Goal: Task Accomplishment & Management: Complete application form

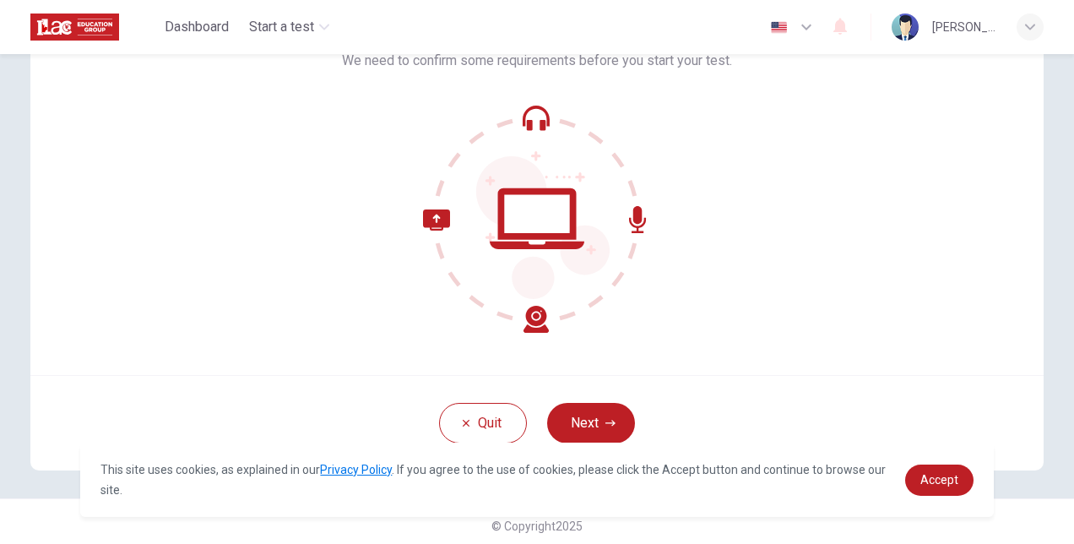
scroll to position [127, 0]
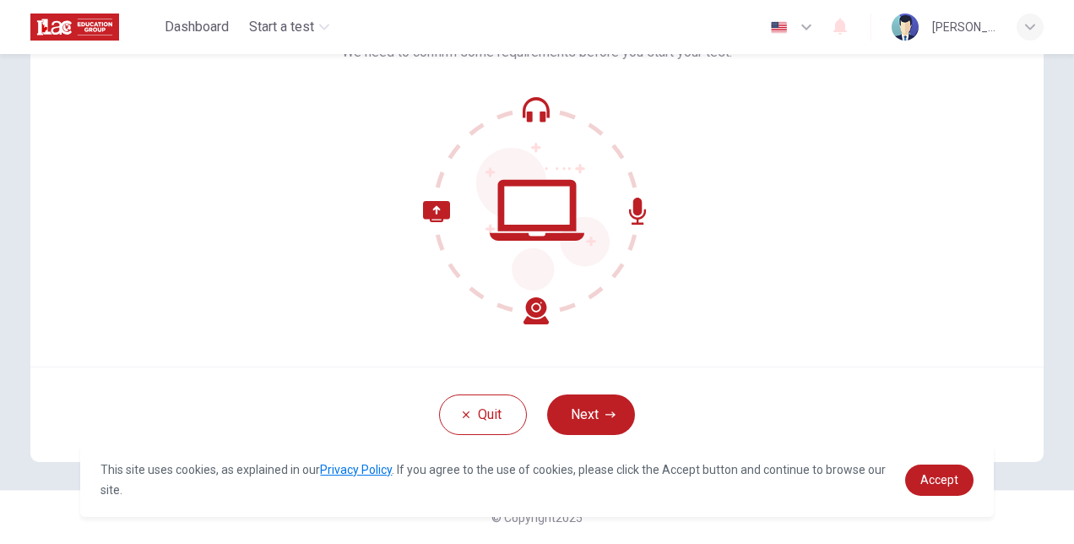
click at [576, 411] on button "Next" at bounding box center [591, 414] width 88 height 41
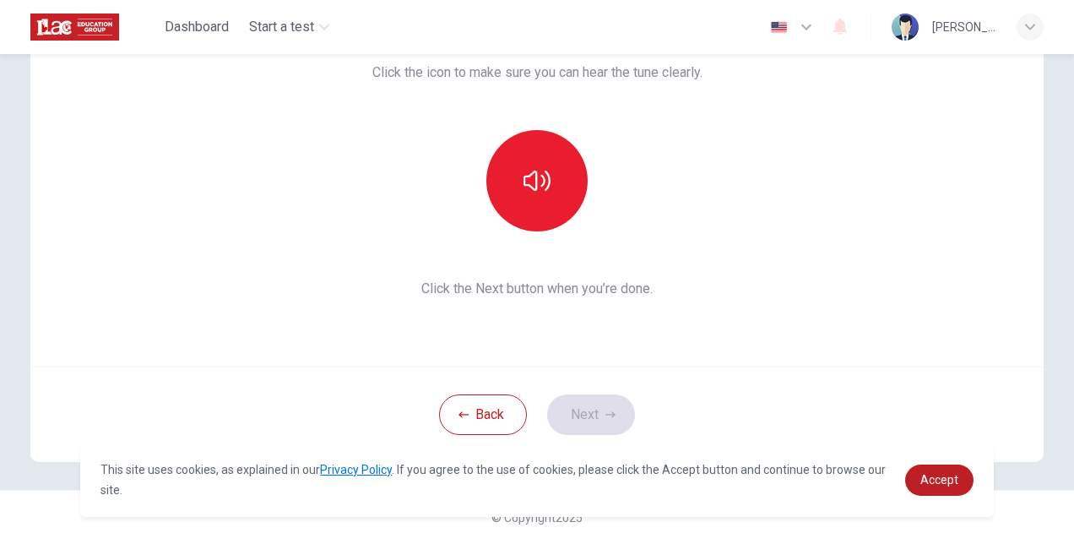
scroll to position [42, 0]
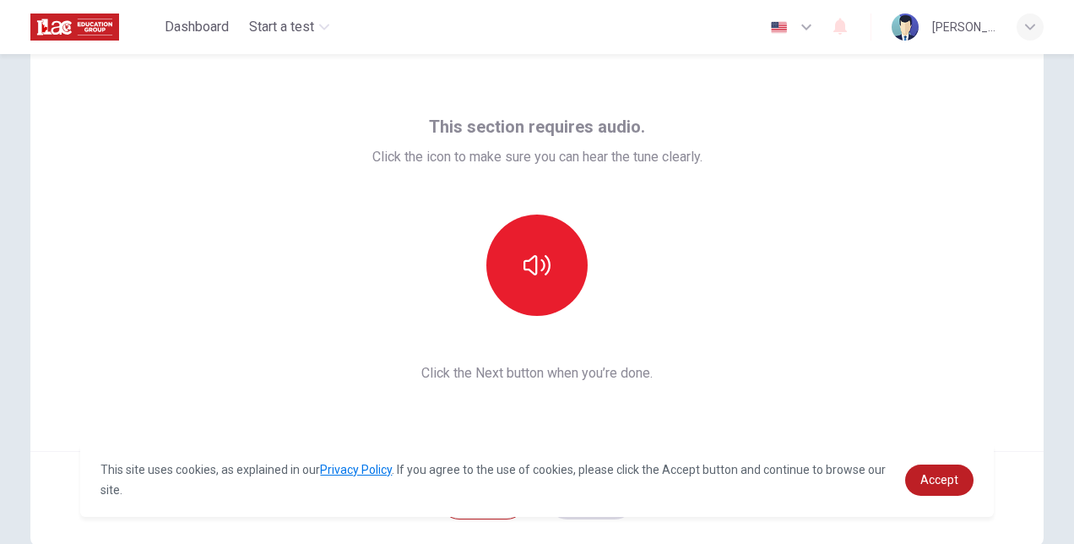
click at [559, 277] on button "button" at bounding box center [537, 265] width 101 height 101
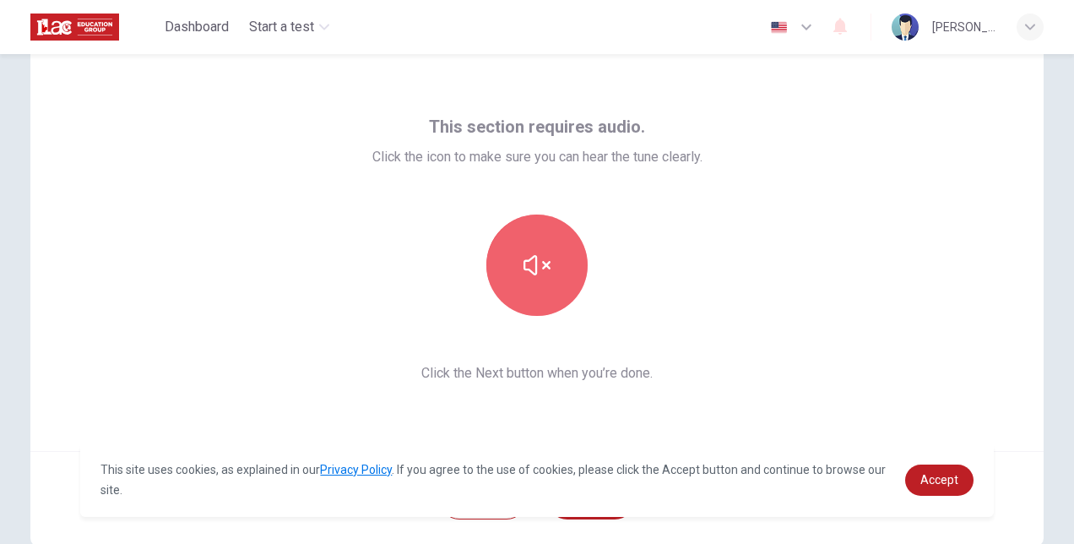
click at [544, 268] on icon "button" at bounding box center [537, 265] width 27 height 20
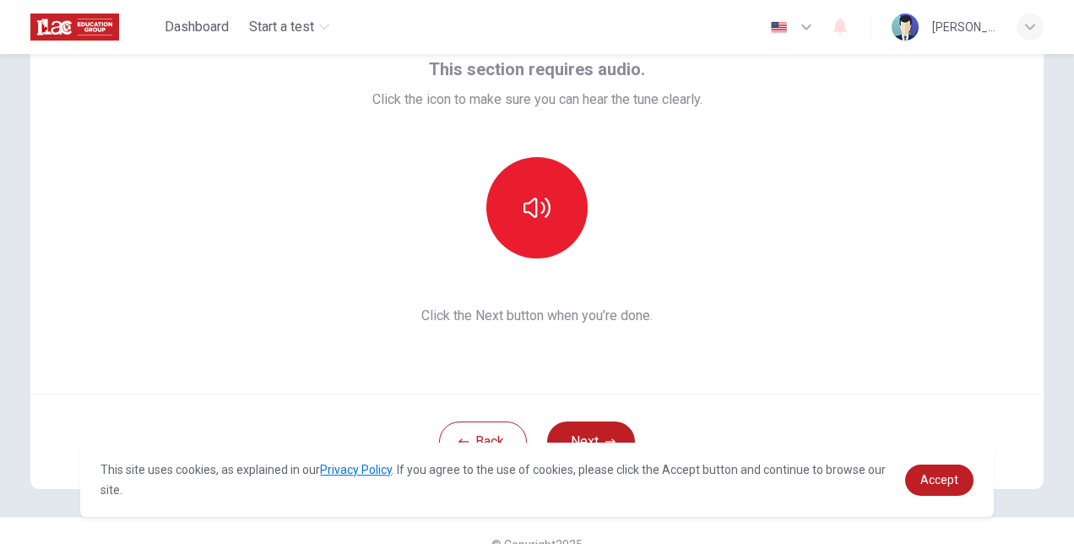
scroll to position [127, 0]
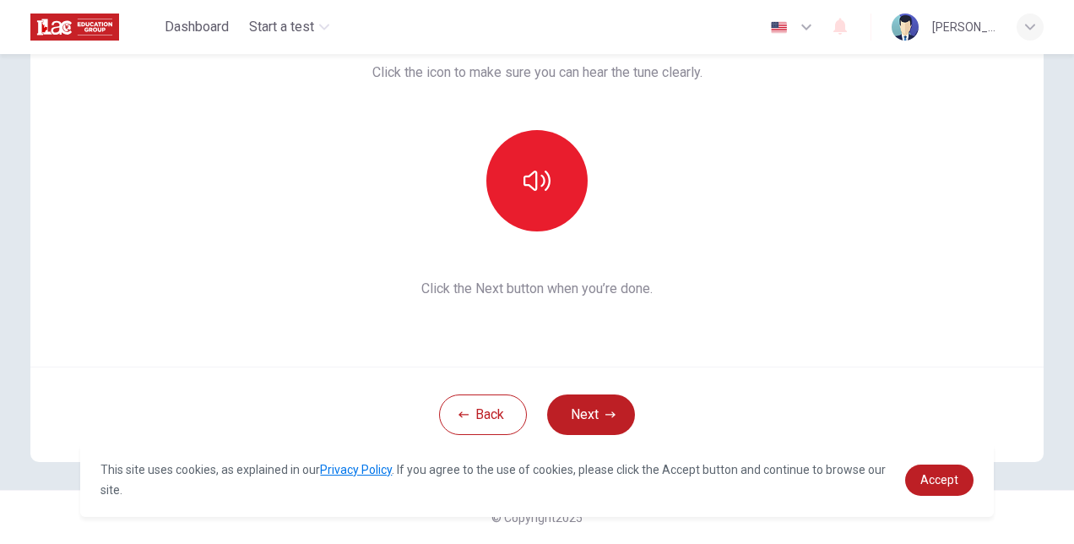
click at [574, 397] on button "Next" at bounding box center [591, 414] width 88 height 41
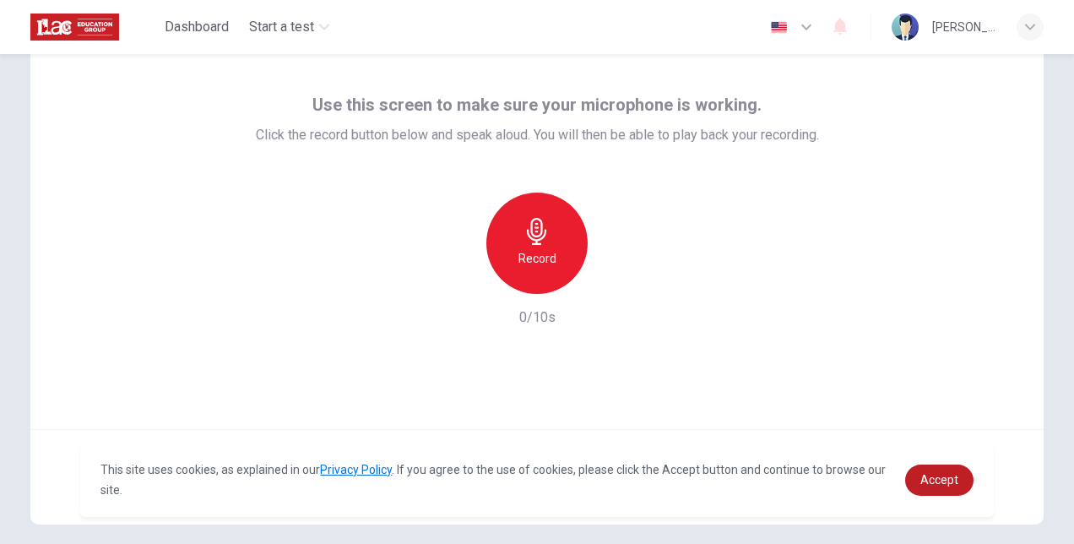
scroll to position [42, 0]
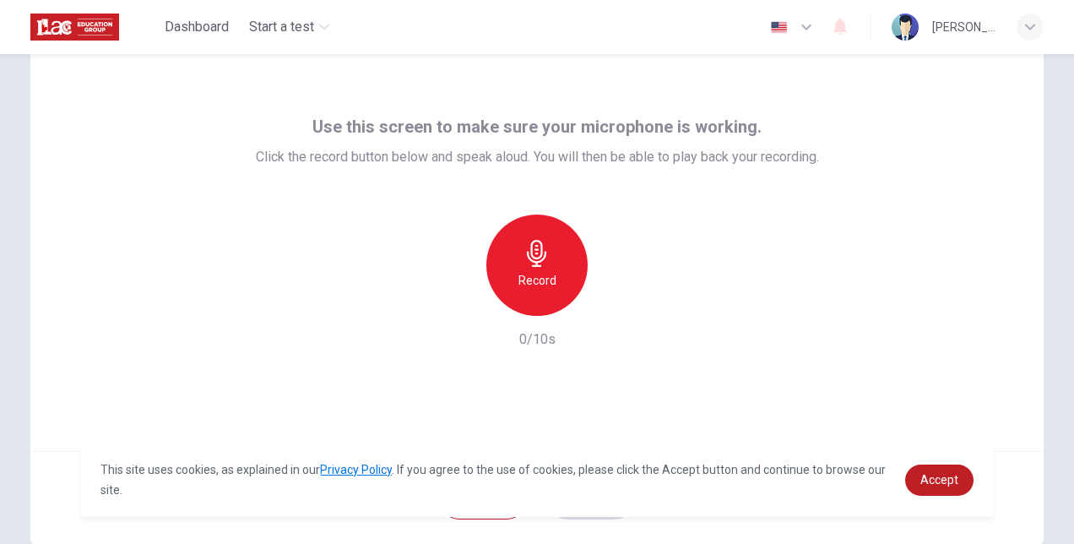
click at [552, 289] on div "Record" at bounding box center [537, 265] width 101 height 101
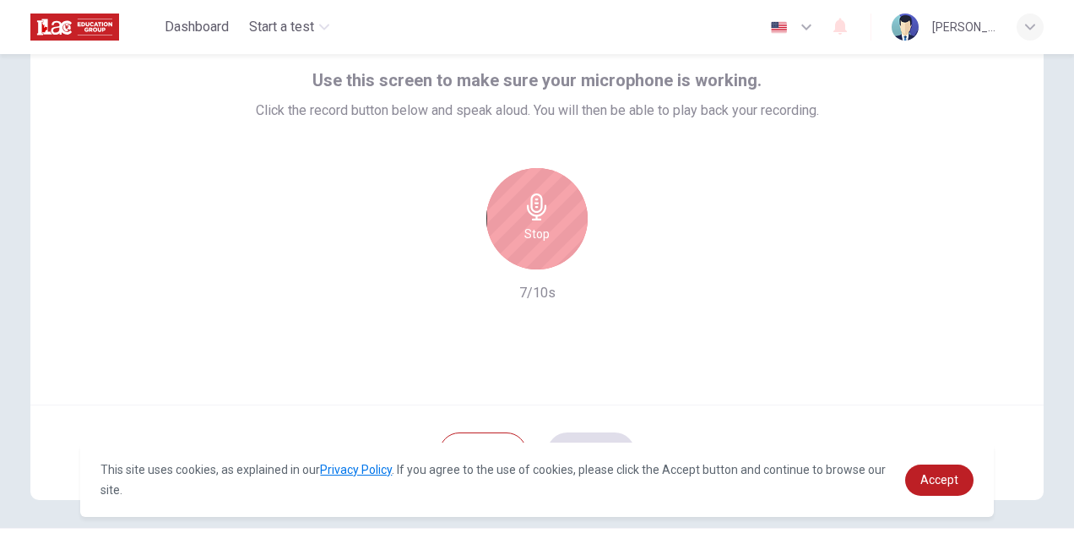
scroll to position [127, 0]
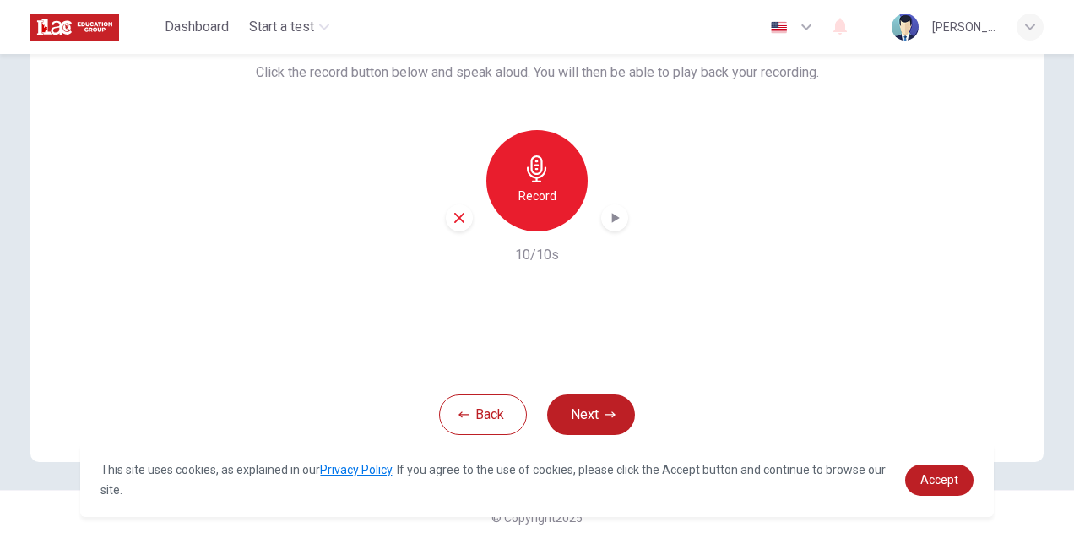
click at [606, 405] on button "Next" at bounding box center [591, 414] width 88 height 41
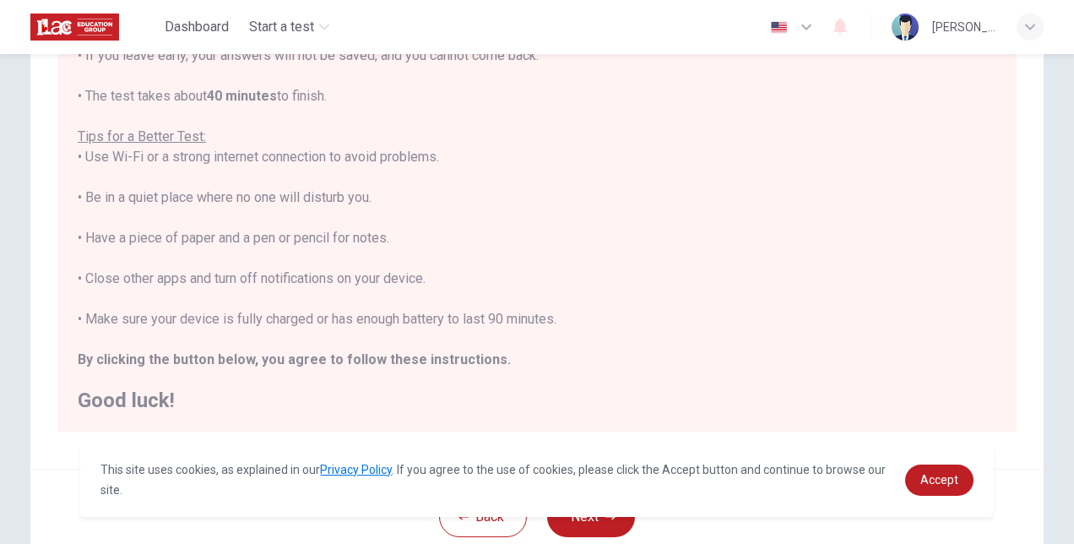
scroll to position [341, 0]
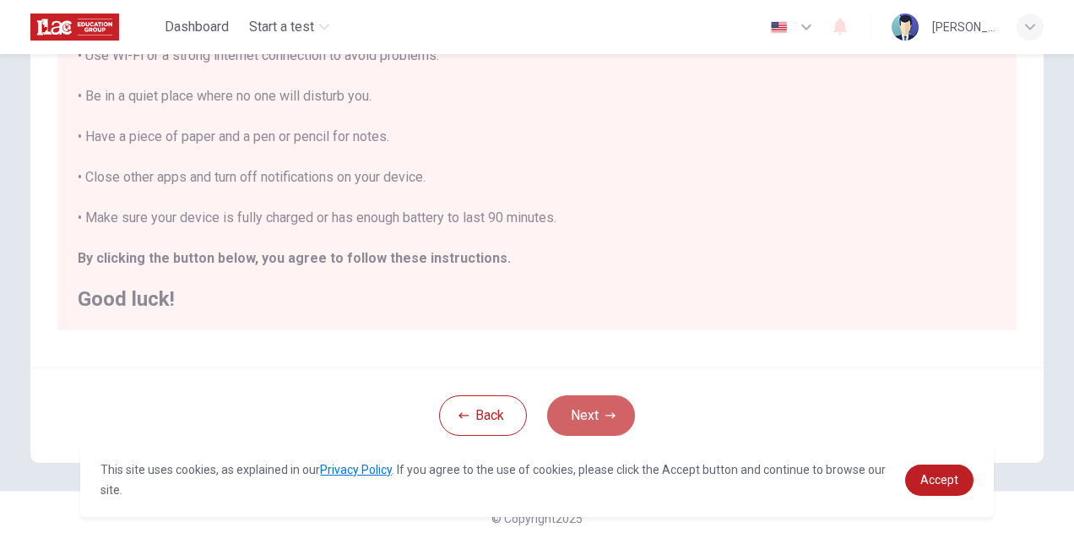
click at [573, 412] on button "Next" at bounding box center [591, 415] width 88 height 41
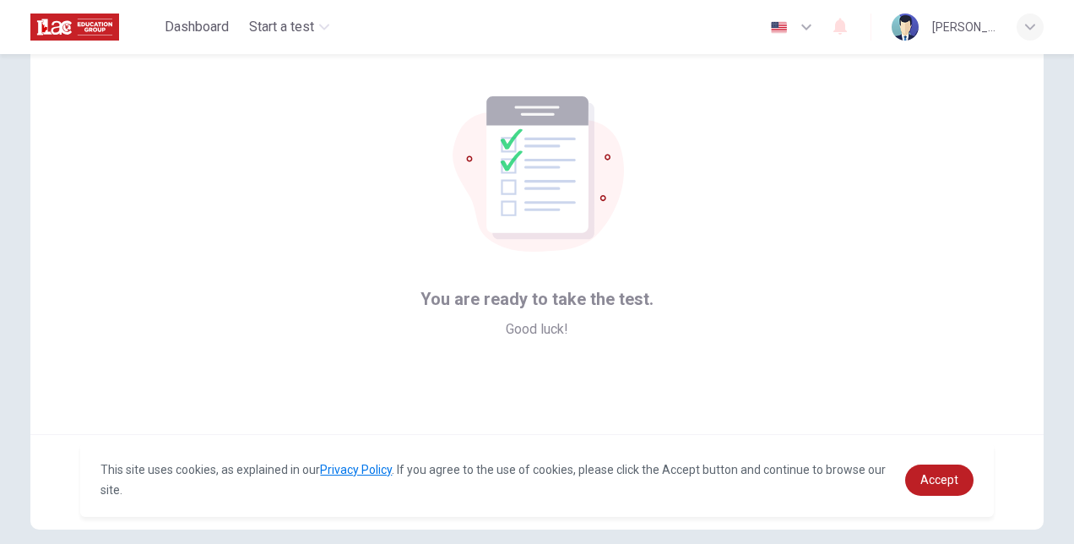
scroll to position [127, 0]
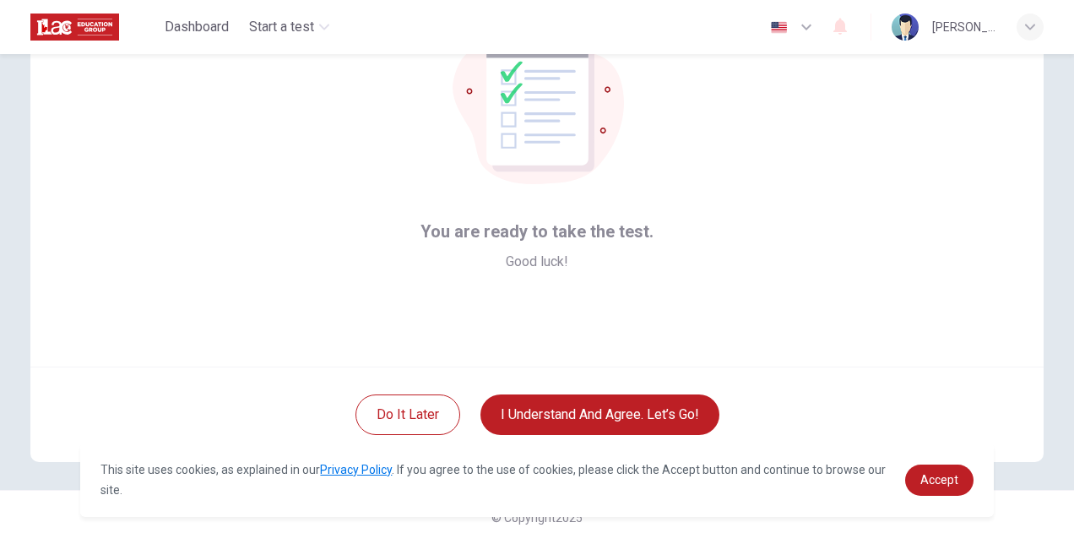
click at [540, 412] on button "I understand and agree. Let’s go!" at bounding box center [600, 414] width 239 height 41
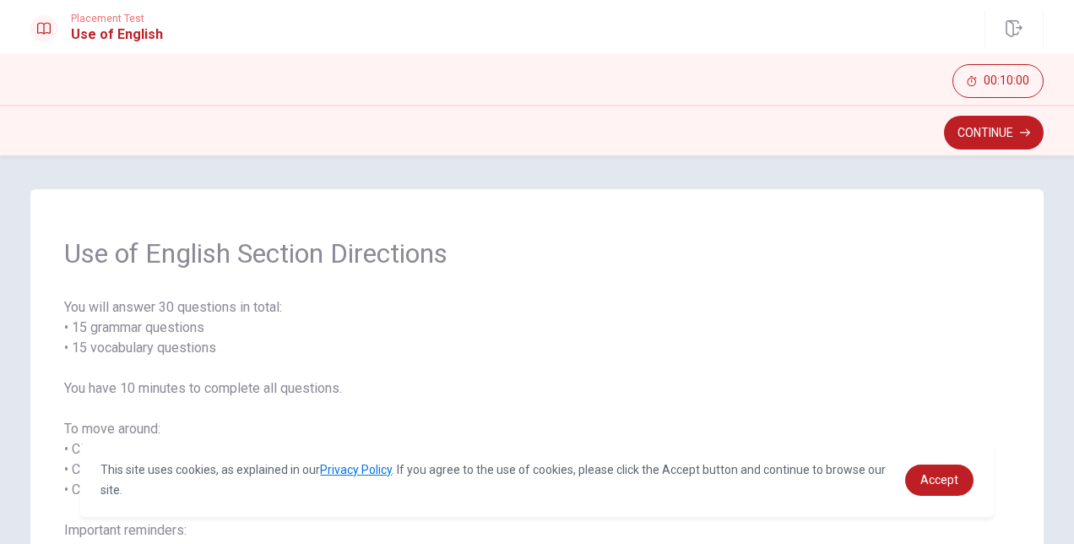
scroll to position [84, 0]
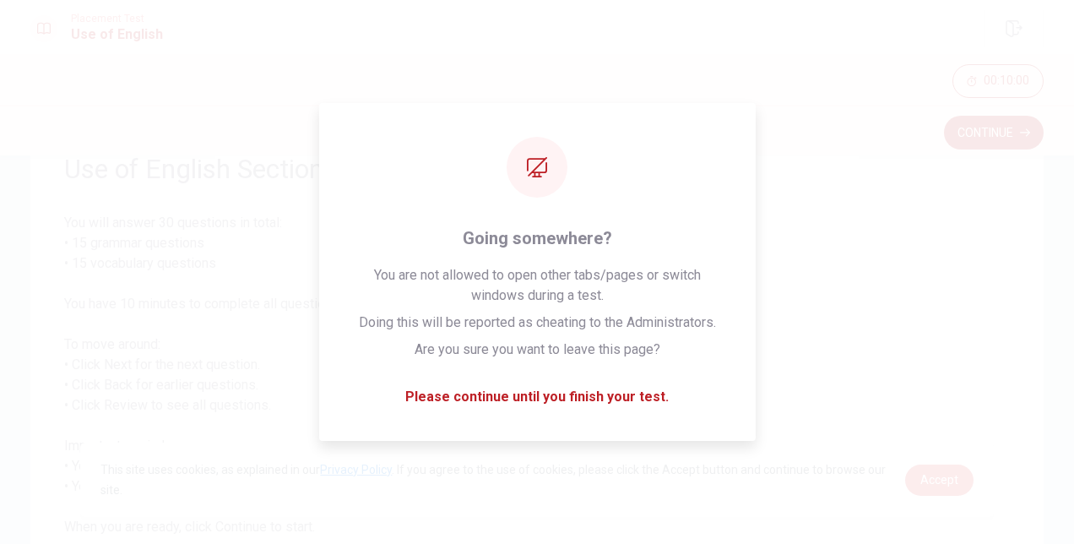
click at [945, 481] on span "Accept" at bounding box center [940, 480] width 38 height 14
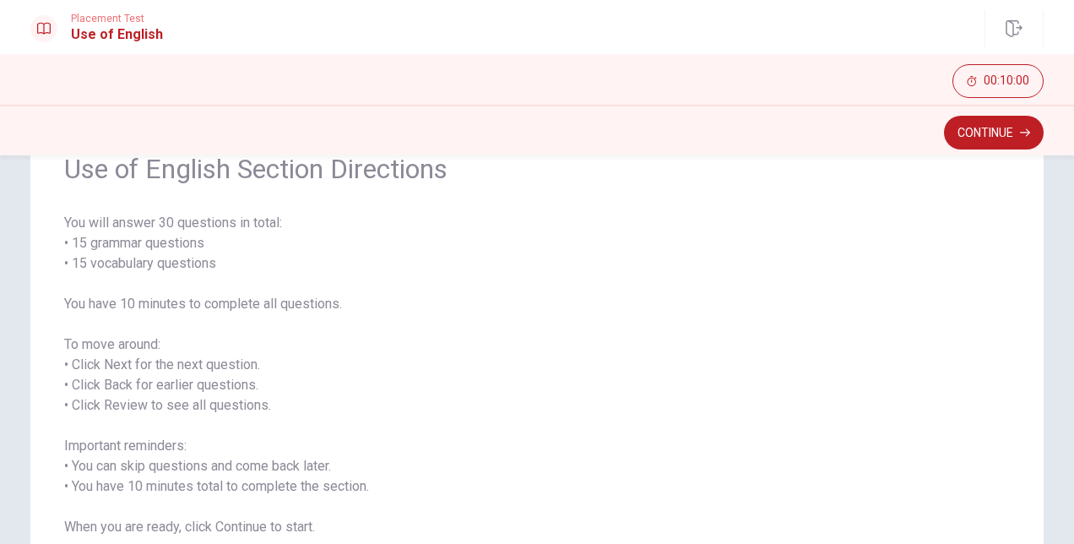
scroll to position [0, 0]
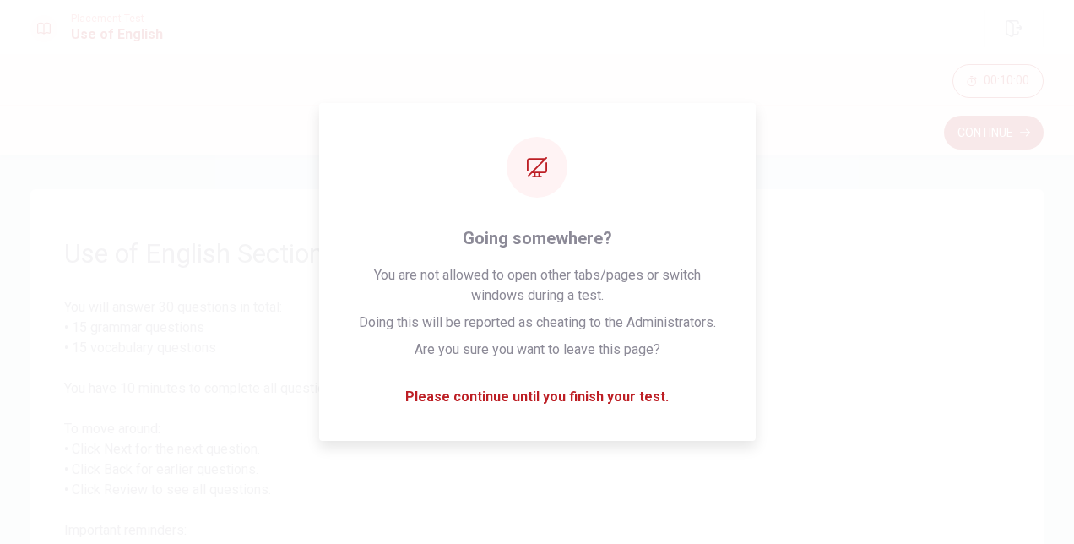
click at [823, 427] on span "You will answer 30 questions in total: • 15 grammar questions • 15 vocabulary q…" at bounding box center [537, 459] width 946 height 324
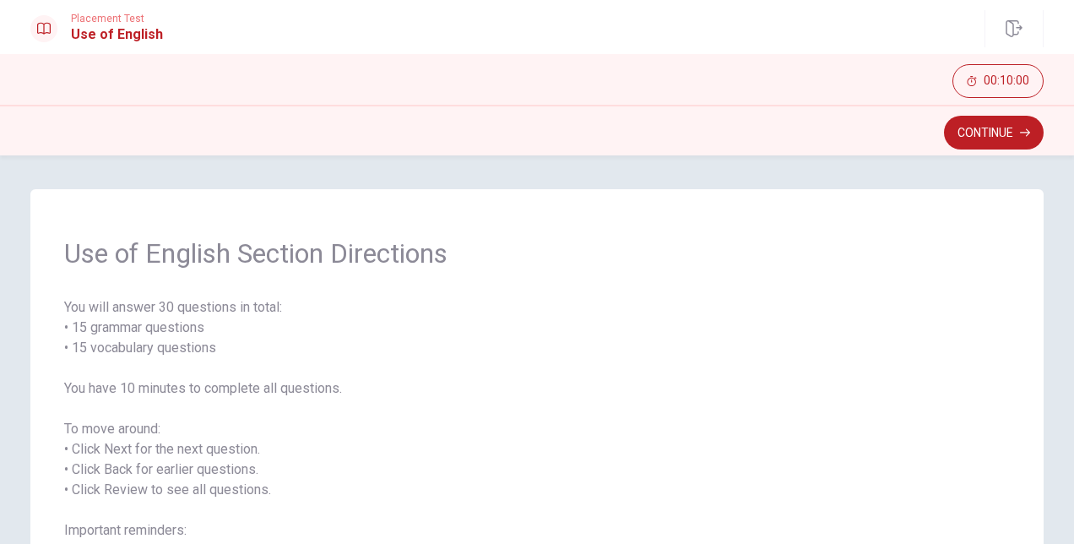
scroll to position [169, 0]
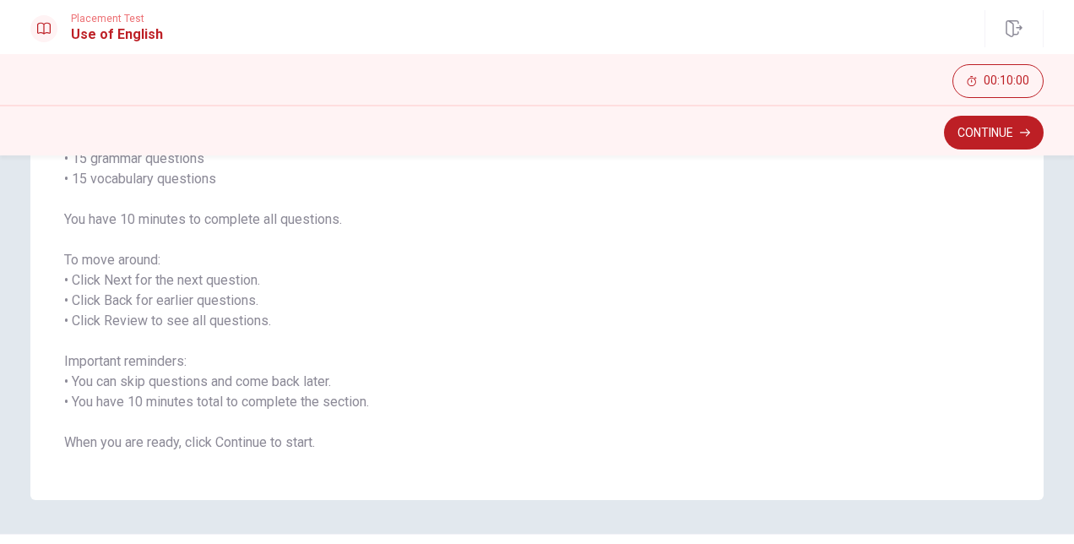
click at [684, 284] on span "You will answer 30 questions in total: • 15 grammar questions • 15 vocabulary q…" at bounding box center [537, 290] width 946 height 324
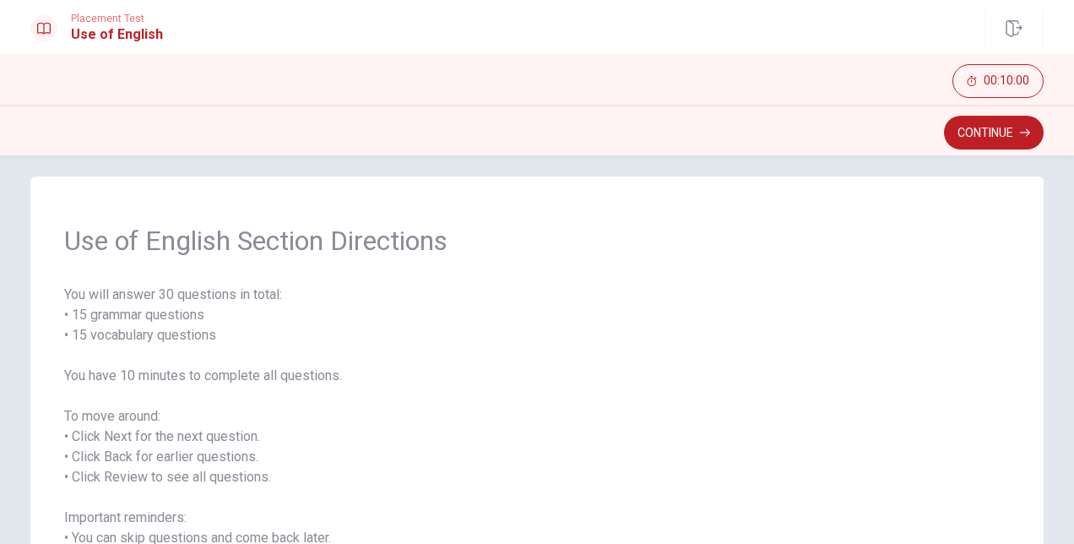
scroll to position [0, 0]
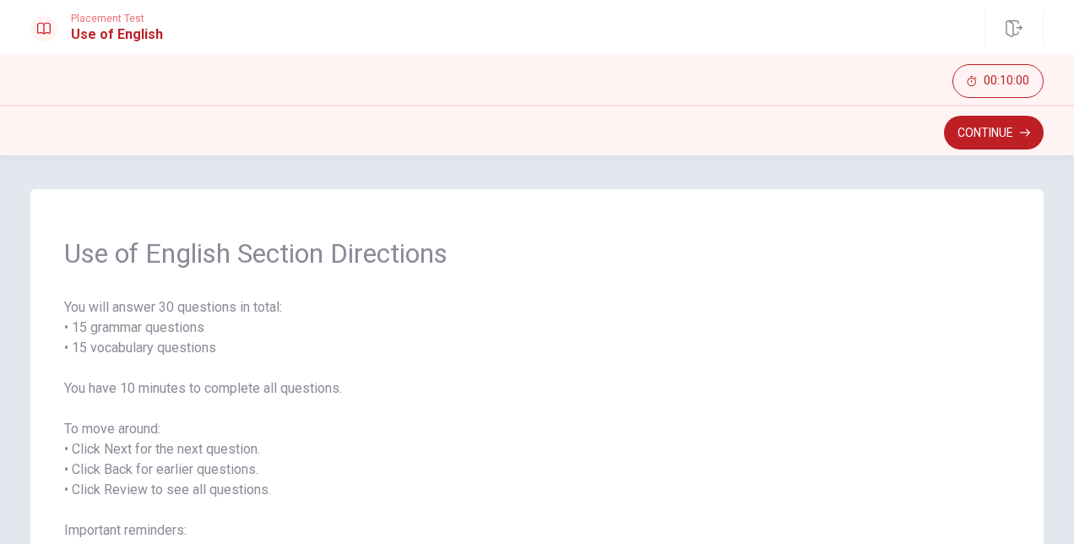
click at [961, 122] on button "Continue" at bounding box center [994, 133] width 100 height 34
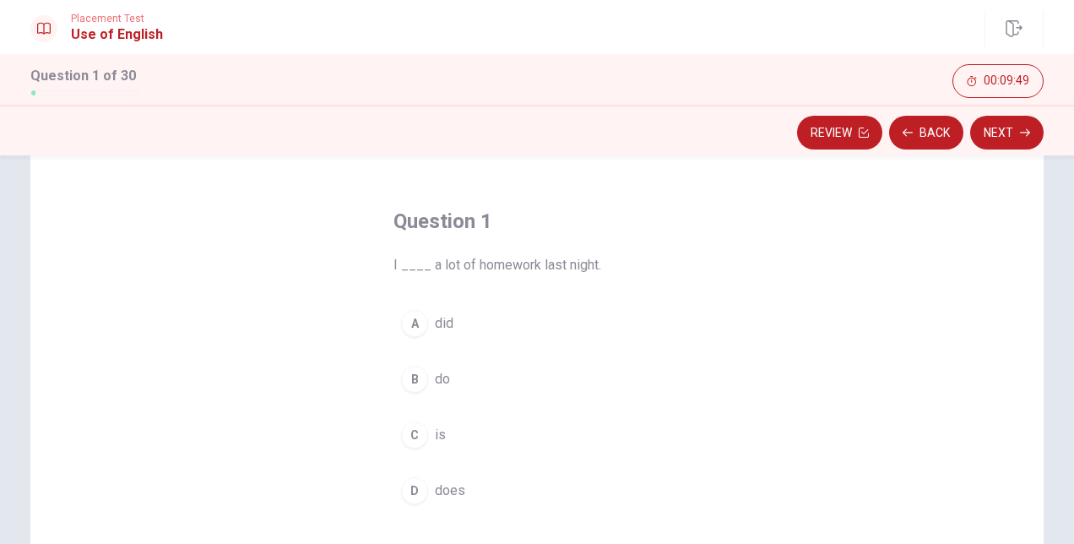
scroll to position [84, 0]
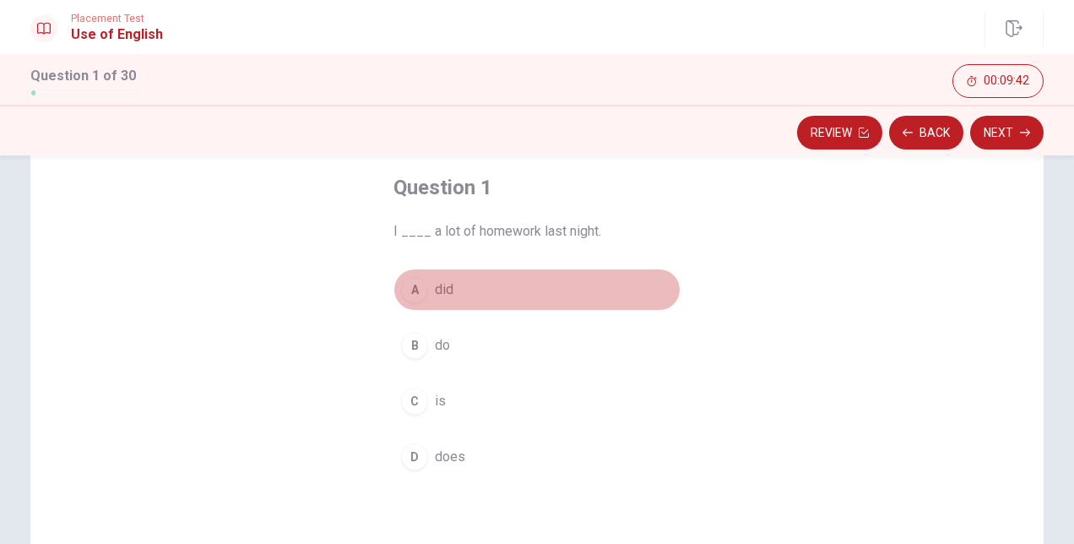
click at [411, 291] on div "A" at bounding box center [414, 289] width 27 height 27
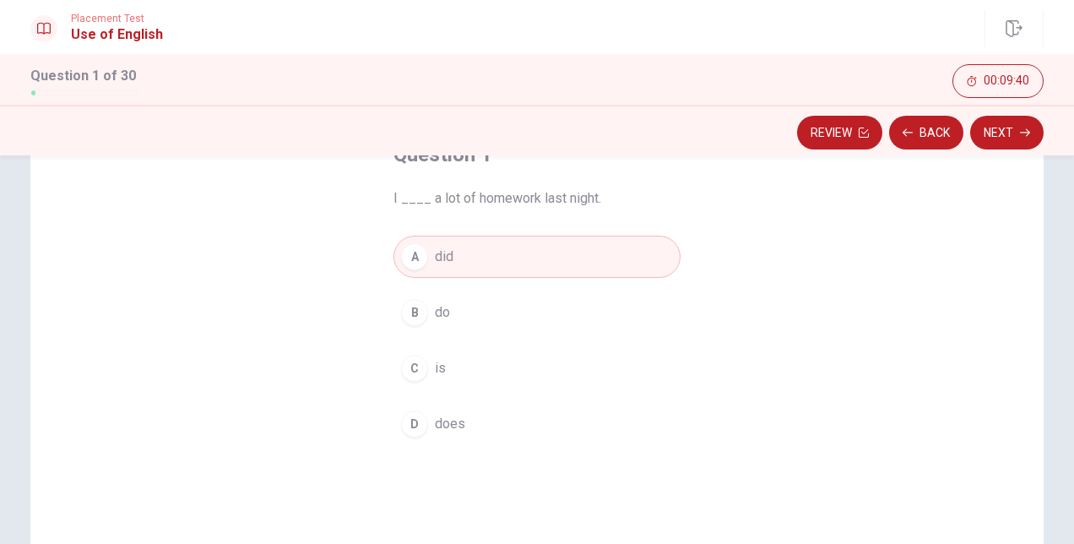
scroll to position [0, 0]
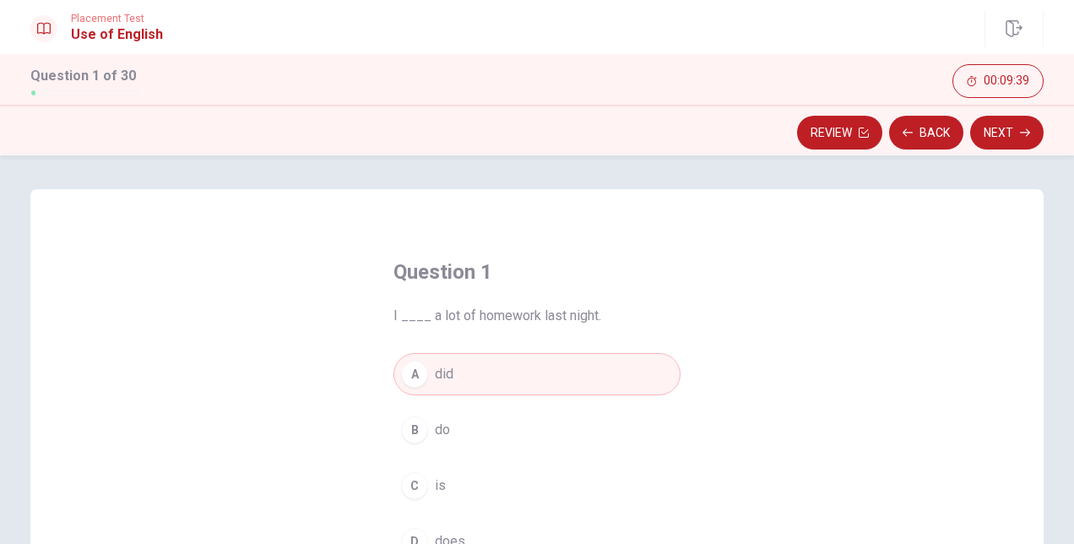
click at [460, 369] on button "A did" at bounding box center [537, 374] width 287 height 42
click at [997, 138] on button "Next" at bounding box center [1007, 133] width 73 height 34
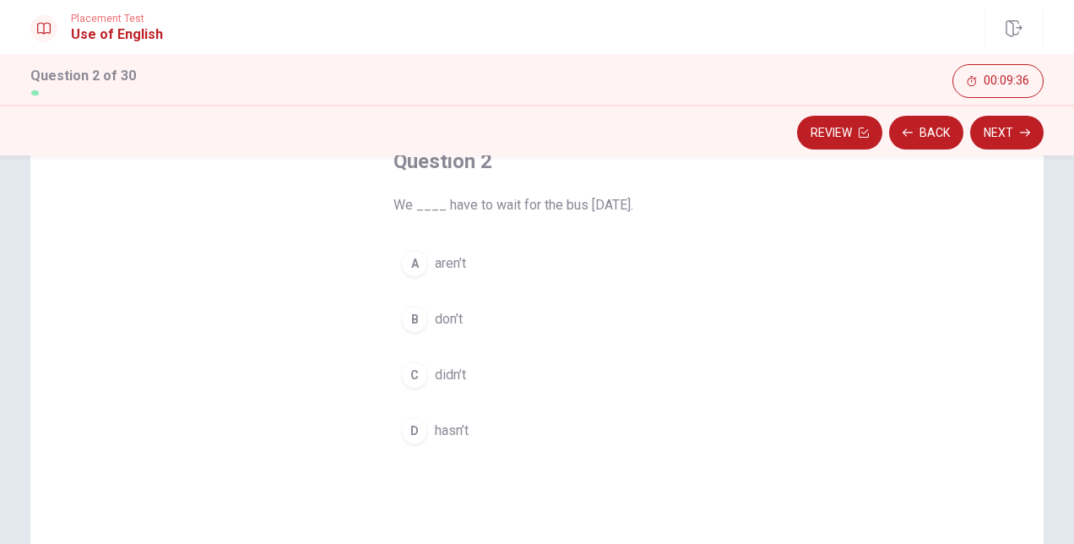
scroll to position [84, 0]
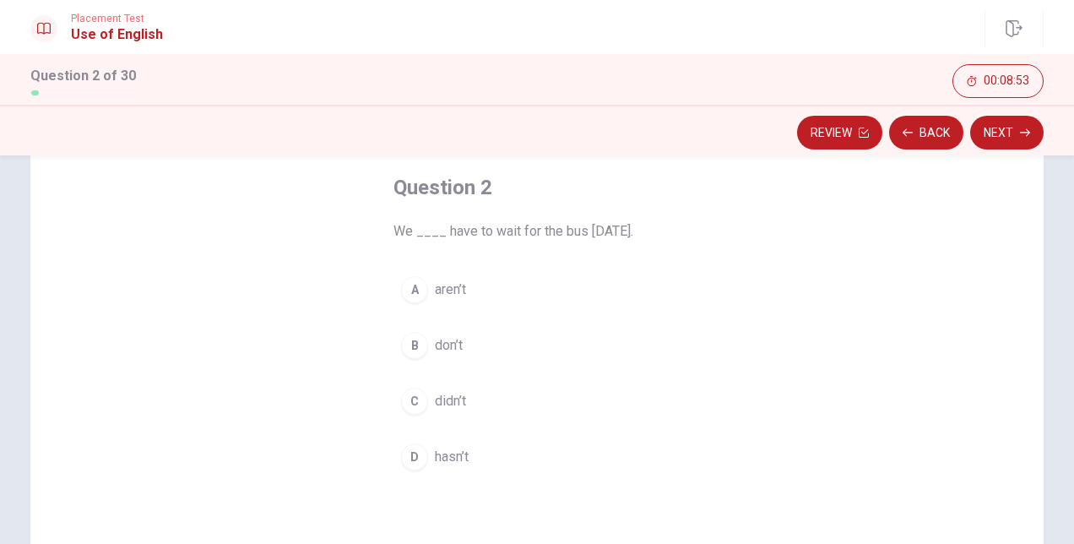
click at [407, 396] on div "C" at bounding box center [414, 401] width 27 height 27
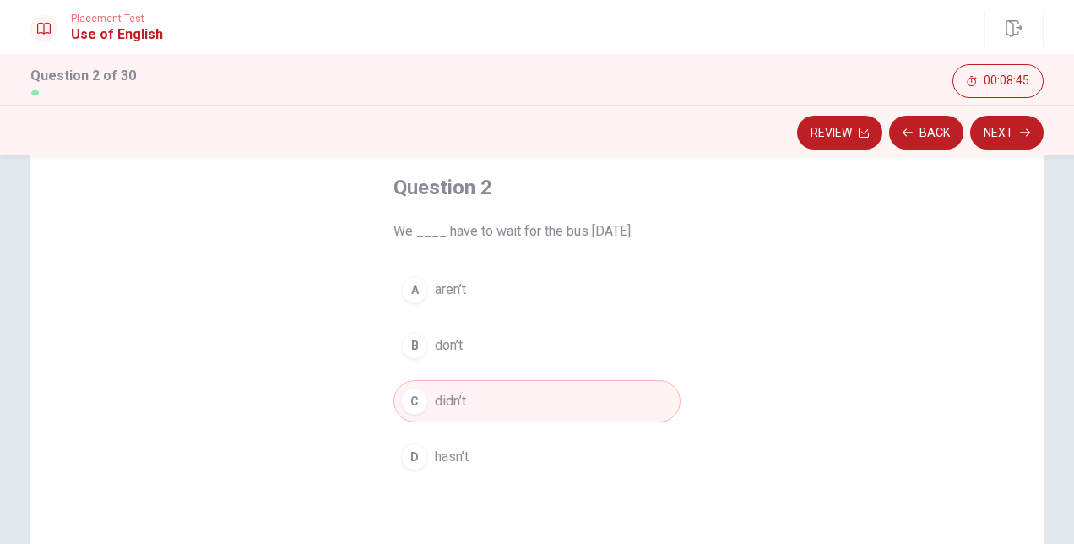
click at [995, 127] on button "Next" at bounding box center [1007, 133] width 73 height 34
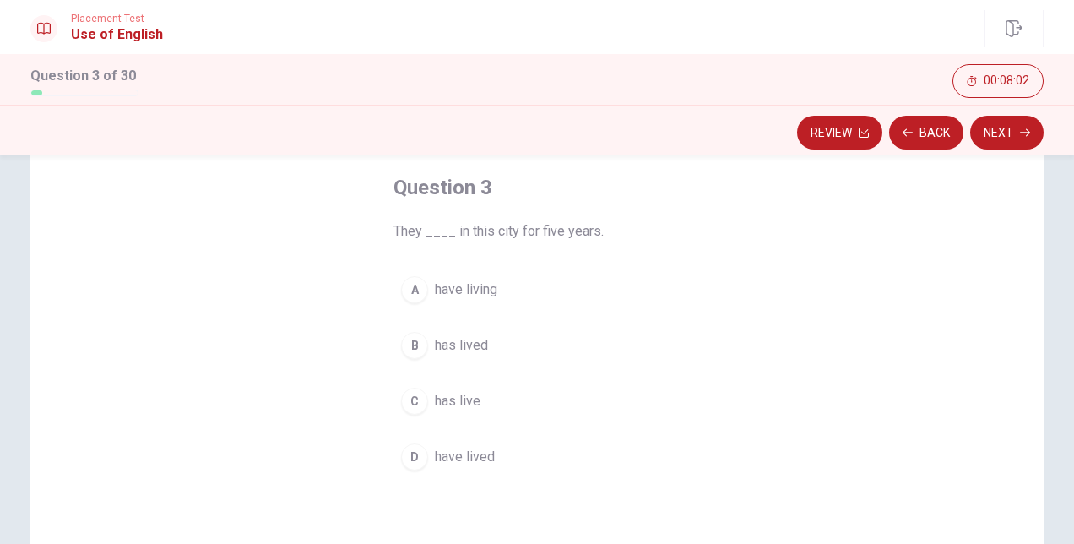
click at [419, 290] on div "A" at bounding box center [414, 289] width 27 height 27
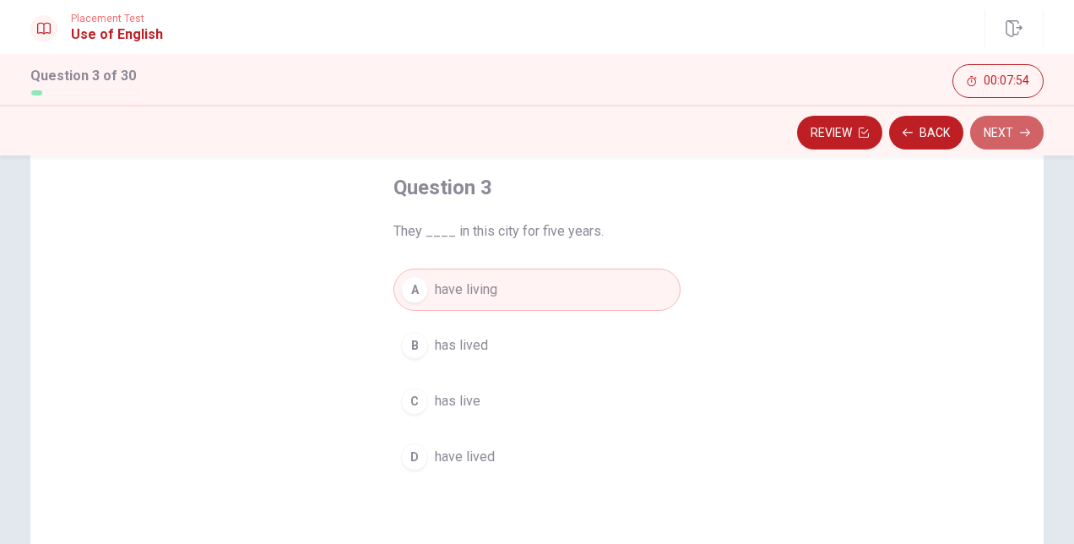
click at [1003, 139] on button "Next" at bounding box center [1007, 133] width 73 height 34
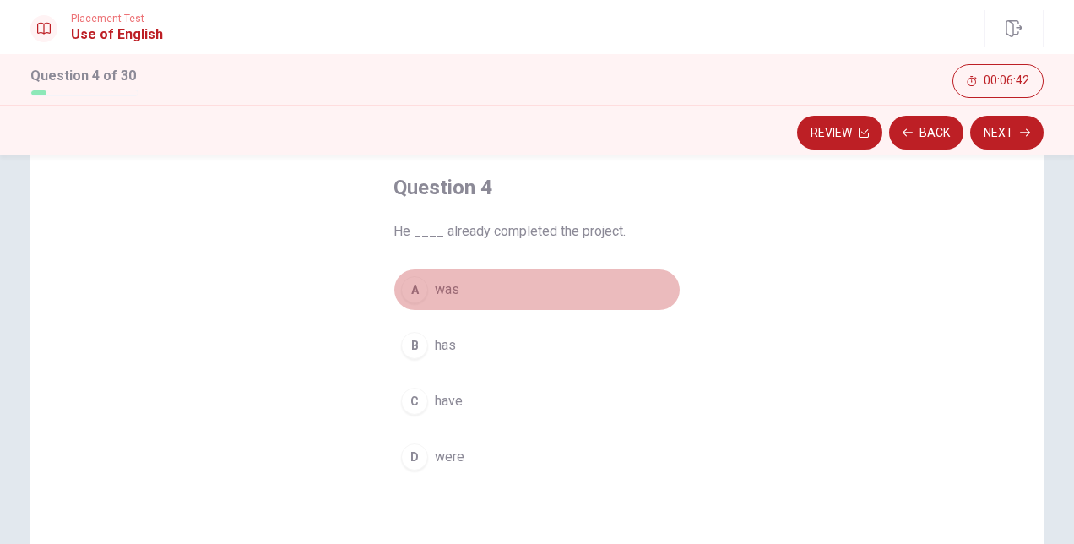
click at [414, 295] on div "A" at bounding box center [414, 289] width 27 height 27
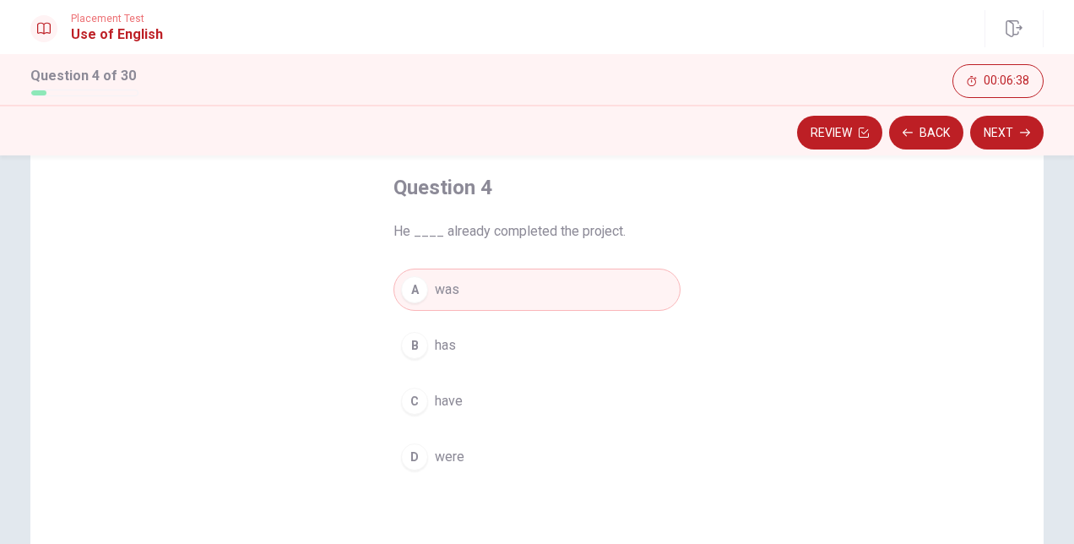
click at [411, 346] on div "B" at bounding box center [414, 345] width 27 height 27
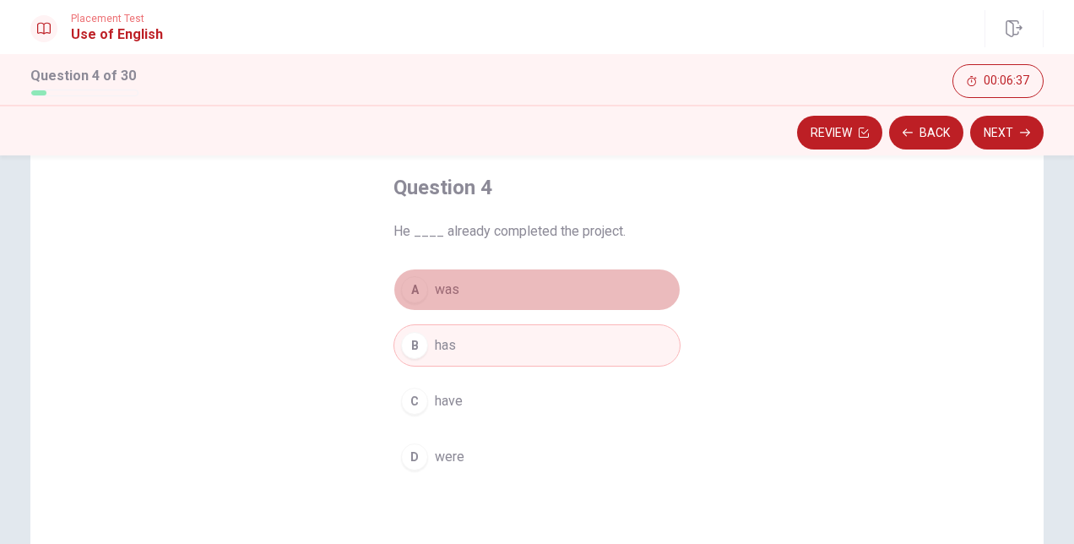
click at [422, 296] on button "A was" at bounding box center [537, 290] width 287 height 42
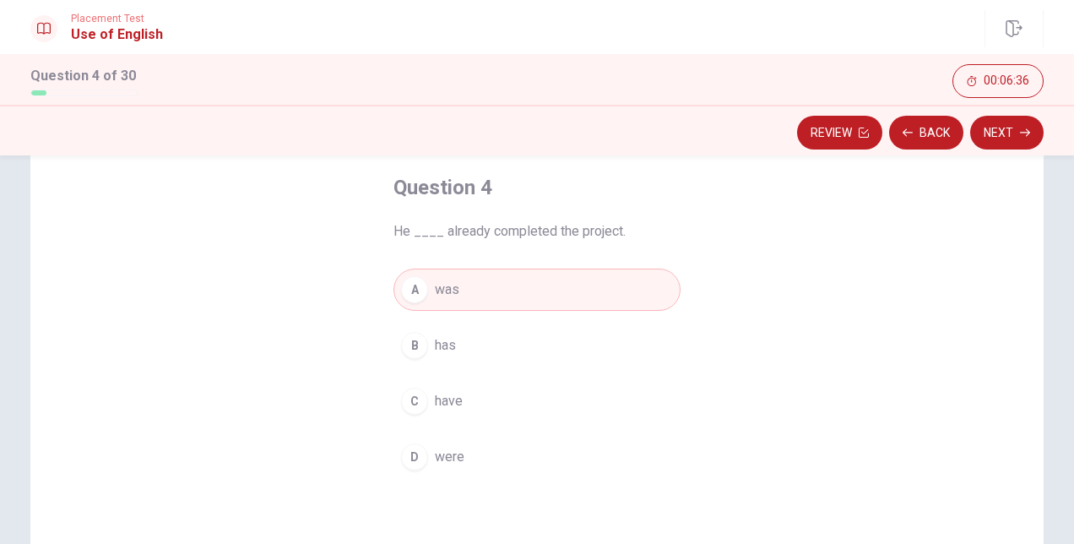
click at [419, 343] on div "B" at bounding box center [414, 345] width 27 height 27
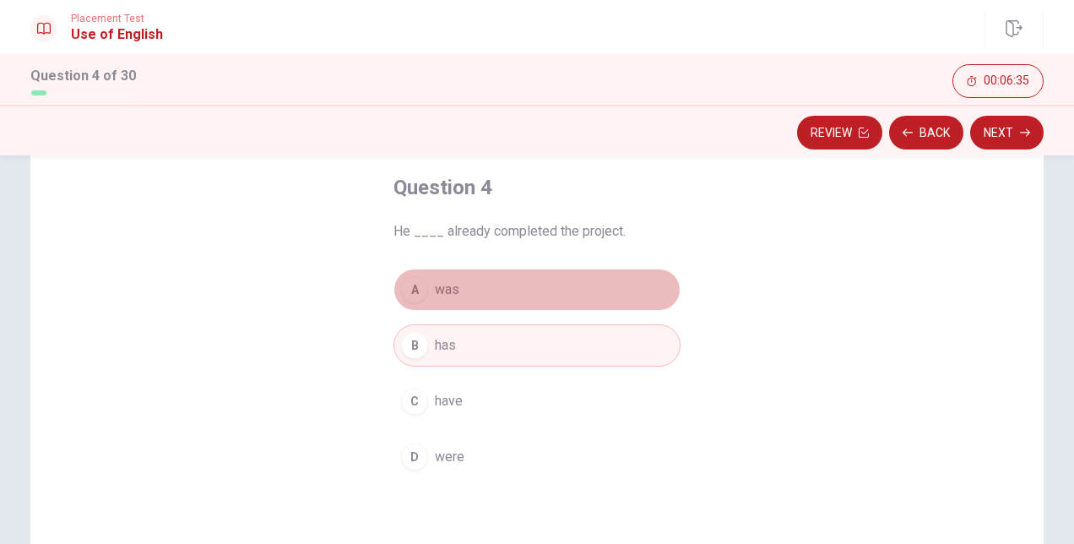
click at [423, 297] on button "A was" at bounding box center [537, 290] width 287 height 42
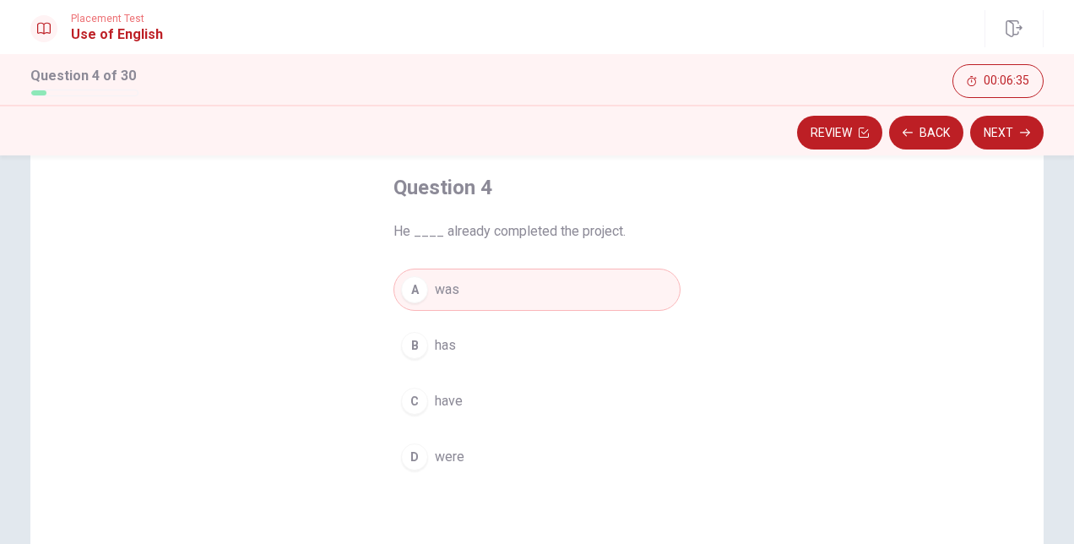
click at [416, 335] on div "B" at bounding box center [414, 345] width 27 height 27
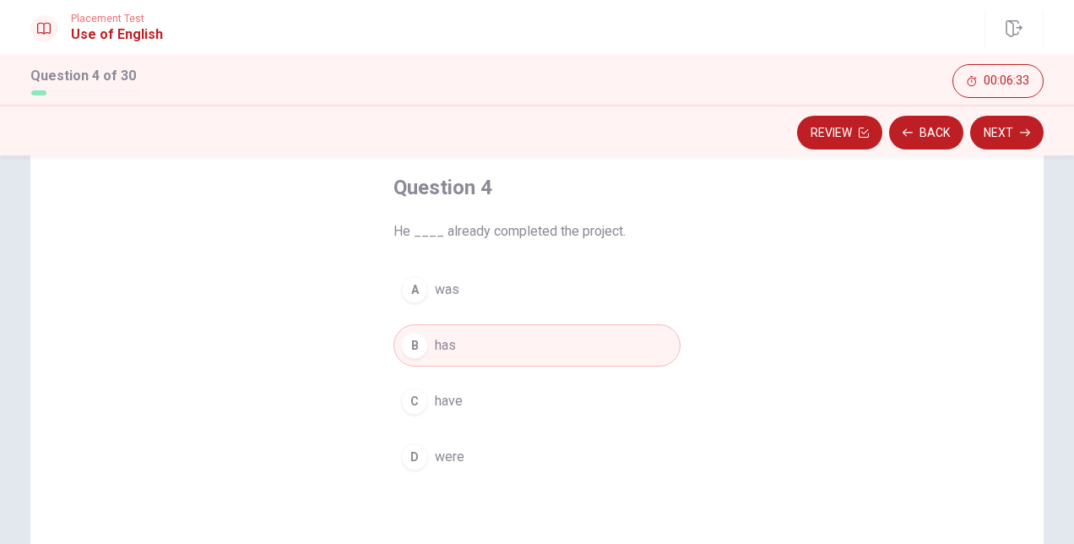
click at [412, 300] on div "A" at bounding box center [414, 289] width 27 height 27
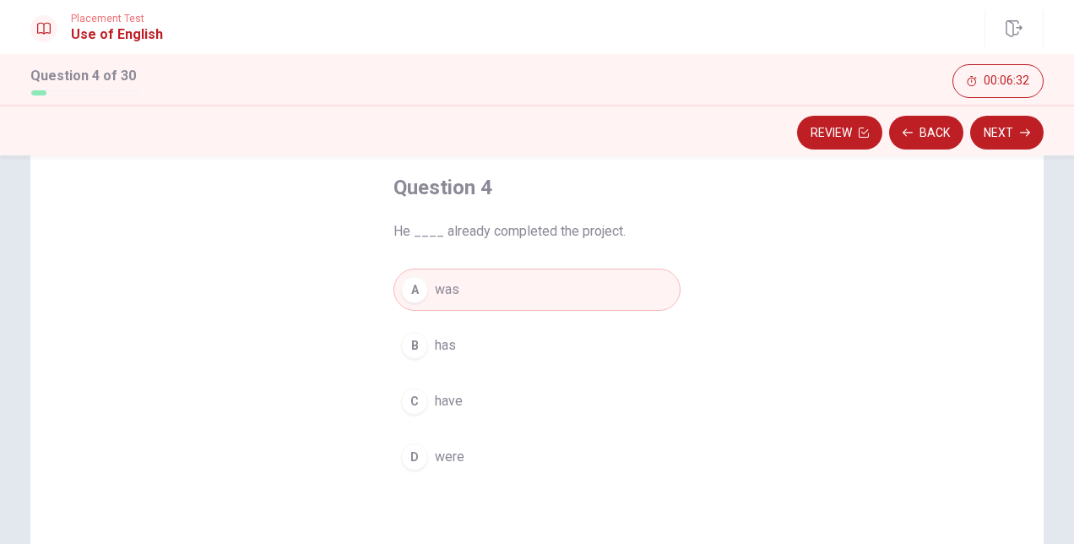
click at [417, 345] on div "B" at bounding box center [414, 345] width 27 height 27
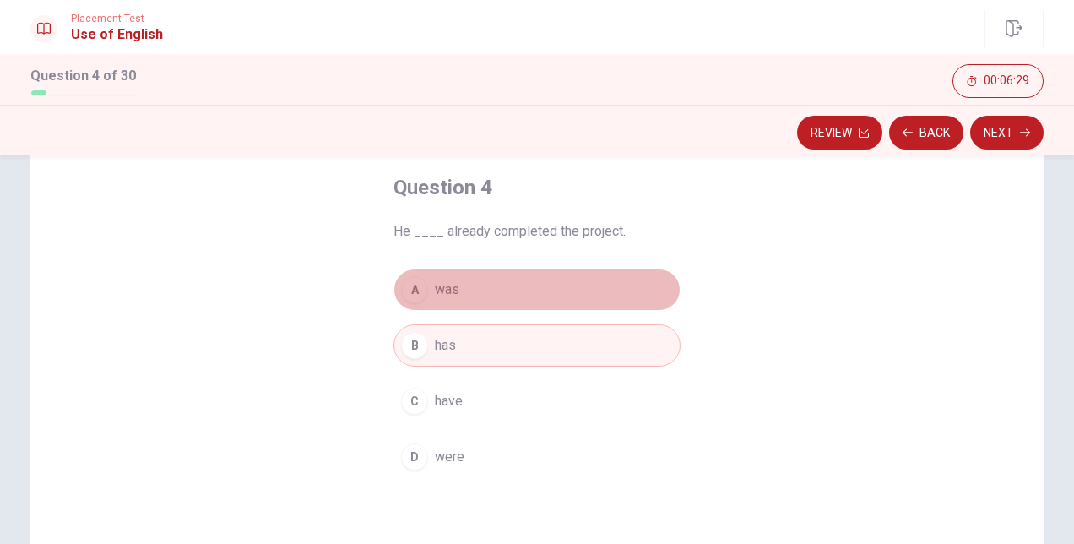
click at [417, 296] on div "A" at bounding box center [414, 289] width 27 height 27
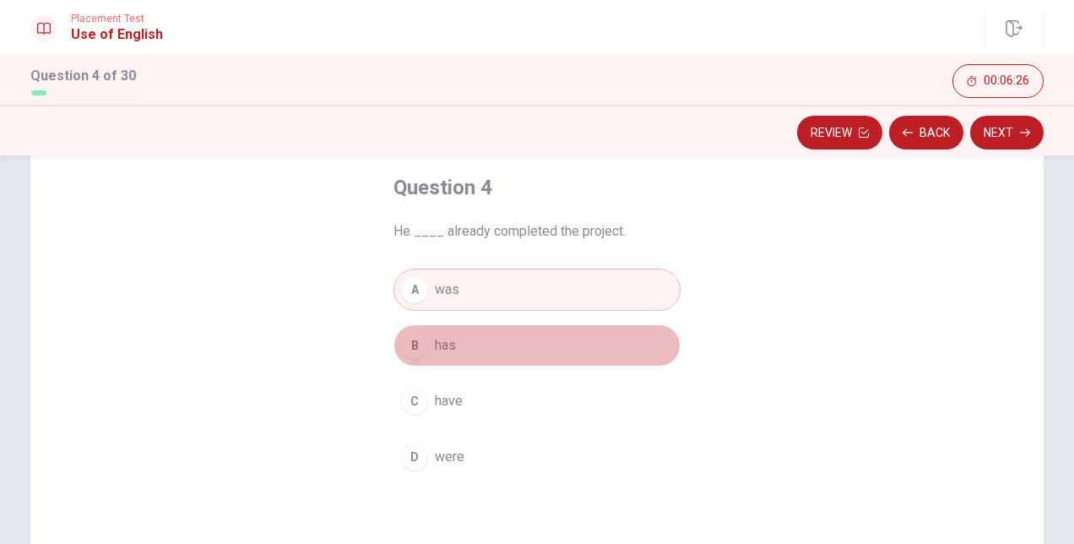
click at [529, 348] on button "B has" at bounding box center [537, 345] width 287 height 42
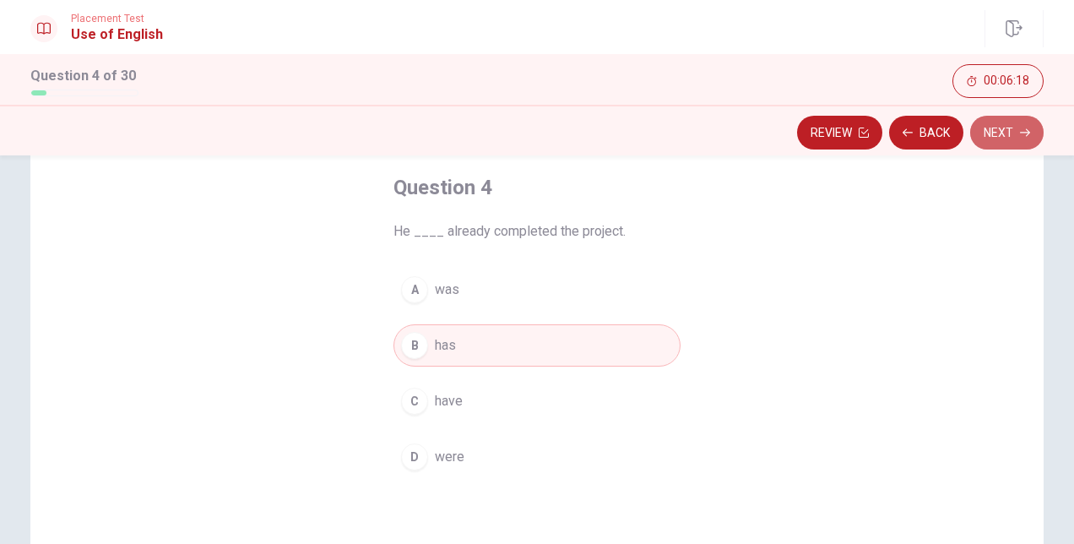
click at [1002, 126] on button "Next" at bounding box center [1007, 133] width 73 height 34
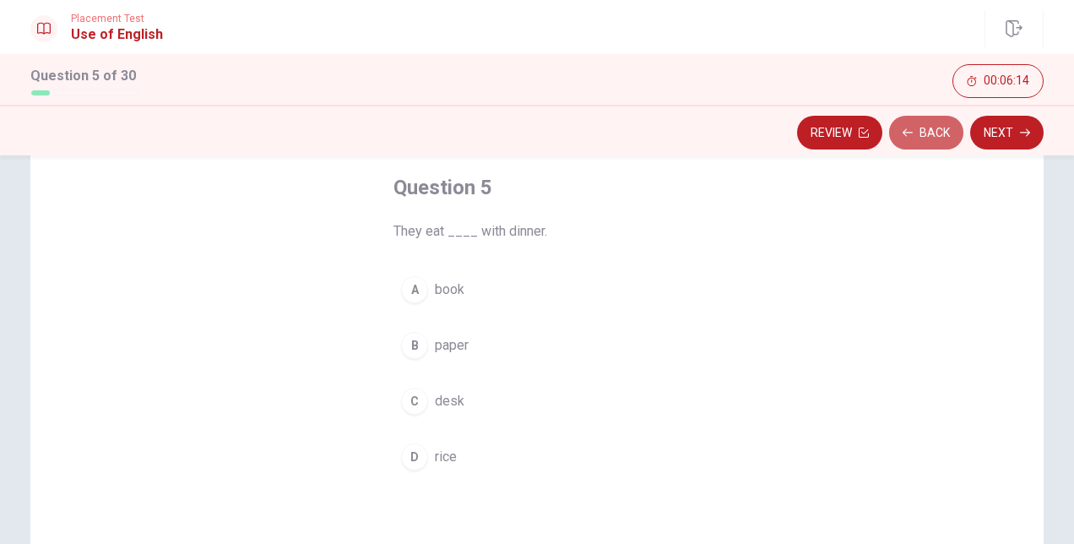
click at [948, 127] on button "Back" at bounding box center [926, 133] width 74 height 34
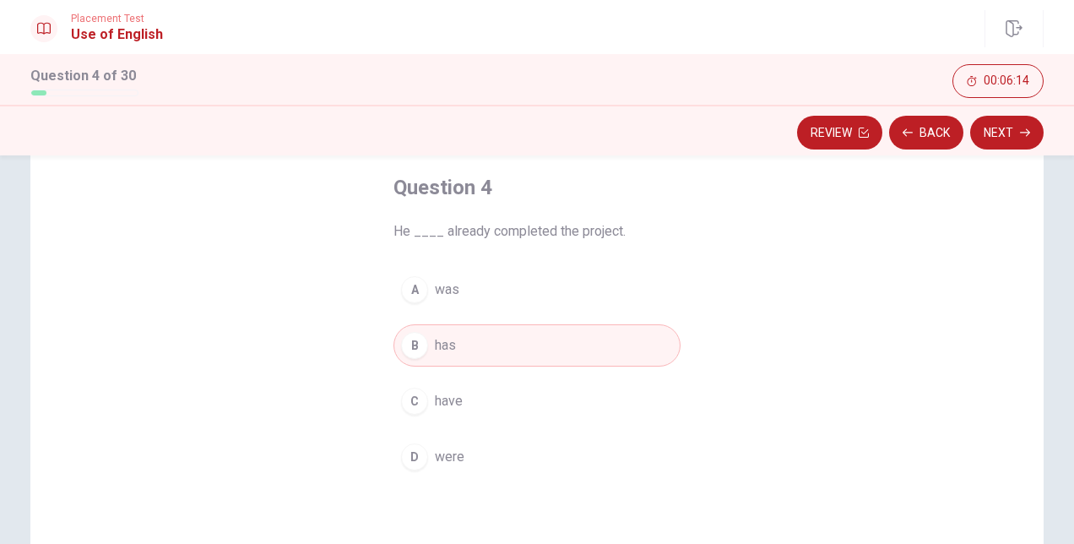
click at [559, 282] on button "A was" at bounding box center [537, 290] width 287 height 42
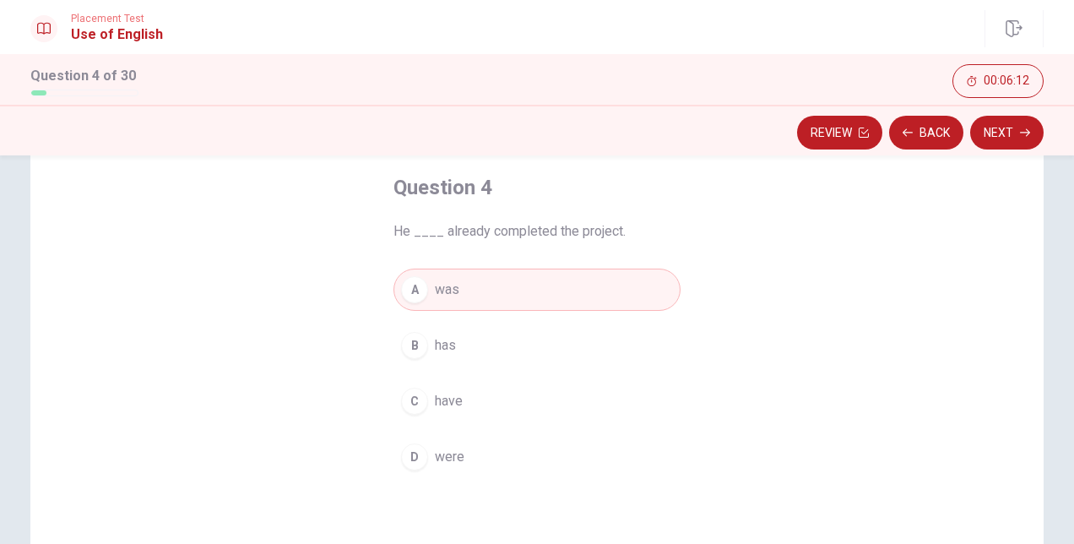
click at [1020, 133] on icon "button" at bounding box center [1025, 133] width 10 height 10
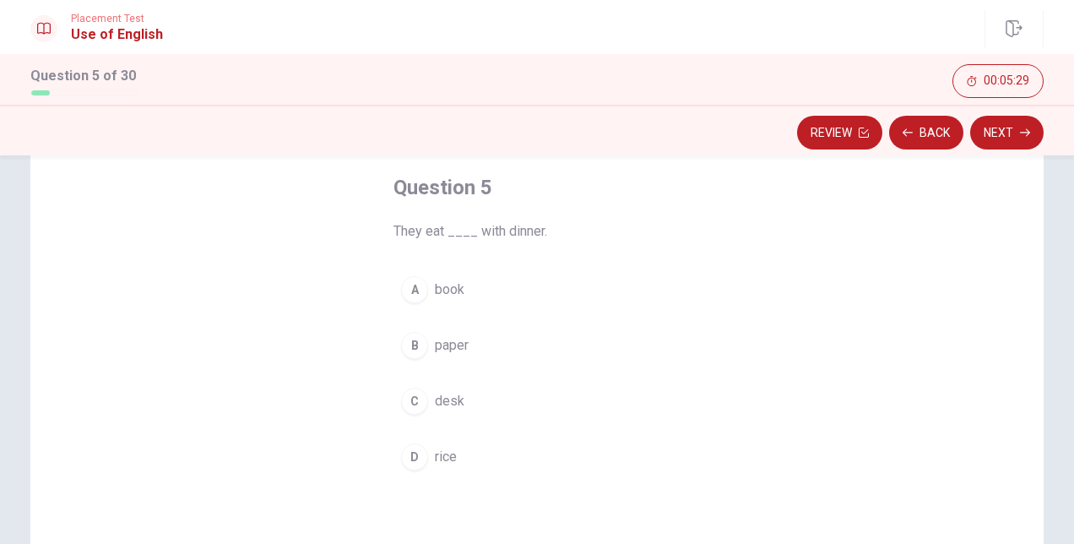
click at [414, 454] on div "D" at bounding box center [414, 456] width 27 height 27
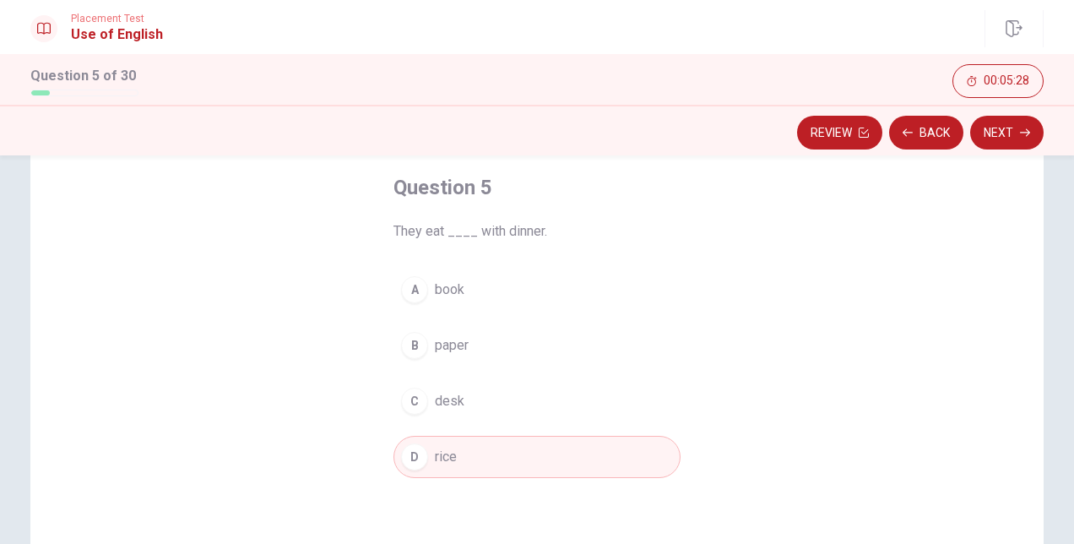
click at [993, 130] on button "Next" at bounding box center [1007, 133] width 73 height 34
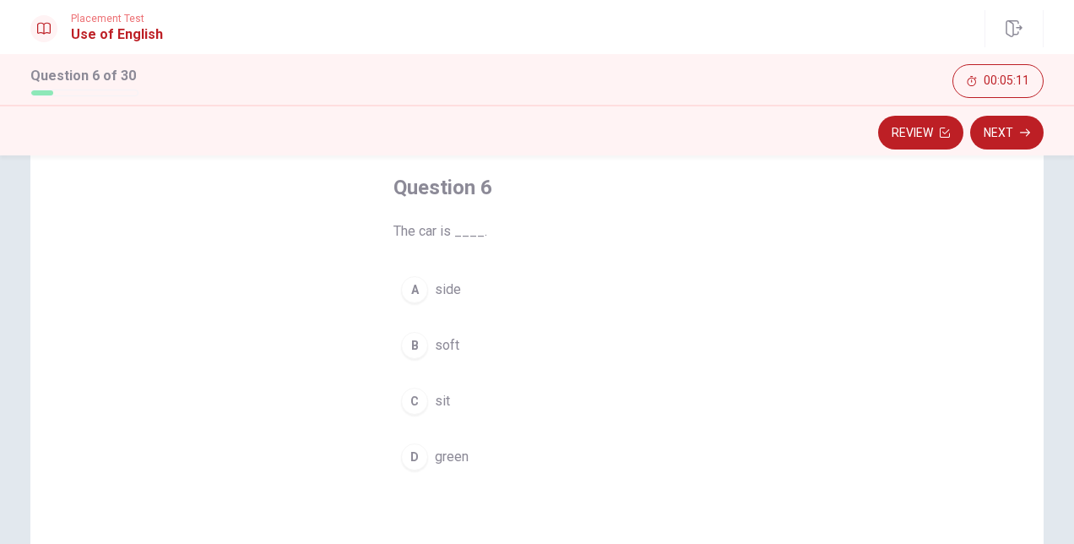
click at [407, 449] on div "D" at bounding box center [414, 456] width 27 height 27
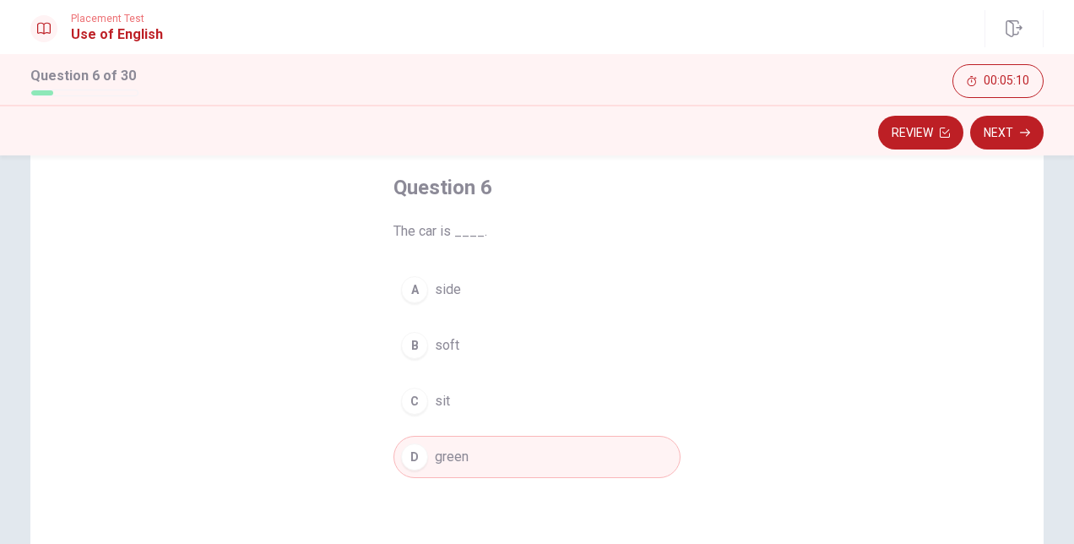
click at [995, 141] on button "Next" at bounding box center [1007, 133] width 73 height 34
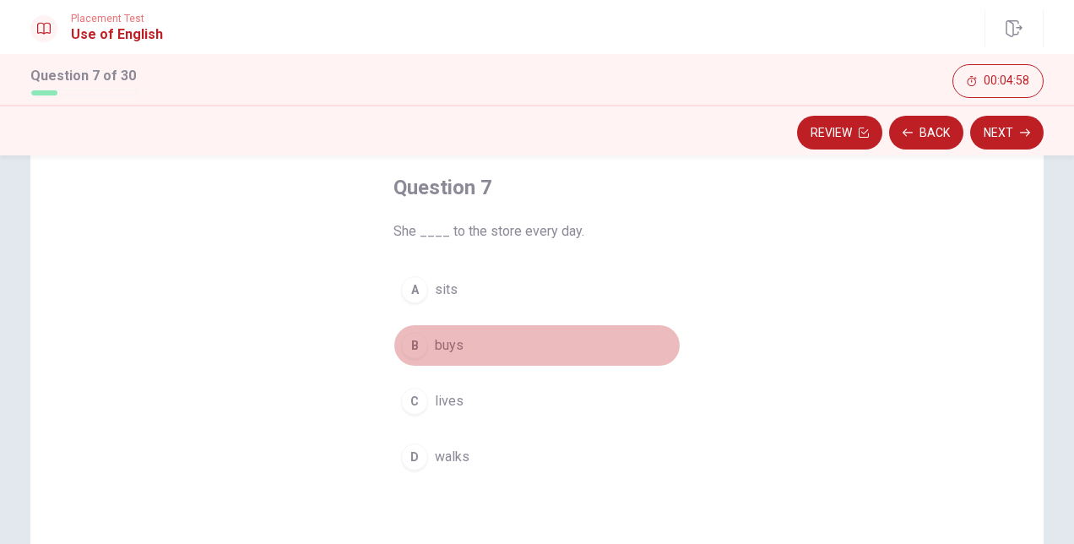
click at [414, 343] on div "B" at bounding box center [414, 345] width 27 height 27
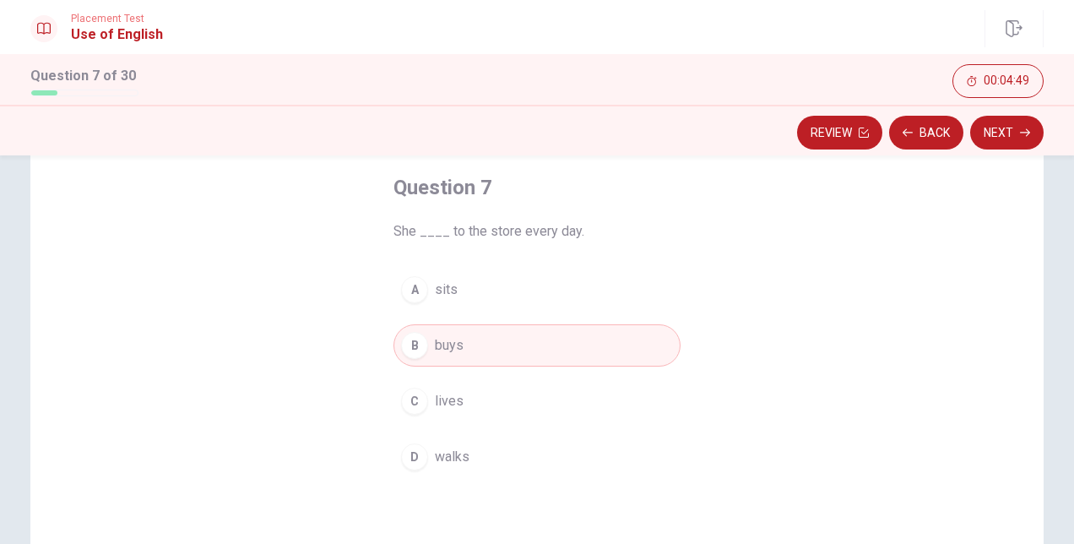
click at [475, 450] on button "D walks" at bounding box center [537, 457] width 287 height 42
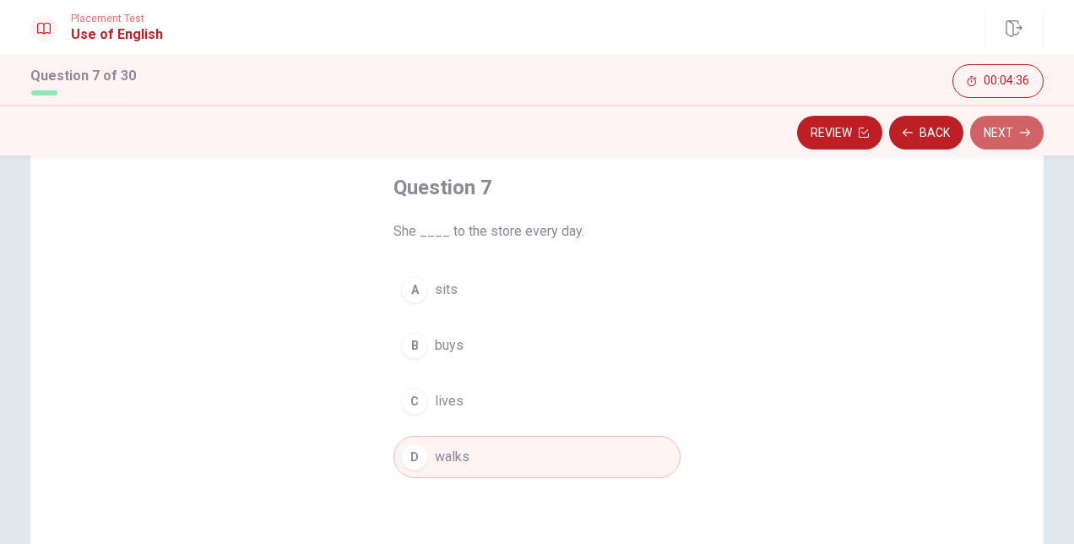
click at [1014, 132] on button "Next" at bounding box center [1007, 133] width 73 height 34
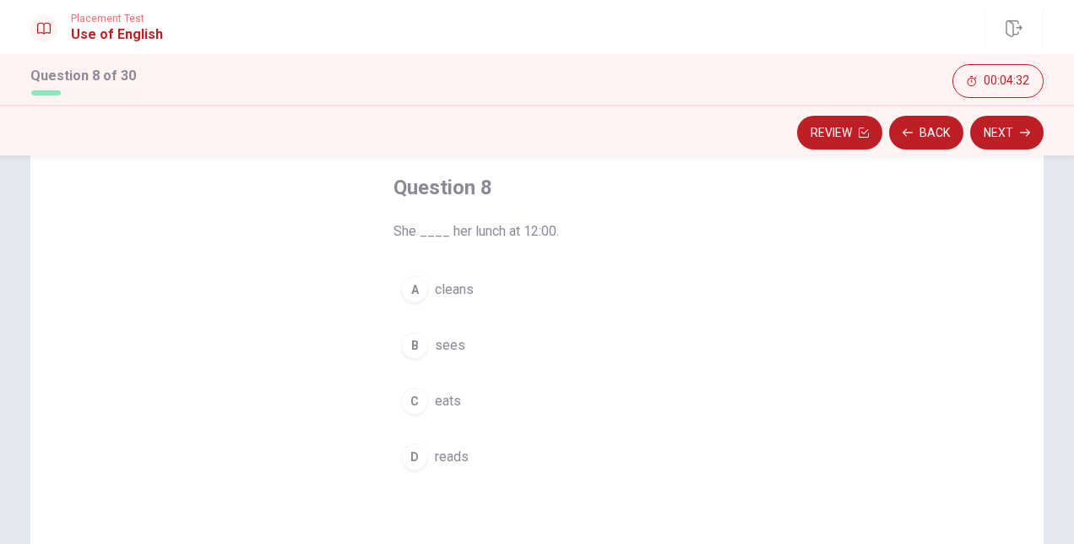
click at [412, 394] on div "C" at bounding box center [414, 401] width 27 height 27
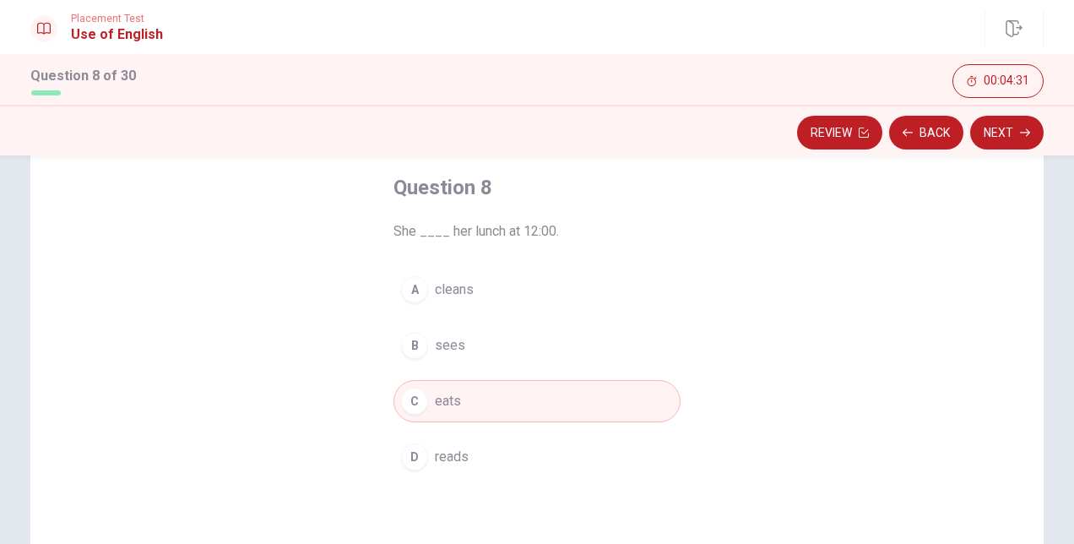
click at [987, 133] on button "Next" at bounding box center [1007, 133] width 73 height 34
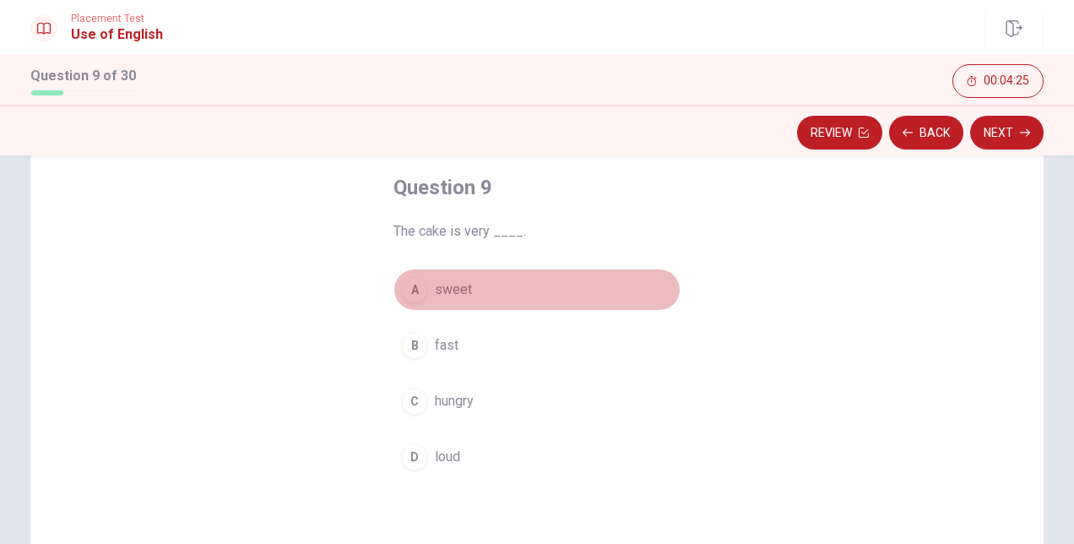
click at [419, 291] on div "A" at bounding box center [414, 289] width 27 height 27
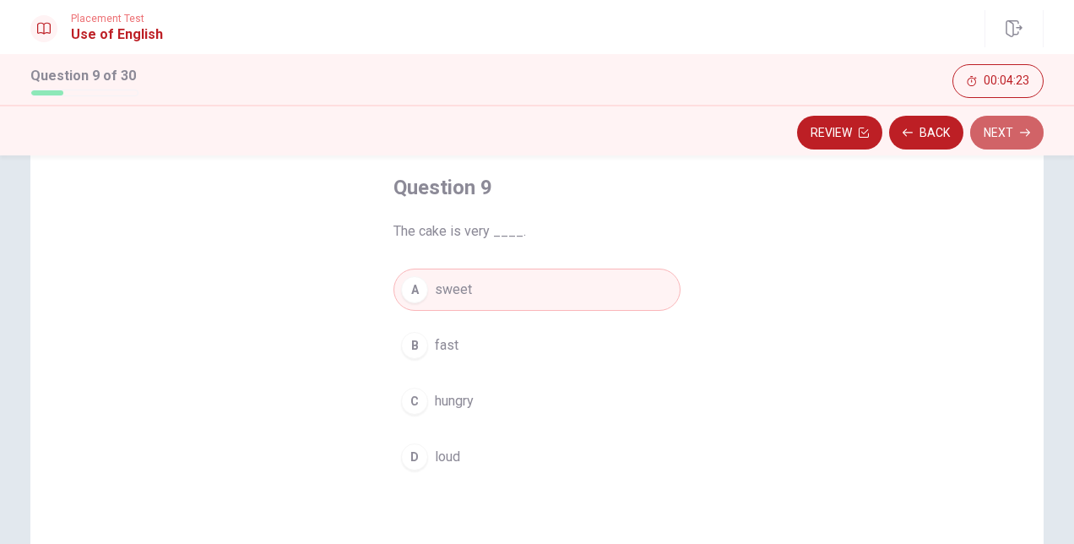
click at [996, 128] on button "Next" at bounding box center [1007, 133] width 73 height 34
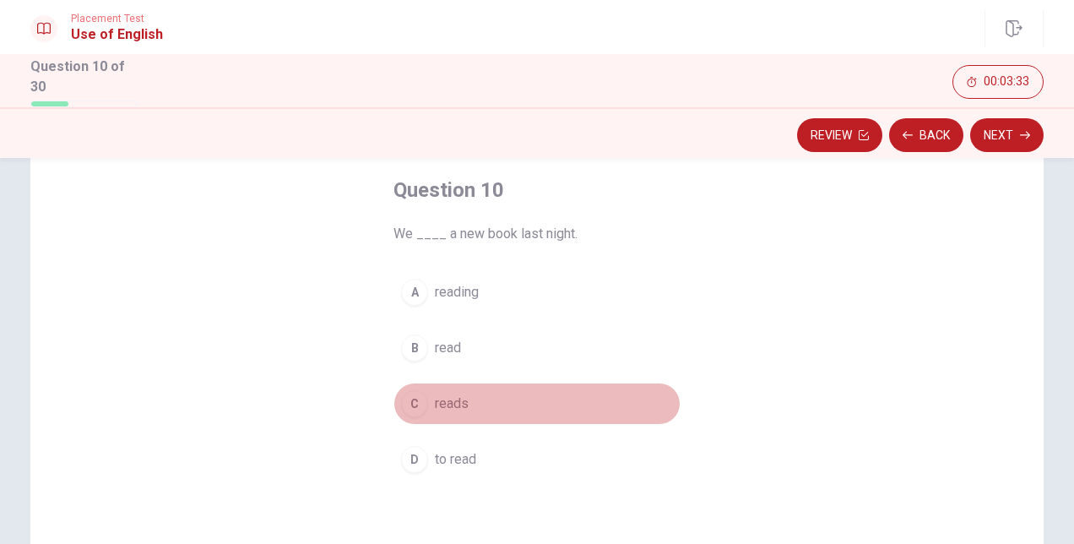
click at [417, 405] on div "C" at bounding box center [414, 403] width 27 height 27
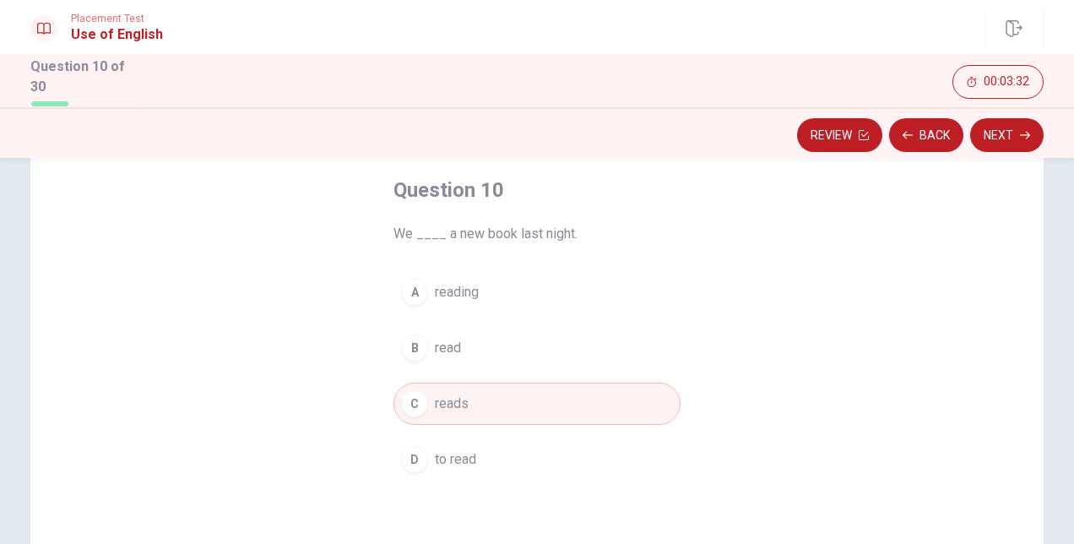
click at [416, 338] on div "B" at bounding box center [414, 347] width 27 height 27
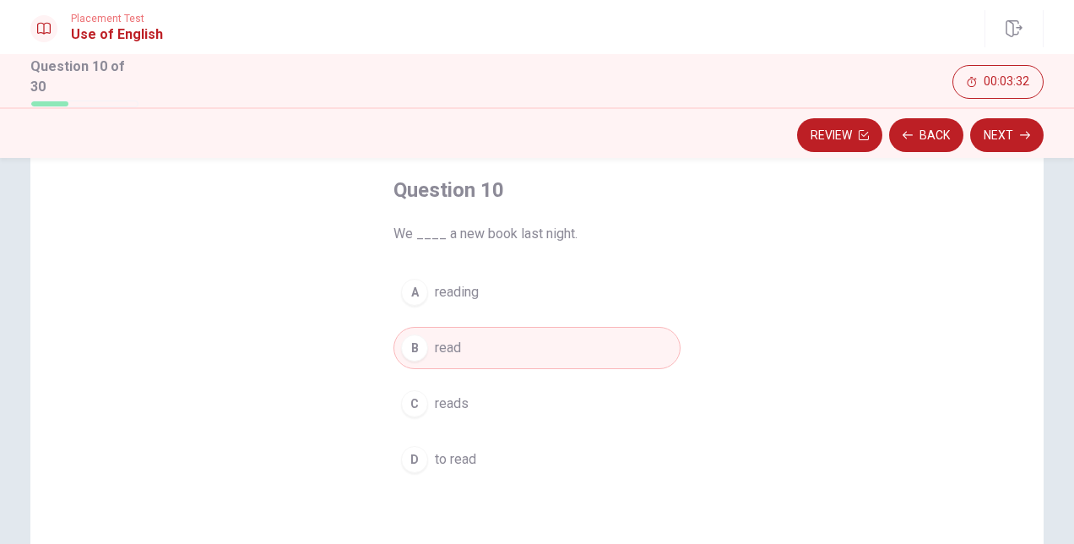
drag, startPoint x: 411, startPoint y: 406, endPoint x: 421, endPoint y: 378, distance: 29.7
click at [411, 404] on div "C" at bounding box center [414, 403] width 27 height 27
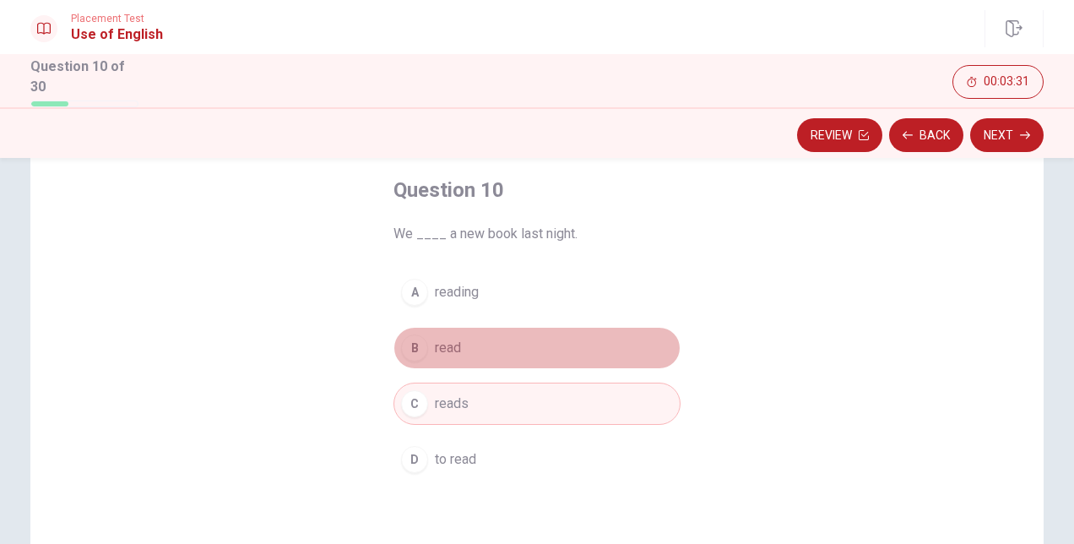
click at [435, 344] on span "read" at bounding box center [448, 348] width 26 height 20
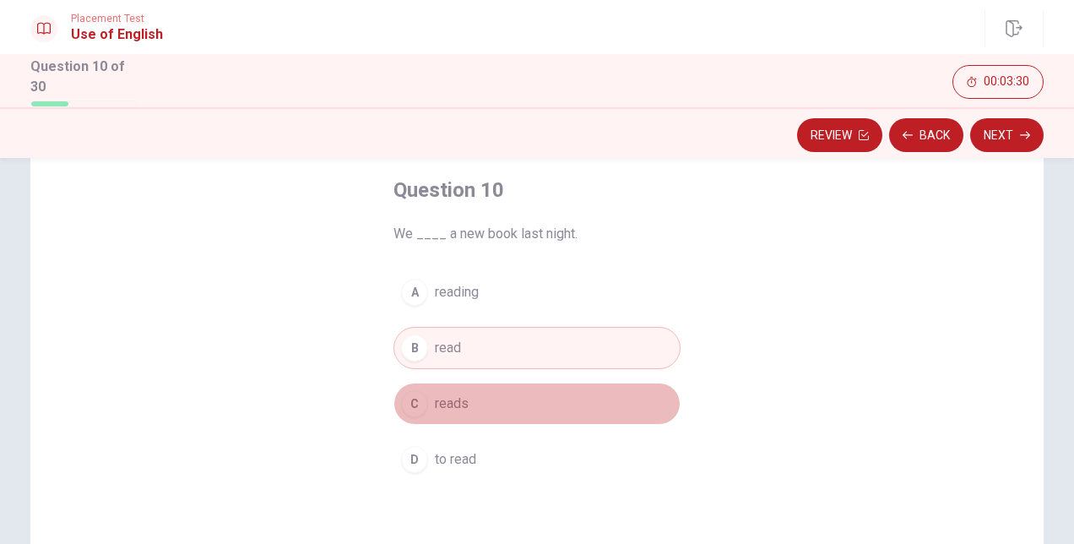
click at [418, 399] on div "C" at bounding box center [414, 403] width 27 height 27
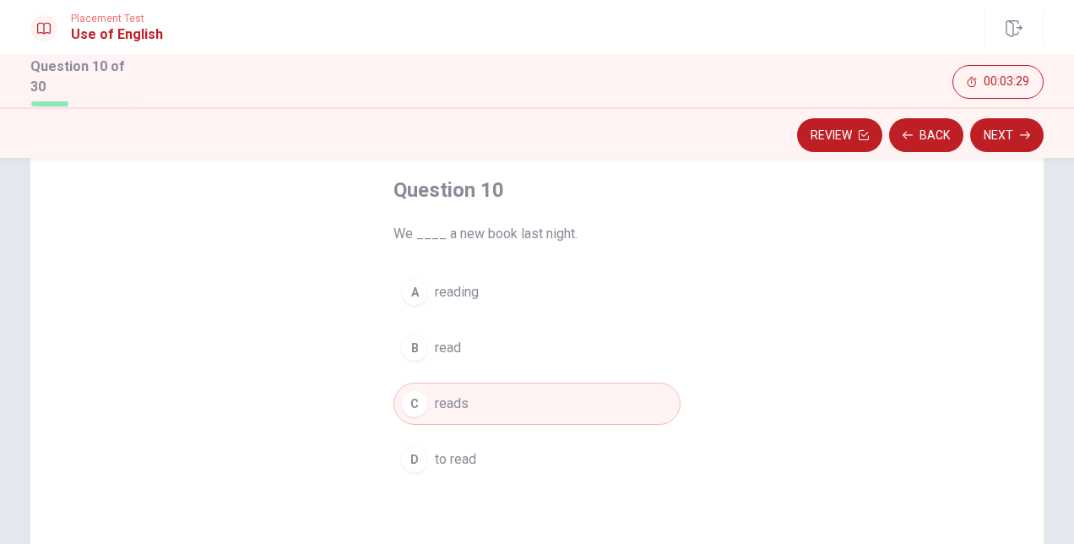
click at [429, 350] on button "B read" at bounding box center [537, 348] width 287 height 42
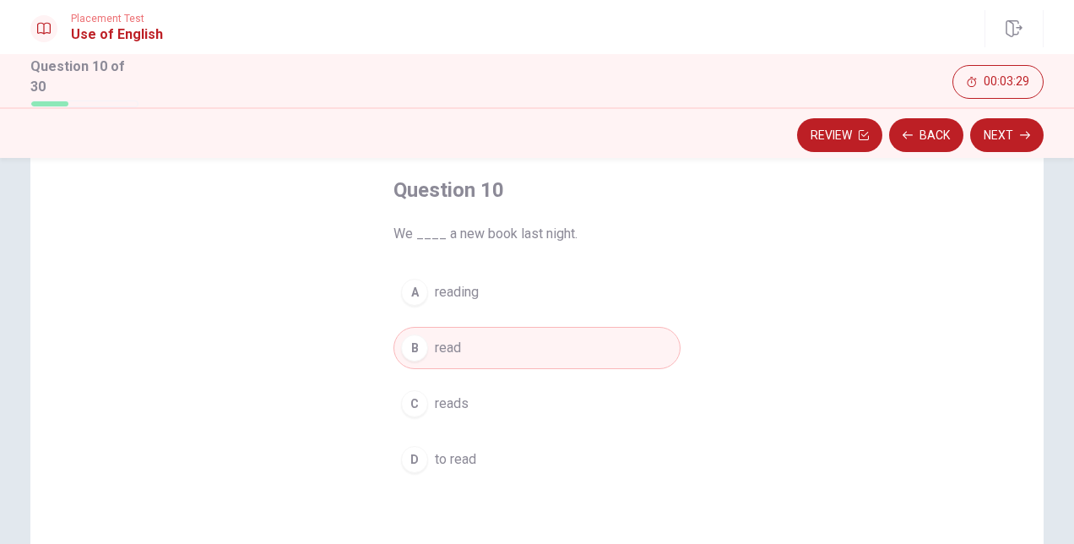
click at [427, 410] on button "C reads" at bounding box center [537, 404] width 287 height 42
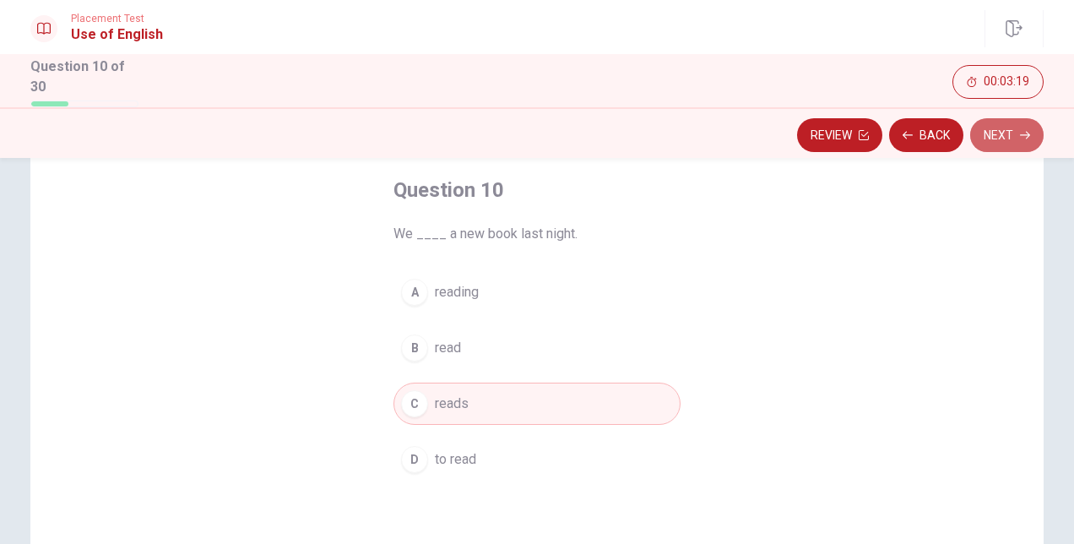
click at [1010, 138] on button "Next" at bounding box center [1007, 135] width 73 height 34
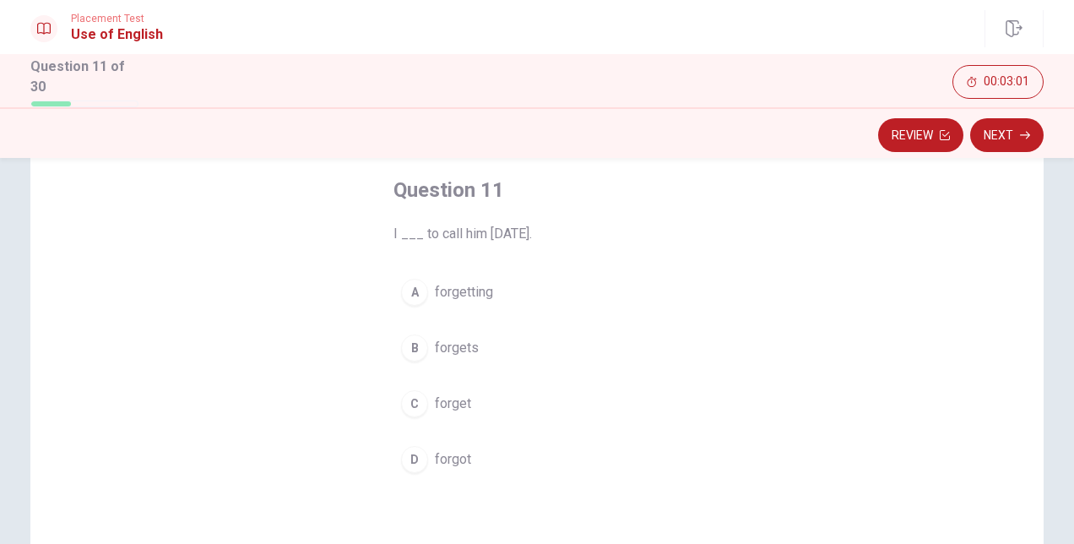
click at [461, 394] on span "forget" at bounding box center [453, 404] width 36 height 20
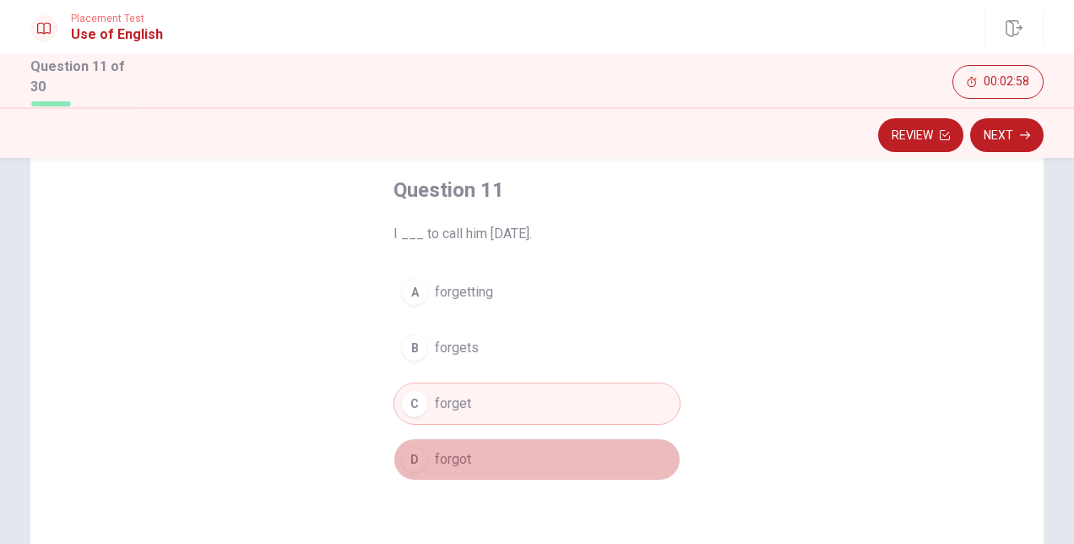
click at [487, 452] on button "D forgot" at bounding box center [537, 459] width 287 height 42
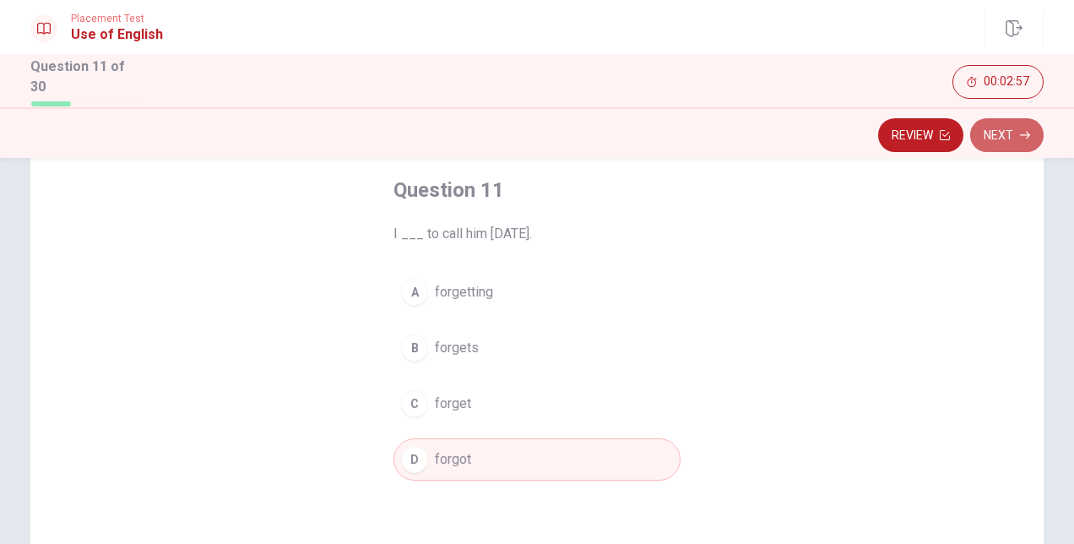
click at [1000, 145] on button "Next" at bounding box center [1007, 135] width 73 height 34
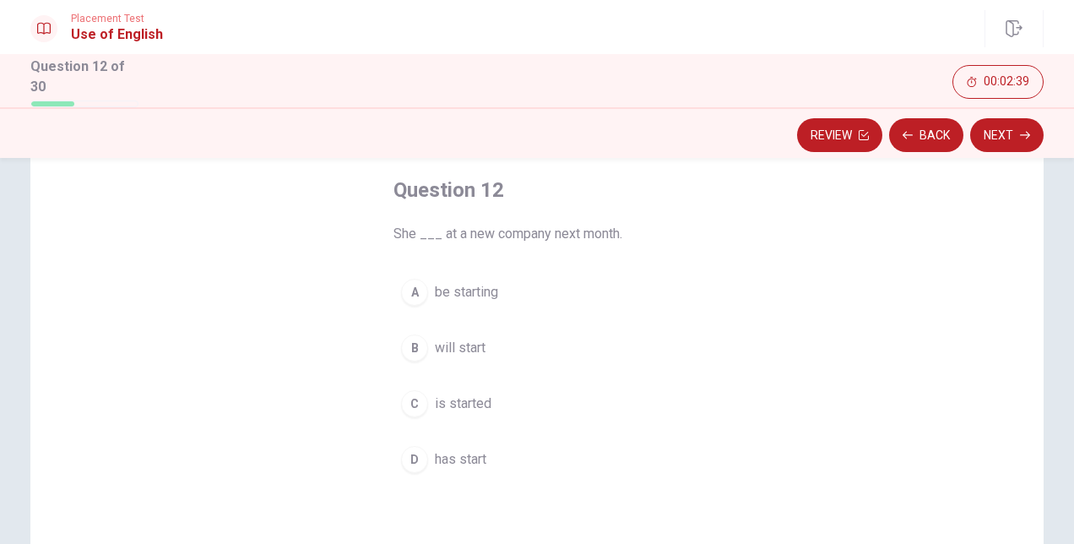
click at [403, 451] on div "D" at bounding box center [414, 459] width 27 height 27
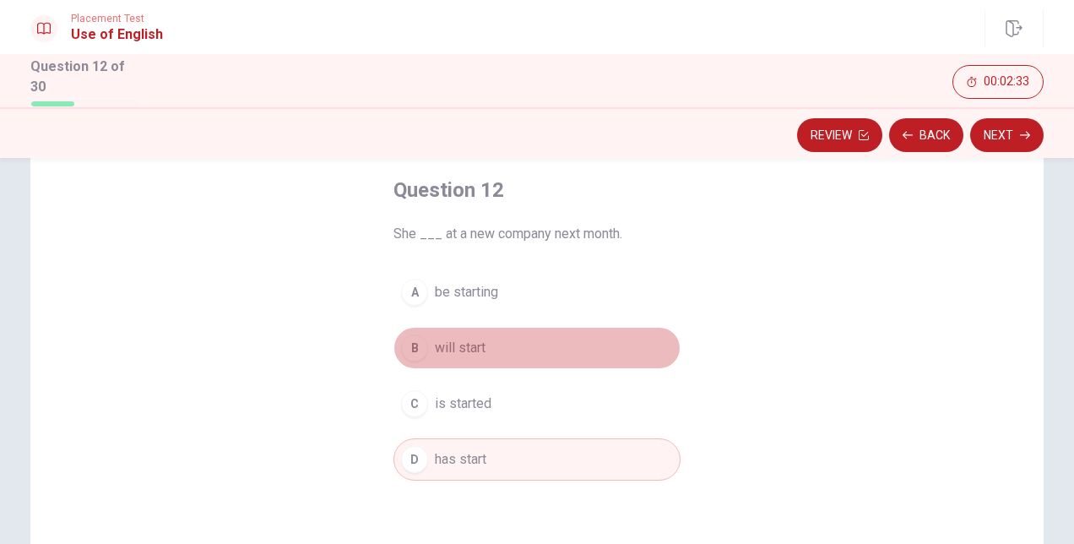
click at [476, 347] on span "will start" at bounding box center [460, 348] width 51 height 20
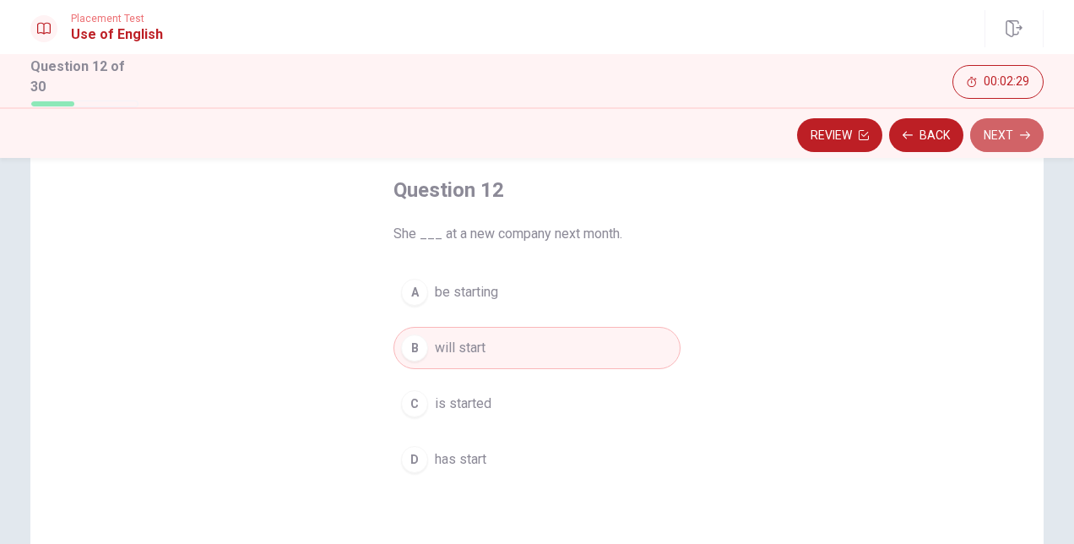
click at [1010, 136] on button "Next" at bounding box center [1007, 135] width 73 height 34
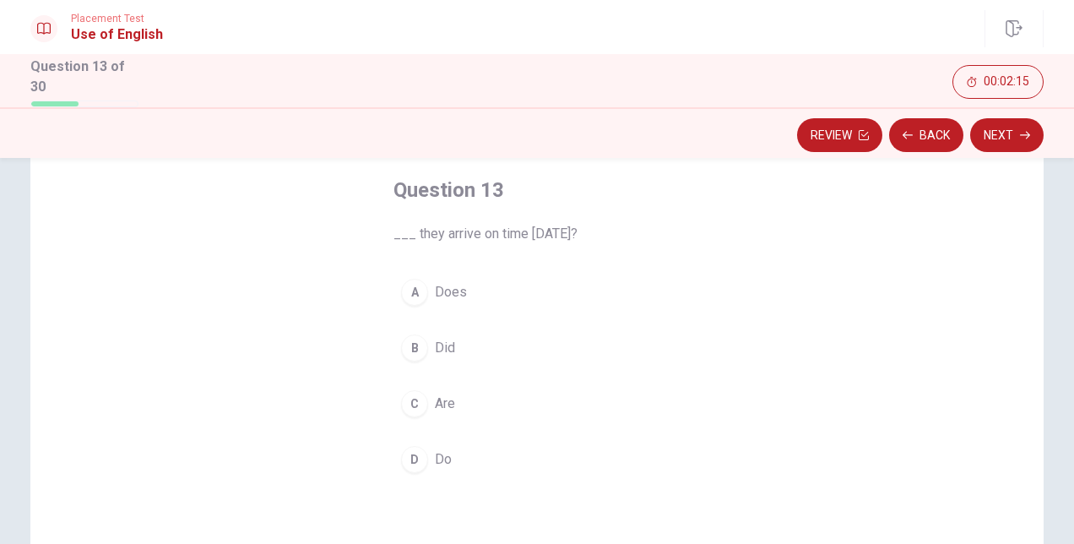
click at [404, 446] on div "D" at bounding box center [414, 459] width 27 height 27
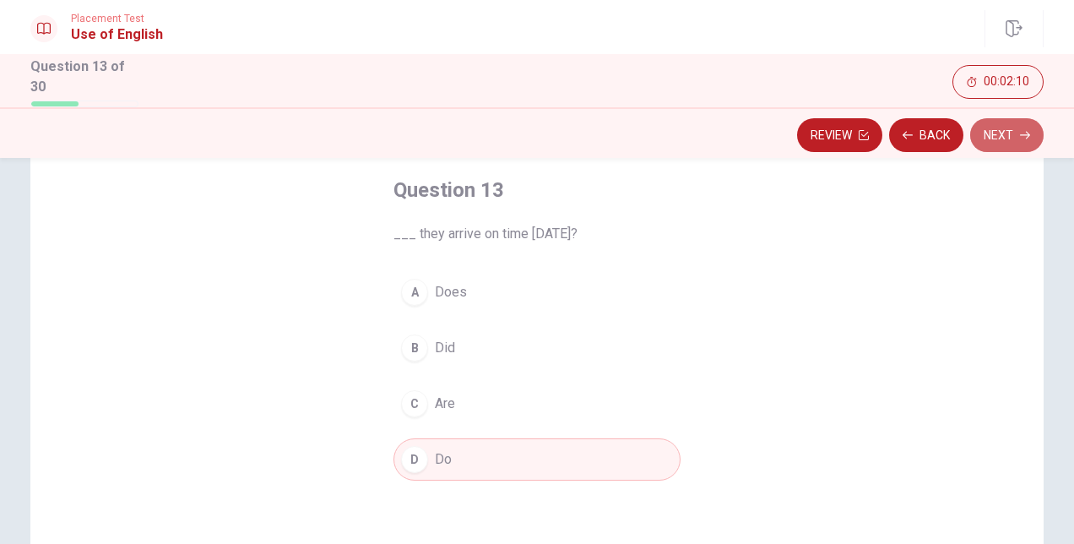
click at [1005, 133] on button "Next" at bounding box center [1007, 135] width 73 height 34
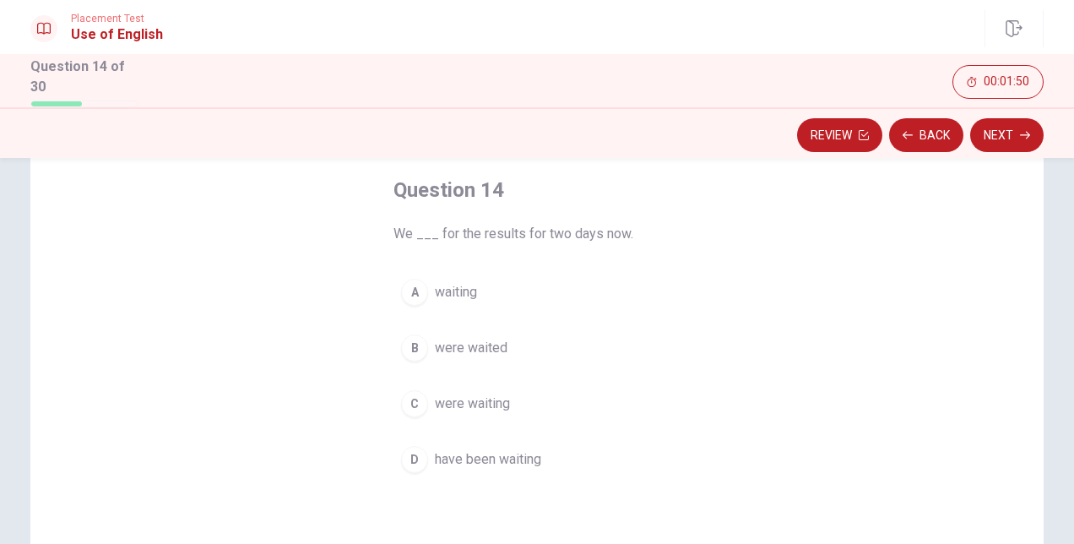
click at [409, 449] on div "D" at bounding box center [414, 459] width 27 height 27
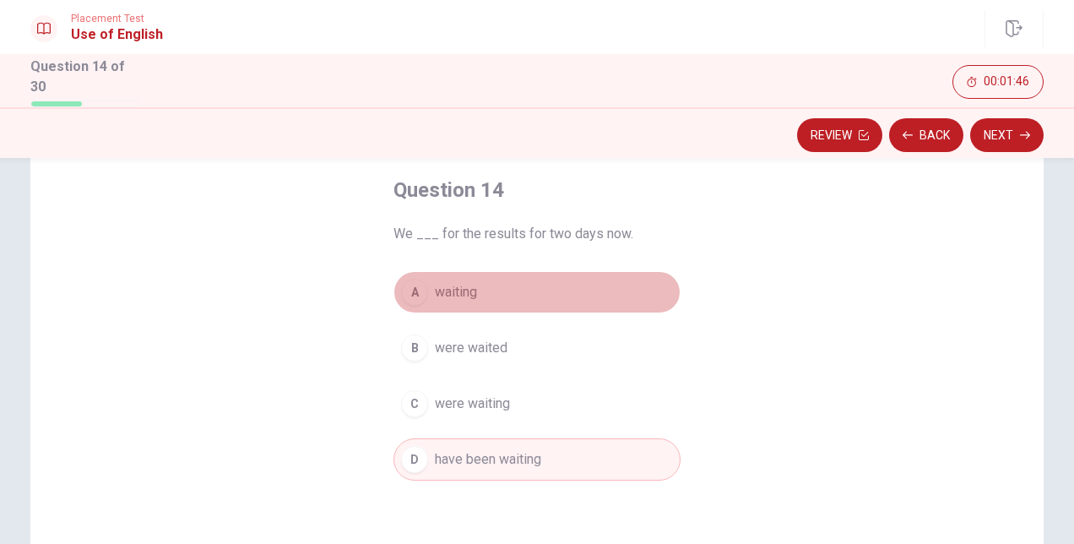
click at [423, 293] on button "A waiting" at bounding box center [537, 292] width 287 height 42
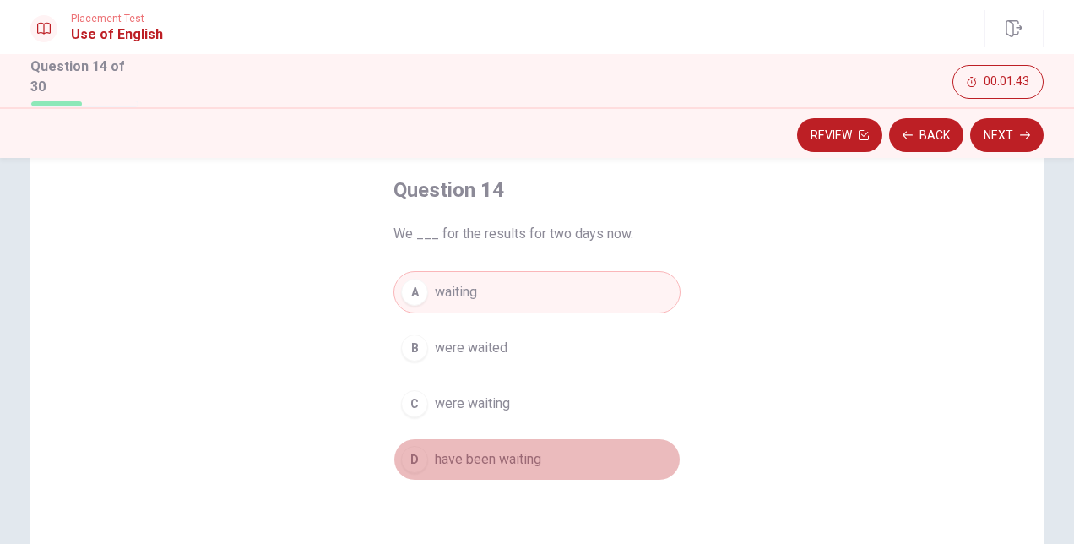
click at [411, 449] on div "D" at bounding box center [414, 459] width 27 height 27
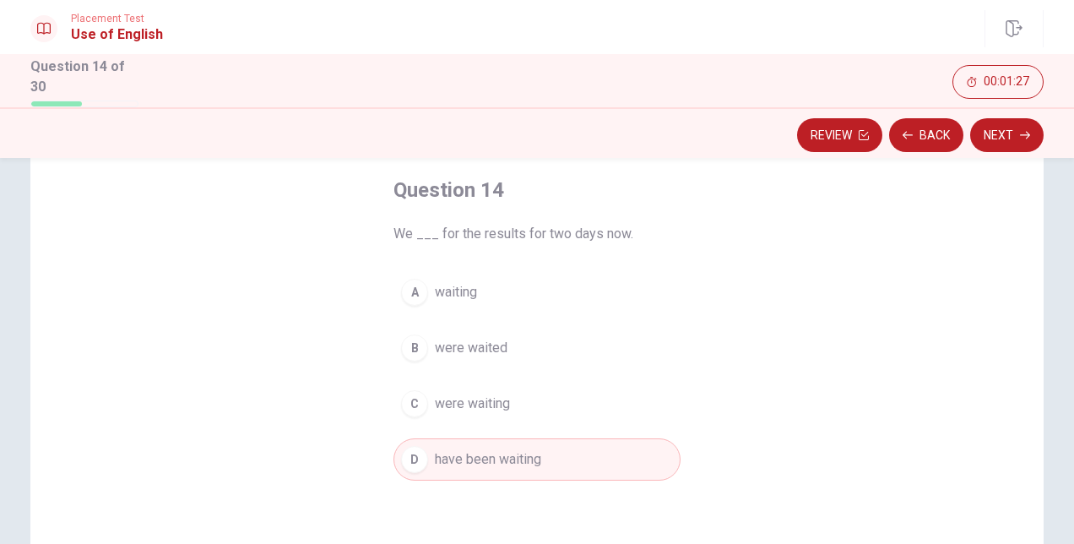
click at [487, 283] on button "A waiting" at bounding box center [537, 292] width 287 height 42
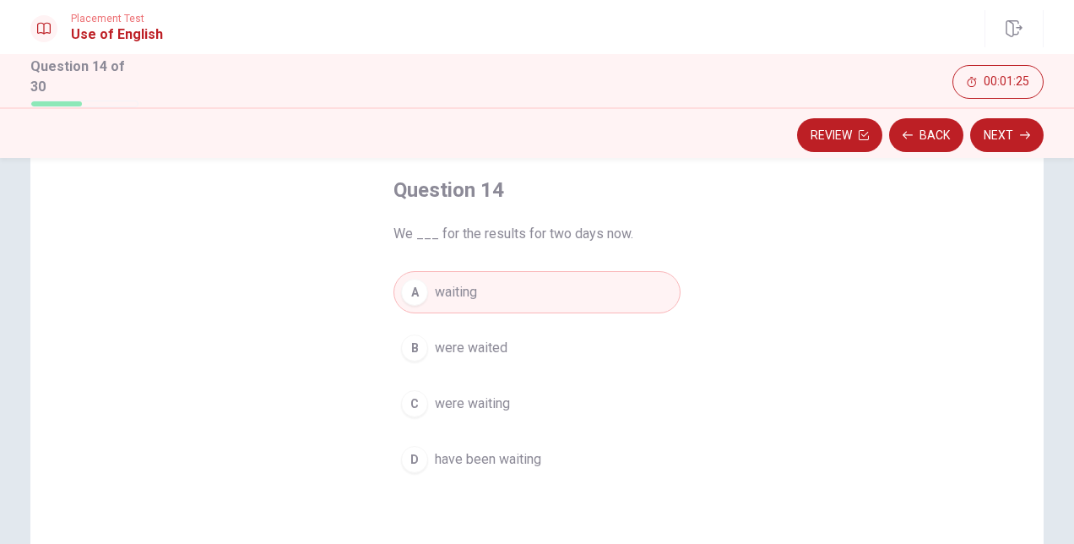
click at [475, 454] on span "have been waiting" at bounding box center [488, 459] width 106 height 20
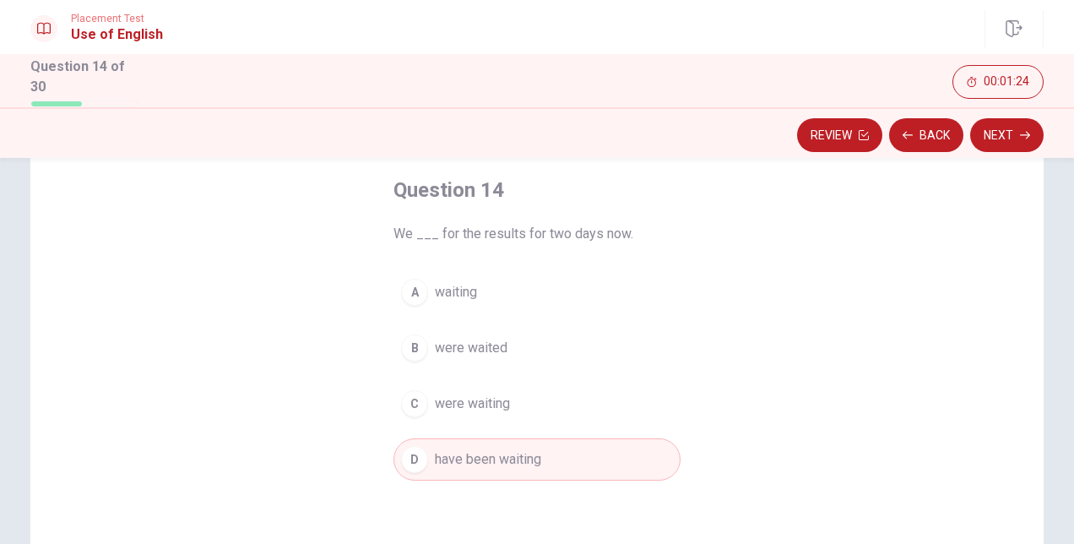
click at [998, 140] on button "Next" at bounding box center [1007, 135] width 73 height 34
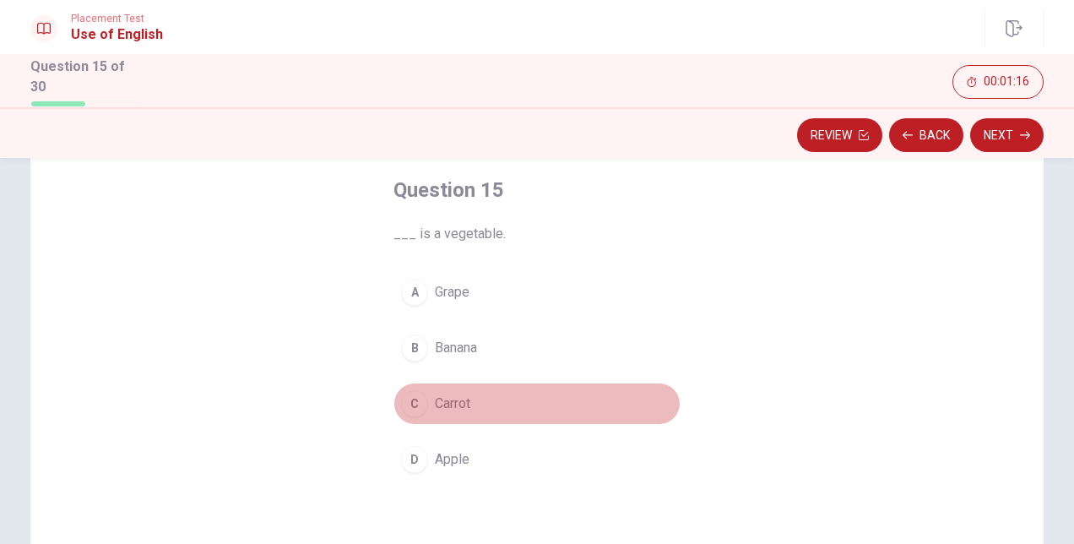
click at [408, 396] on div "C" at bounding box center [414, 403] width 27 height 27
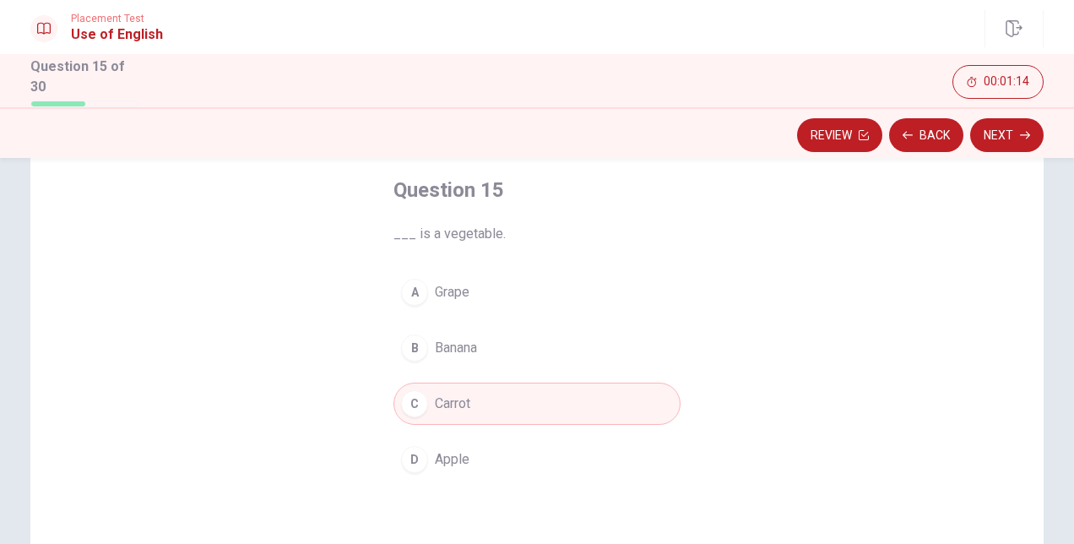
click at [995, 133] on button "Next" at bounding box center [1007, 135] width 73 height 34
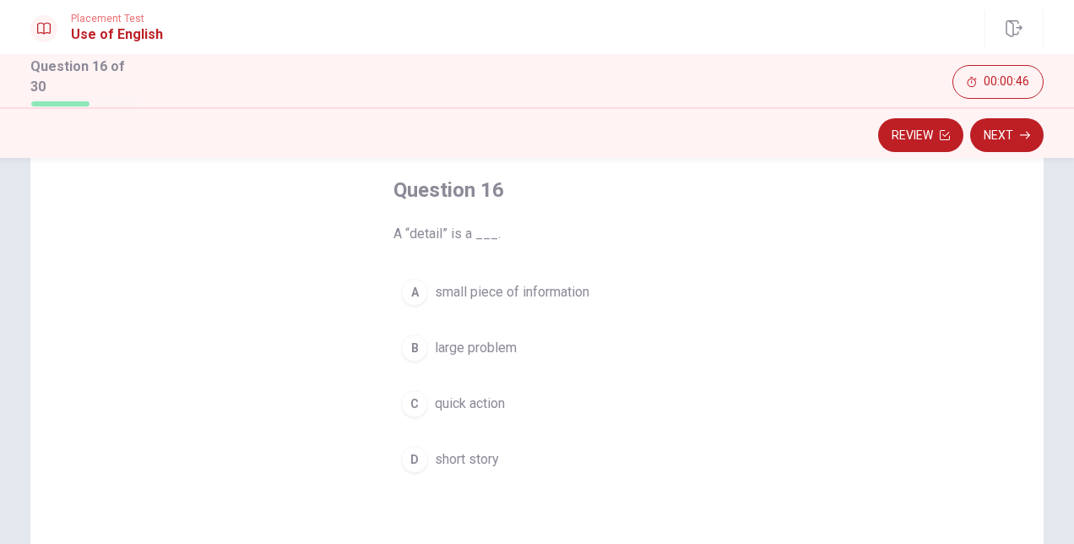
click at [414, 460] on div "D" at bounding box center [414, 459] width 27 height 27
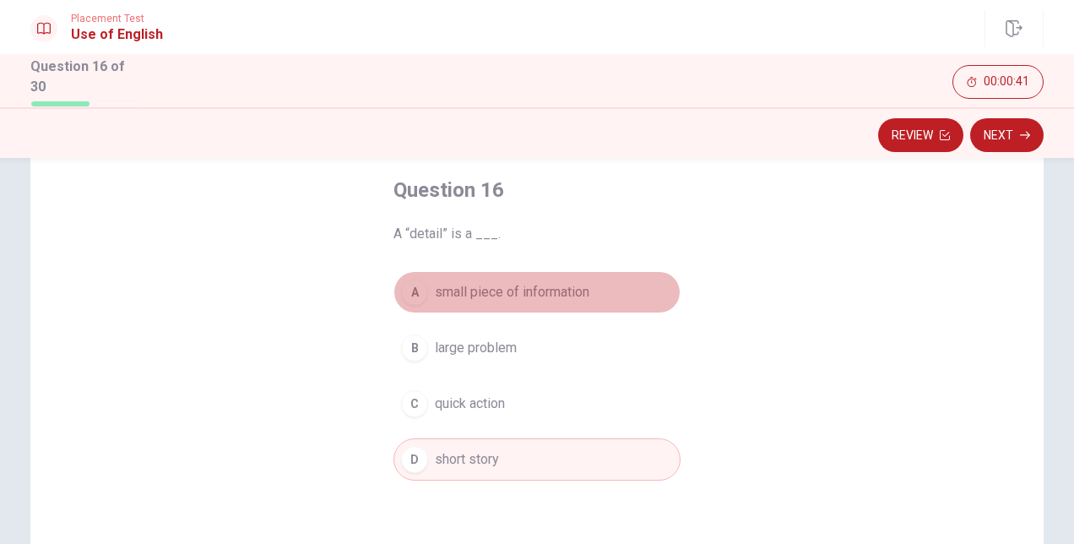
click at [416, 291] on div "A" at bounding box center [414, 292] width 27 height 27
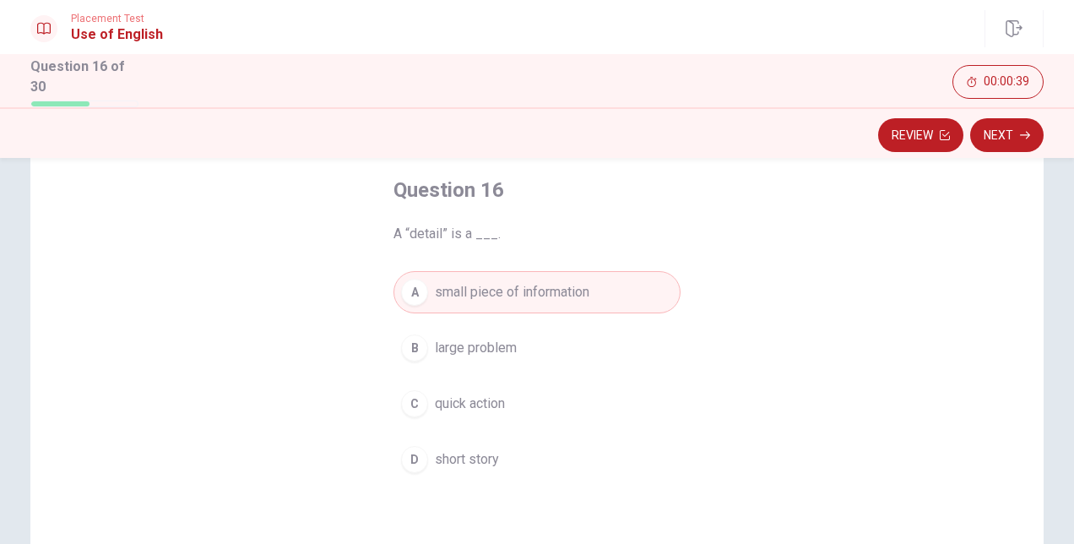
click at [1006, 132] on button "Next" at bounding box center [1007, 135] width 73 height 34
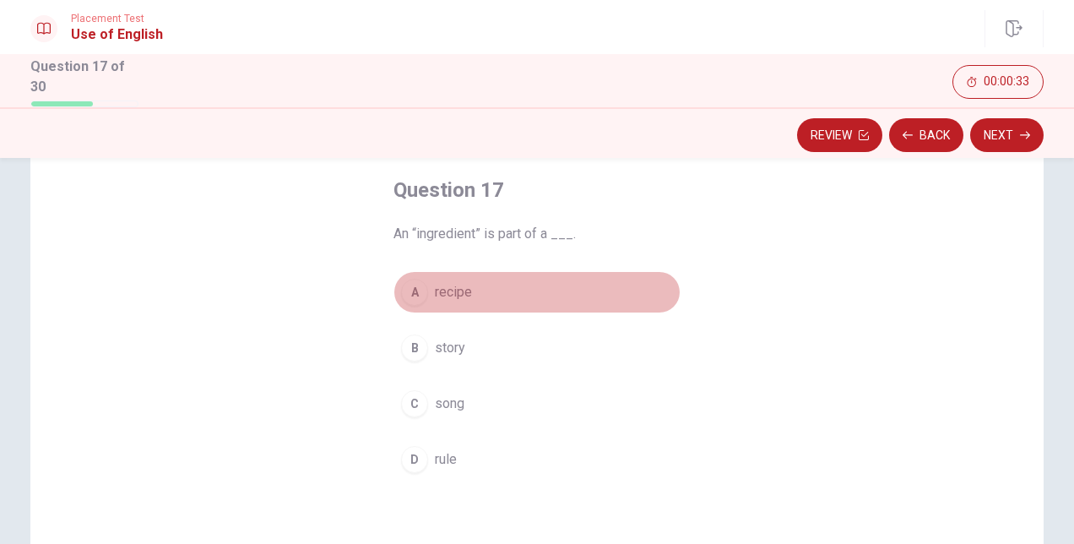
click at [422, 287] on div "A" at bounding box center [414, 292] width 27 height 27
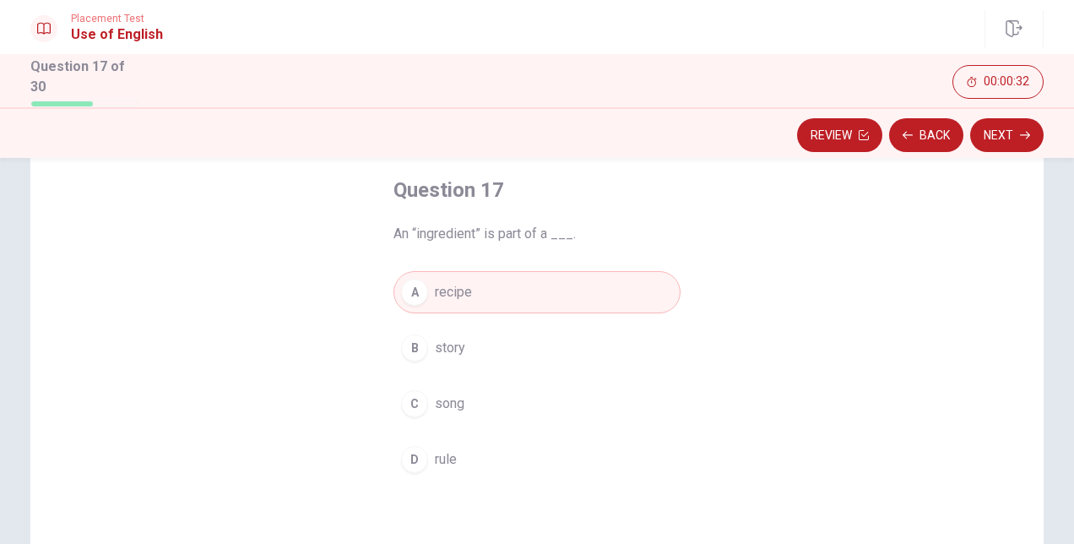
click at [1000, 135] on button "Next" at bounding box center [1007, 135] width 73 height 34
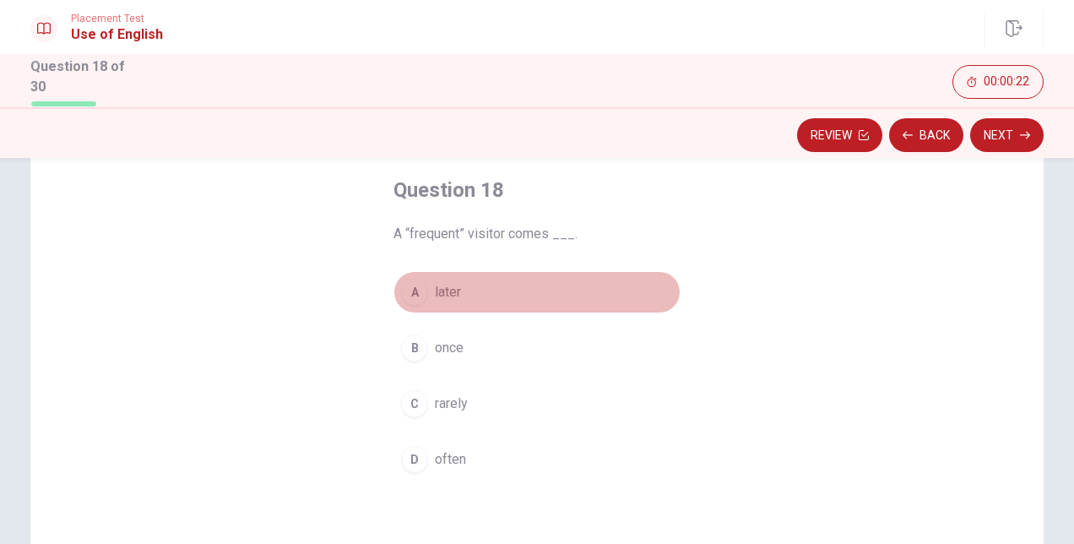
click at [414, 291] on div "A" at bounding box center [414, 292] width 27 height 27
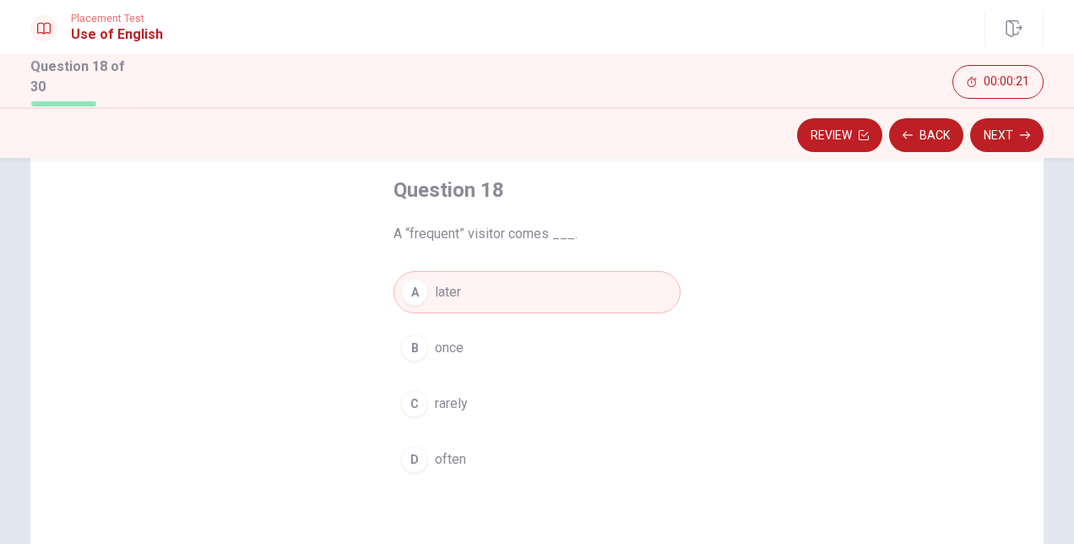
click at [997, 144] on button "Next" at bounding box center [1007, 135] width 73 height 34
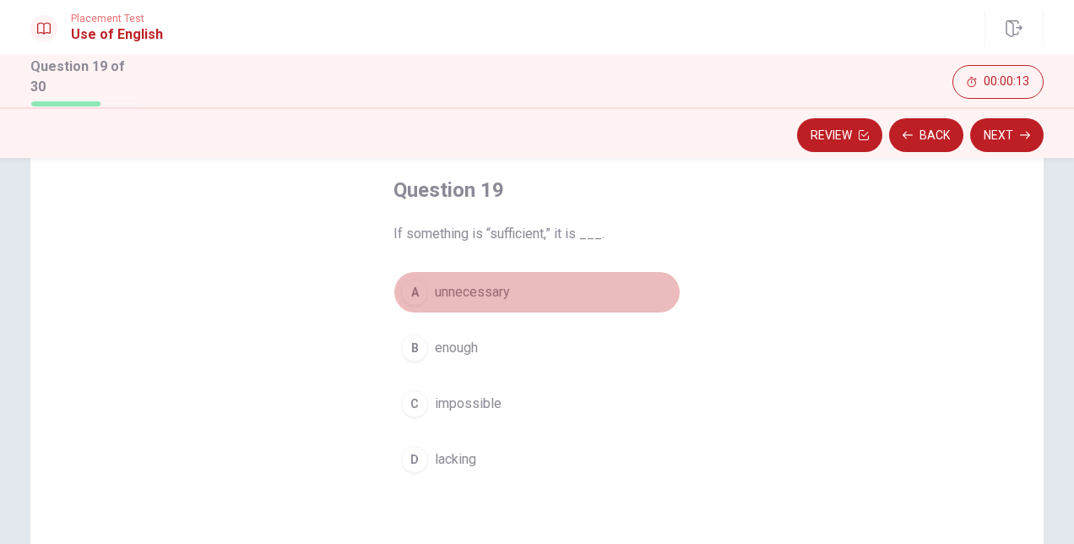
click at [416, 295] on div "A" at bounding box center [414, 292] width 27 height 27
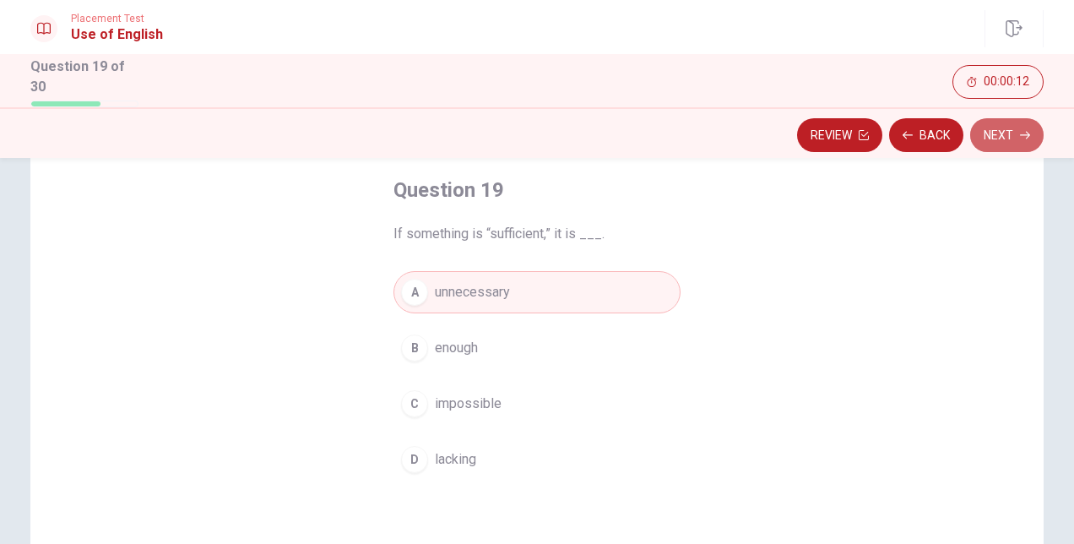
click at [1017, 133] on button "Next" at bounding box center [1007, 135] width 73 height 34
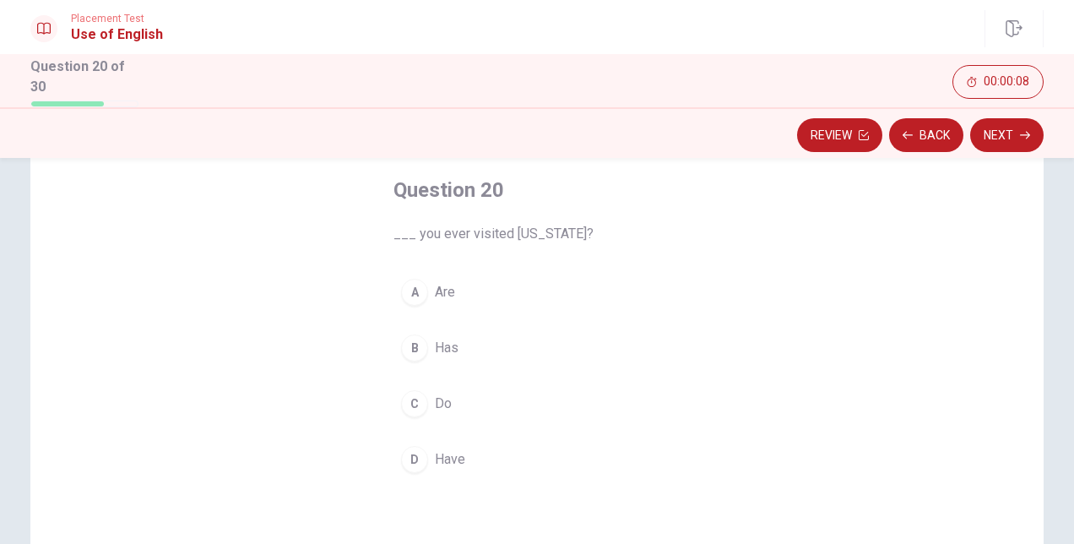
click at [407, 399] on div "C" at bounding box center [414, 403] width 27 height 27
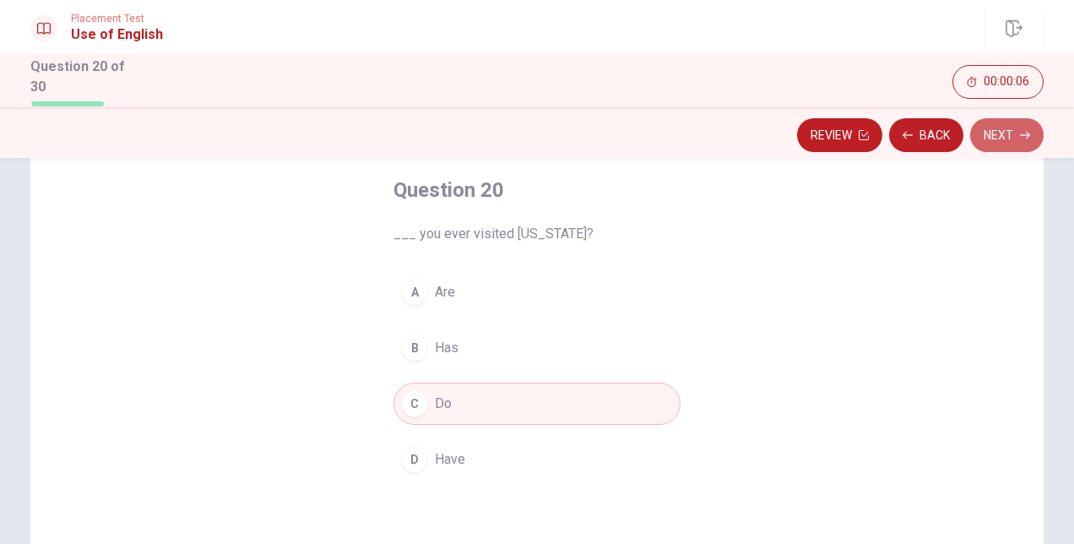
click at [983, 130] on button "Next" at bounding box center [1007, 135] width 73 height 34
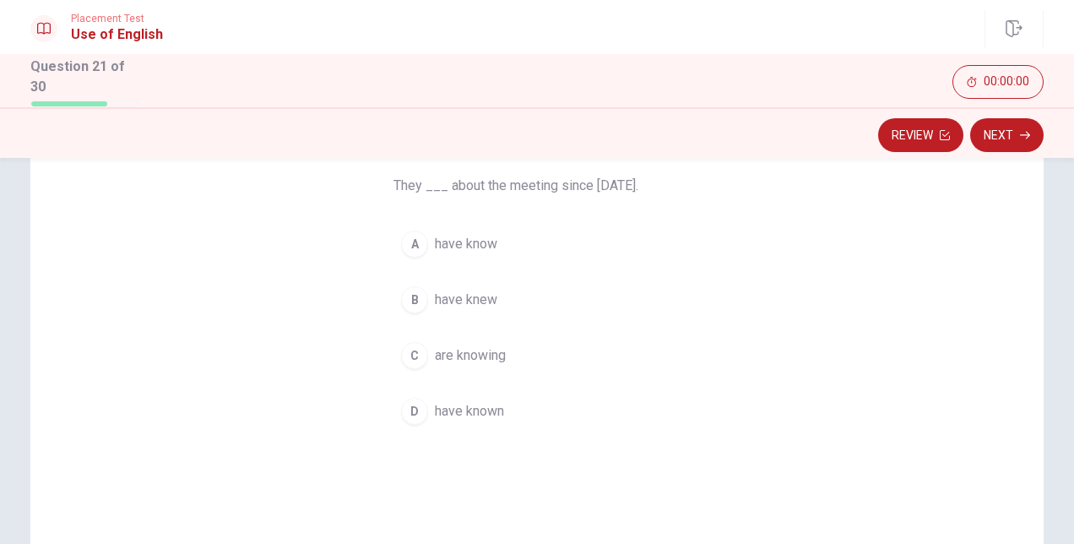
scroll to position [169, 0]
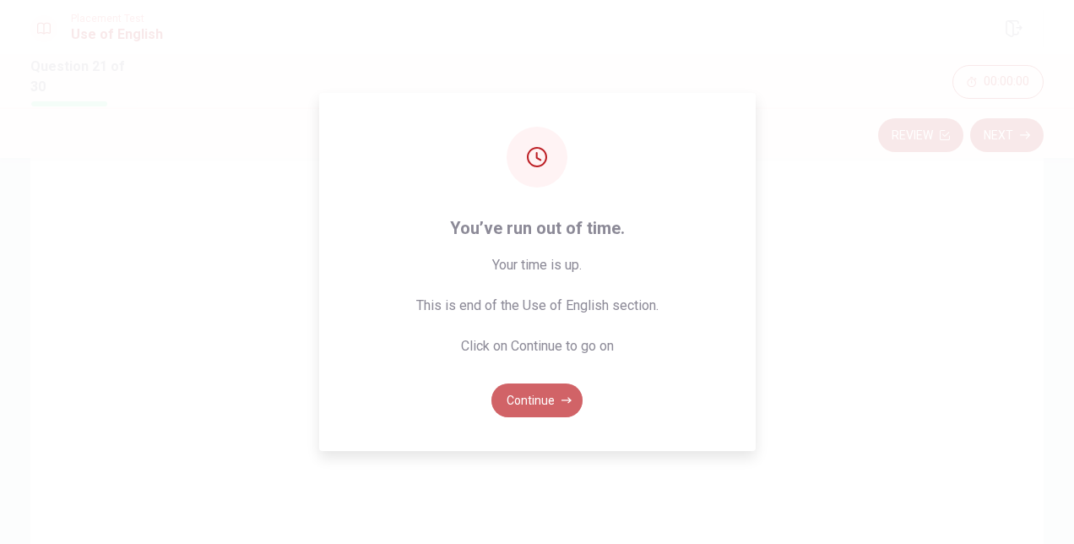
click at [530, 404] on button "Continue" at bounding box center [537, 400] width 91 height 34
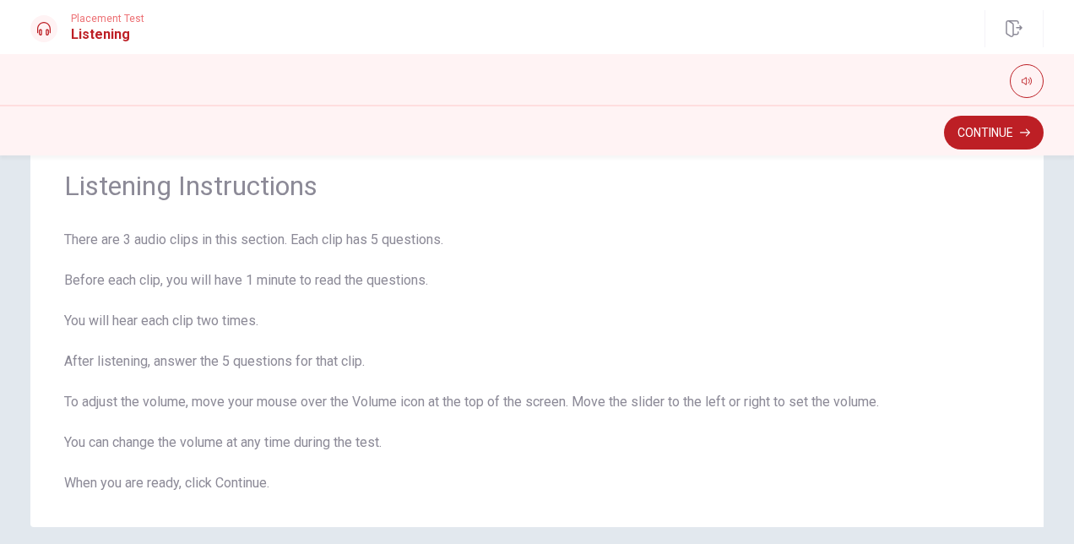
scroll to position [0, 0]
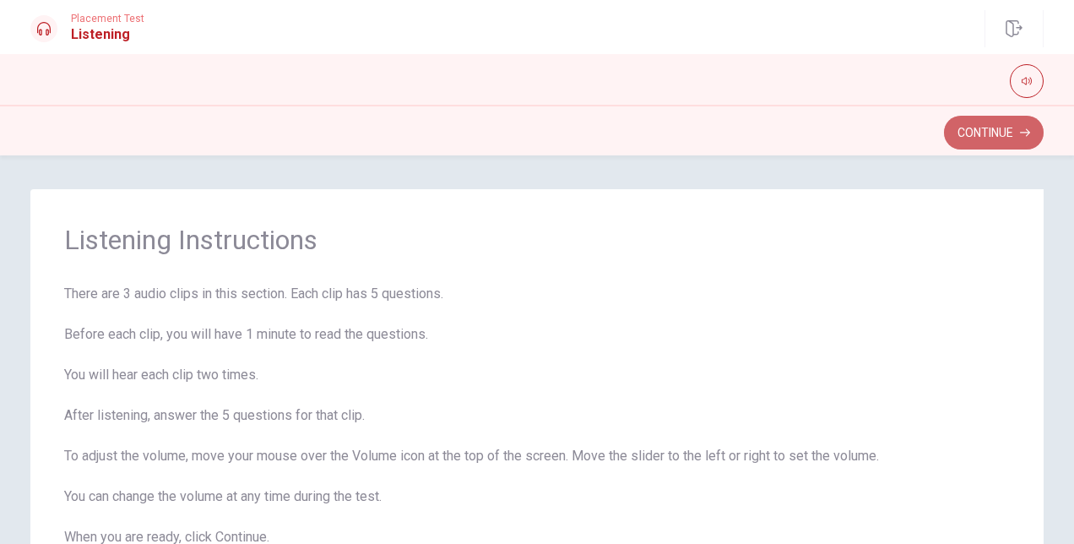
click at [1002, 125] on button "Continue" at bounding box center [994, 133] width 100 height 34
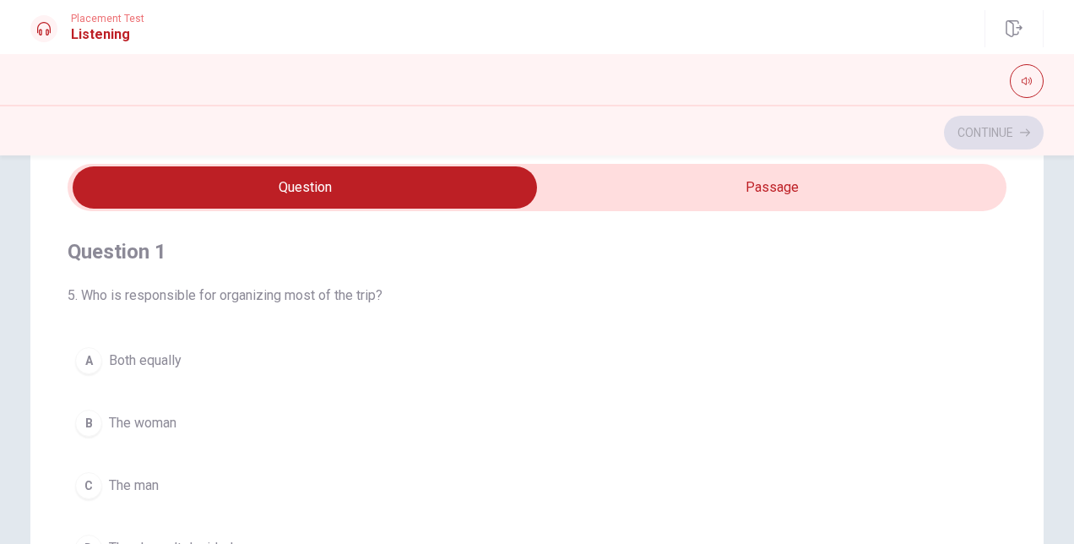
scroll to position [84, 0]
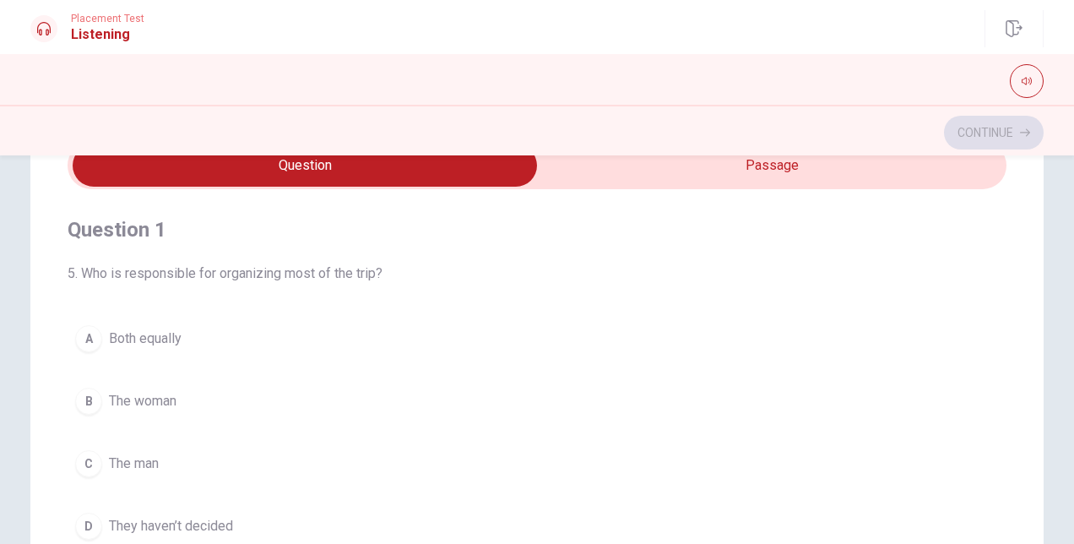
click at [566, 121] on div "Continue" at bounding box center [537, 133] width 1014 height 32
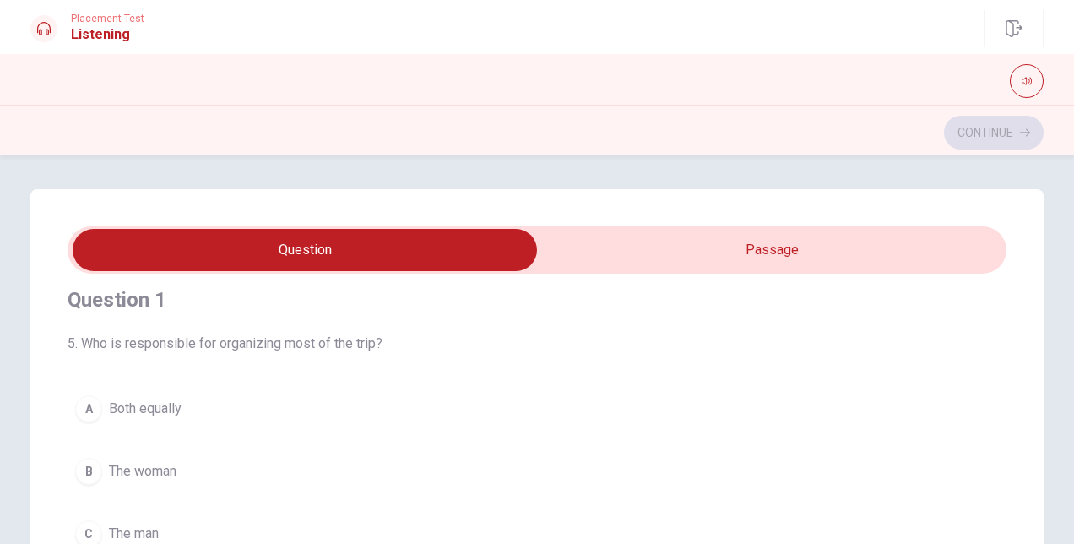
scroll to position [0, 0]
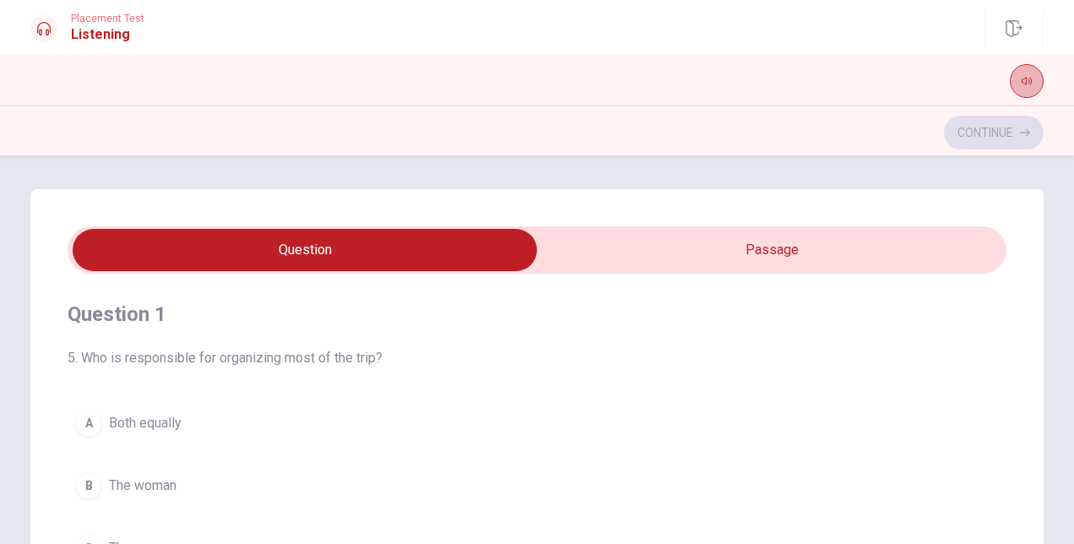
click at [1028, 84] on icon "button" at bounding box center [1027, 81] width 10 height 10
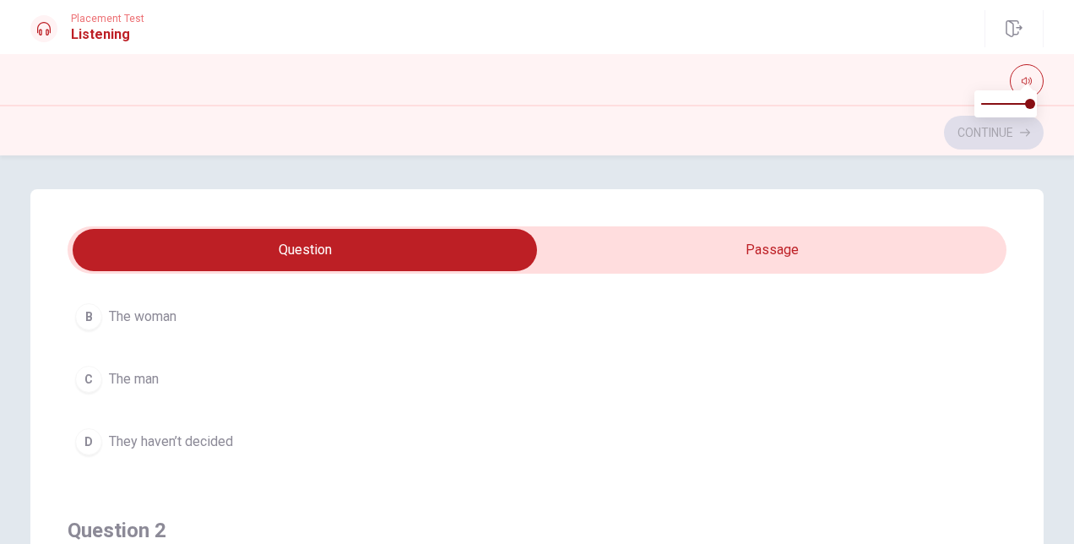
type input "17"
click at [720, 247] on input "checkbox" at bounding box center [304, 250] width 1409 height 42
checkbox input "true"
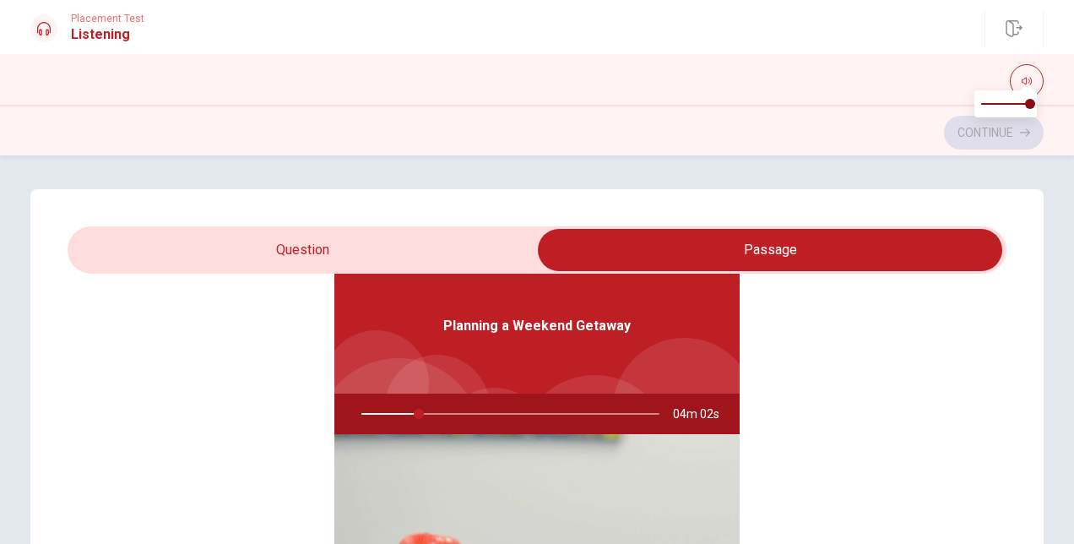
type input "20"
click at [250, 258] on input "checkbox" at bounding box center [770, 250] width 1409 height 42
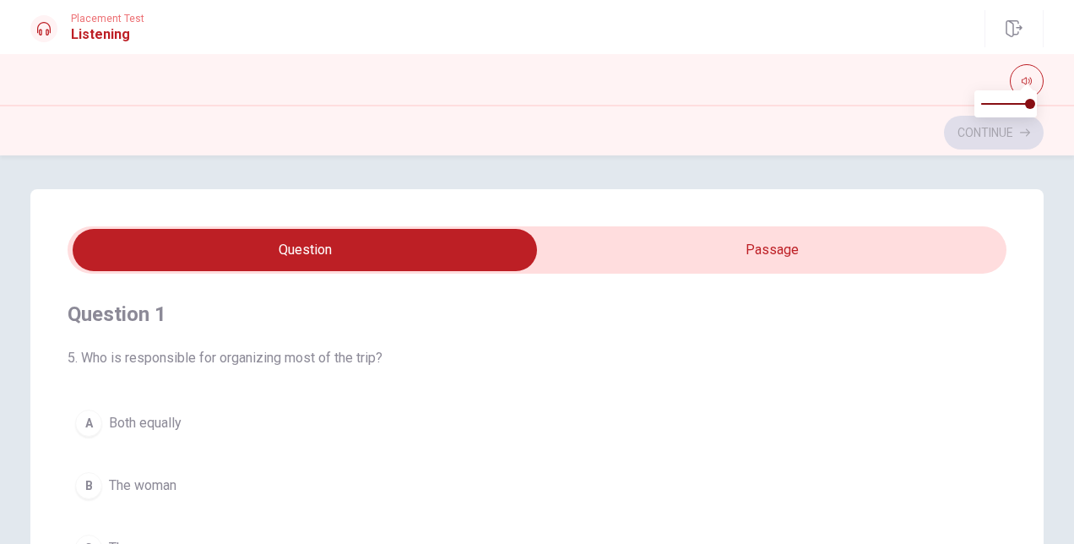
click at [95, 423] on div "A" at bounding box center [88, 423] width 27 height 27
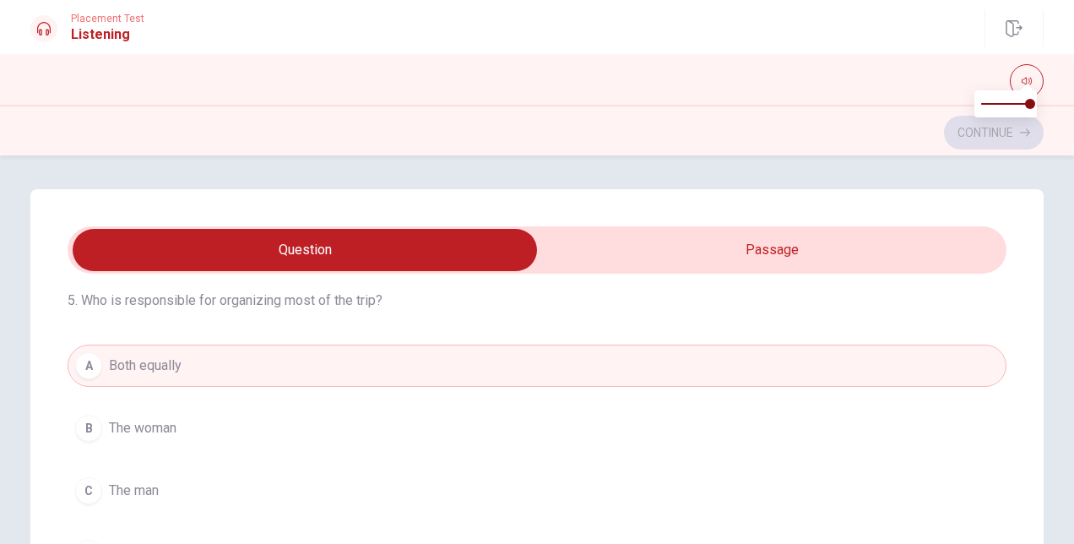
scroll to position [84, 0]
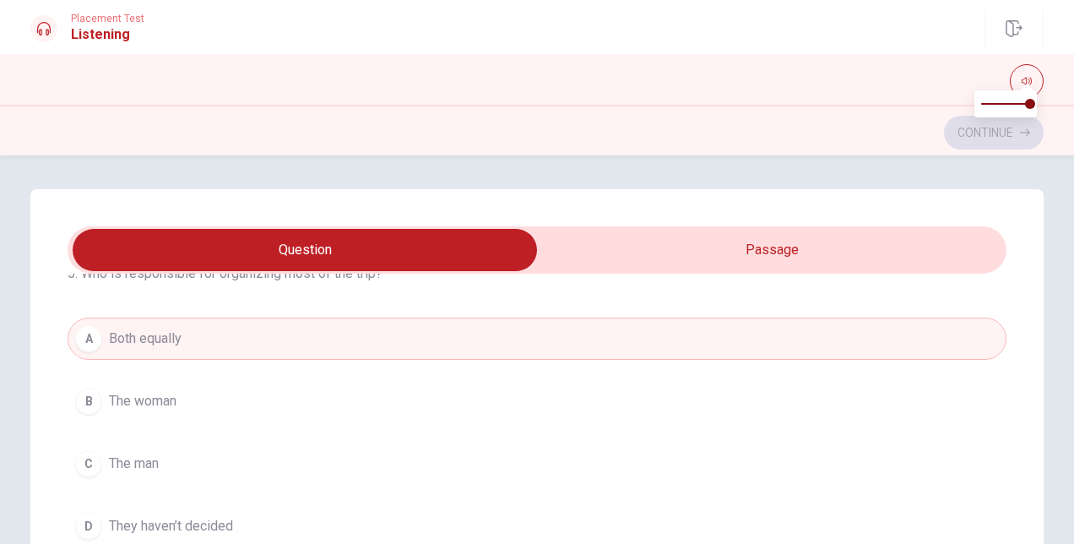
click at [168, 398] on span "The woman" at bounding box center [143, 401] width 68 height 20
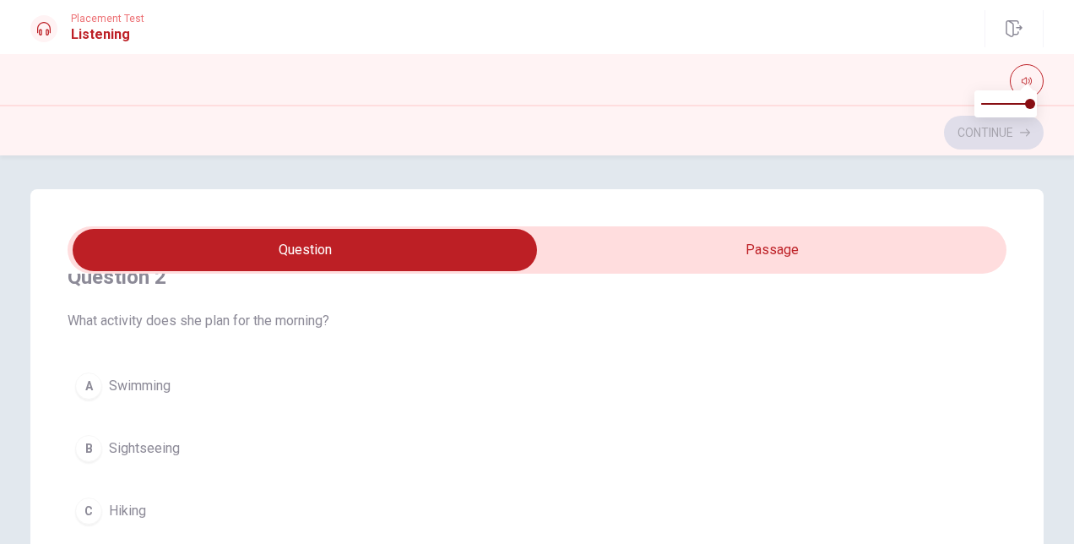
scroll to position [591, 0]
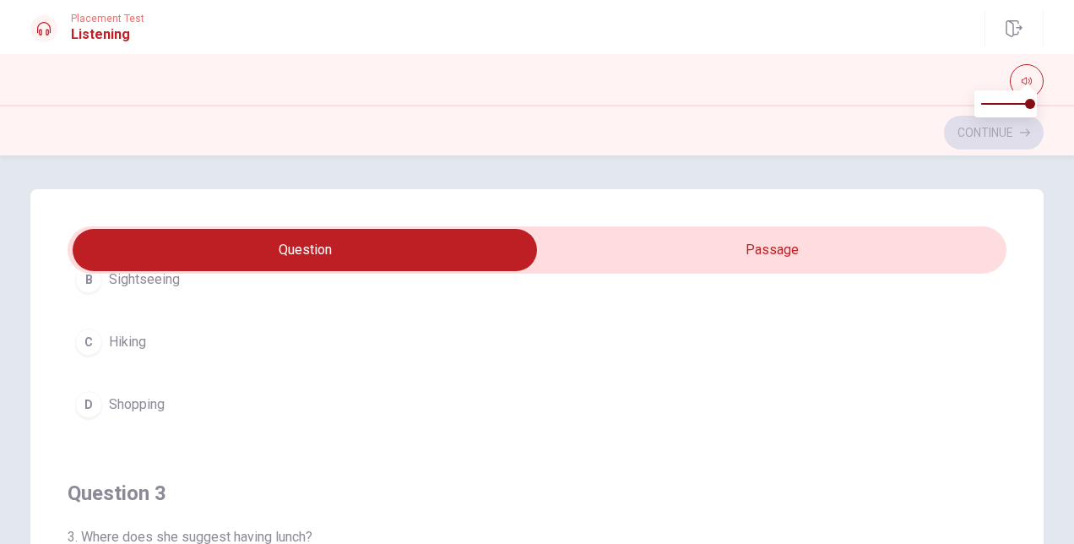
click at [140, 348] on button "C Hiking" at bounding box center [537, 342] width 939 height 42
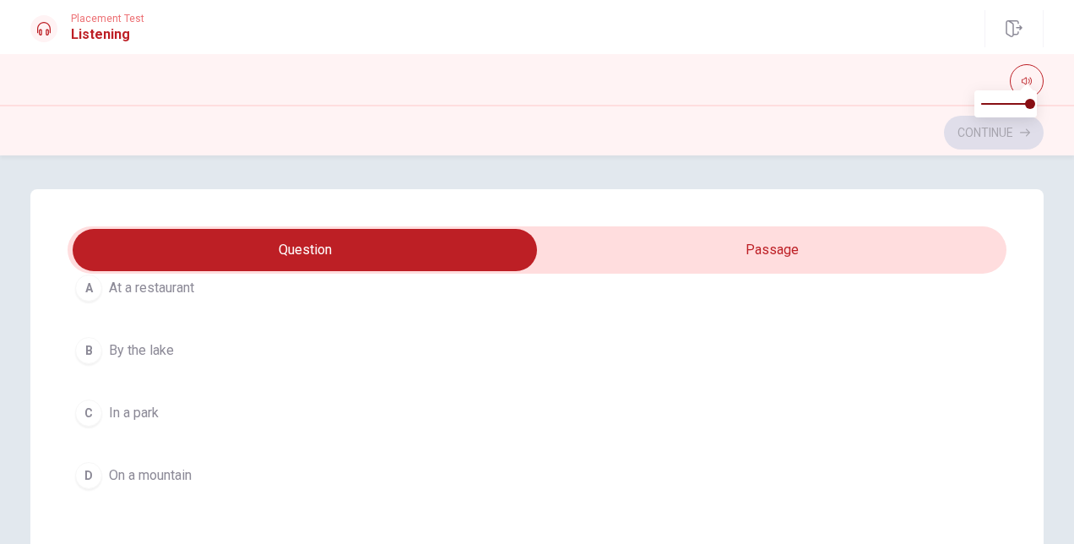
scroll to position [929, 0]
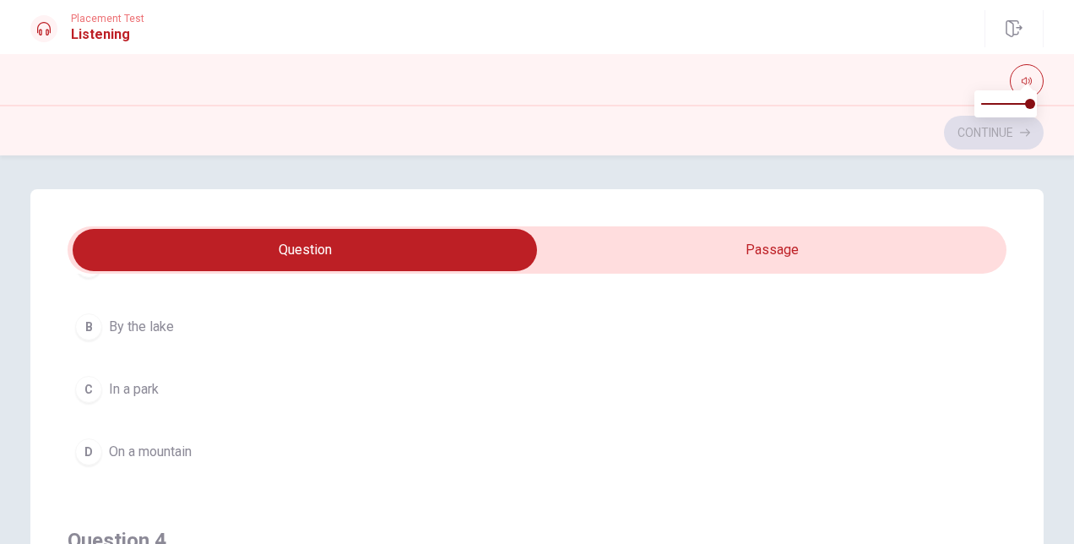
click at [157, 449] on span "On a mountain" at bounding box center [150, 452] width 83 height 20
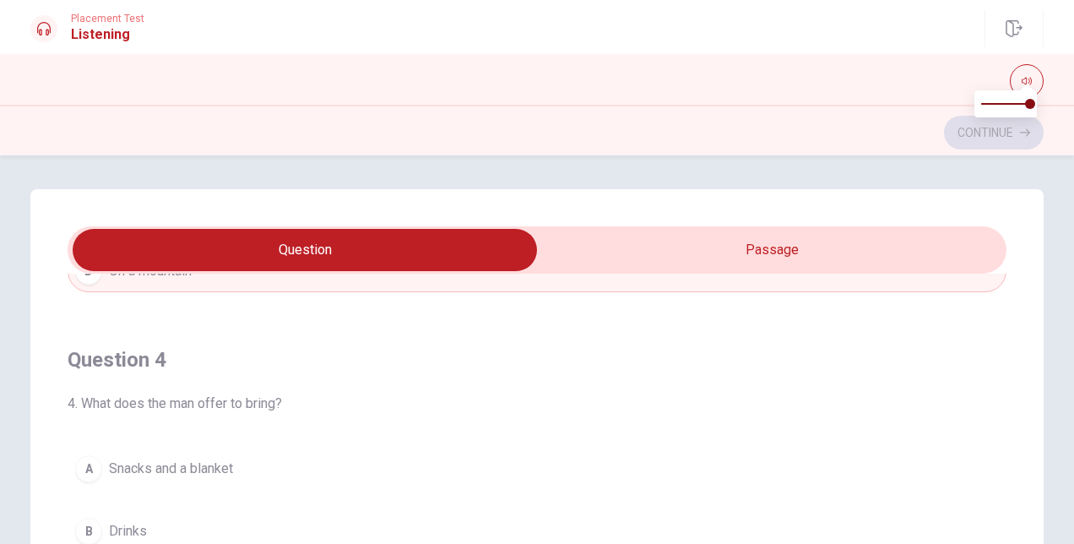
scroll to position [1098, 0]
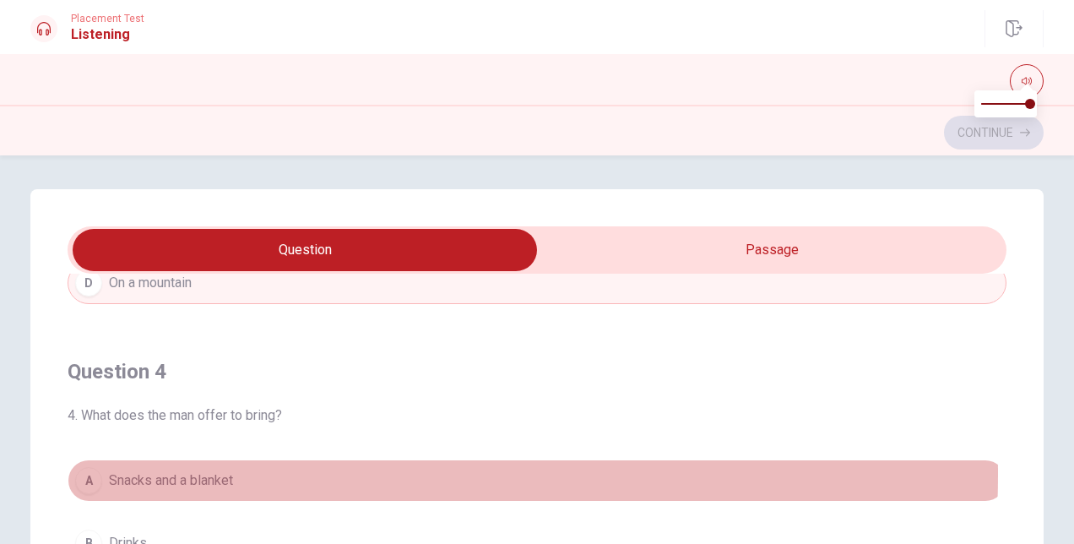
click at [164, 470] on span "Snacks and a blanket" at bounding box center [171, 480] width 124 height 20
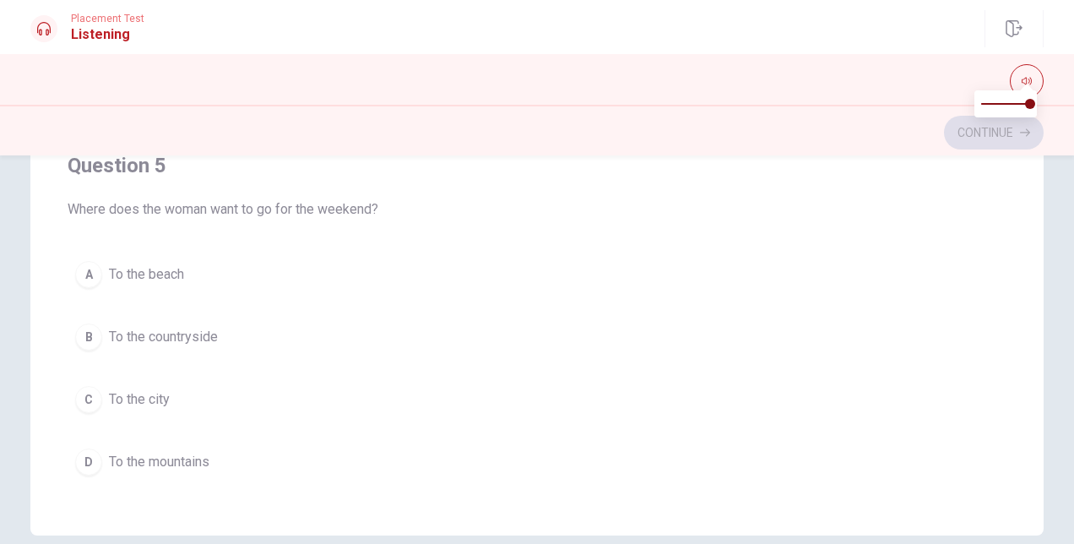
scroll to position [412, 0]
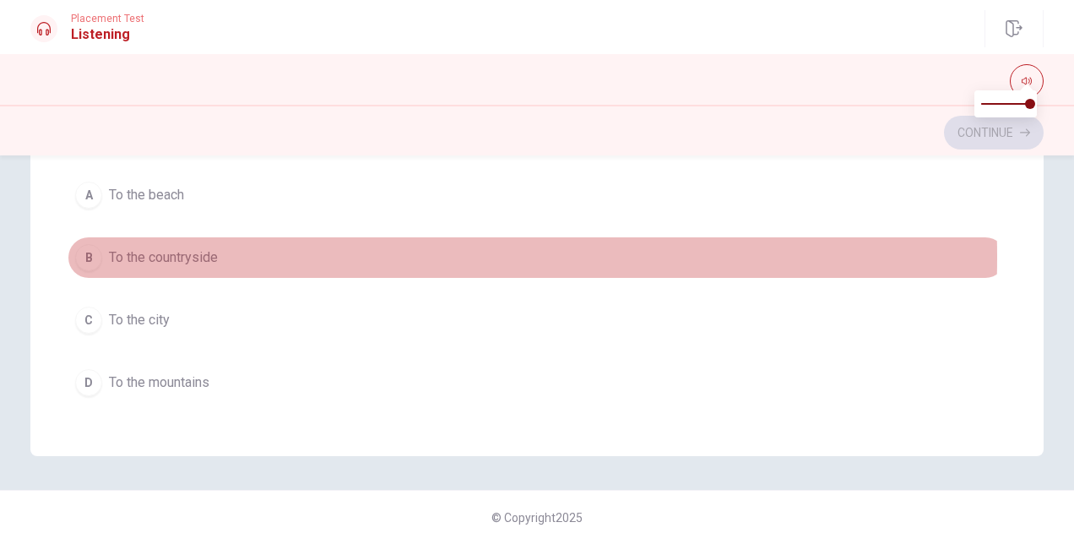
click at [191, 247] on span "To the countryside" at bounding box center [163, 257] width 109 height 20
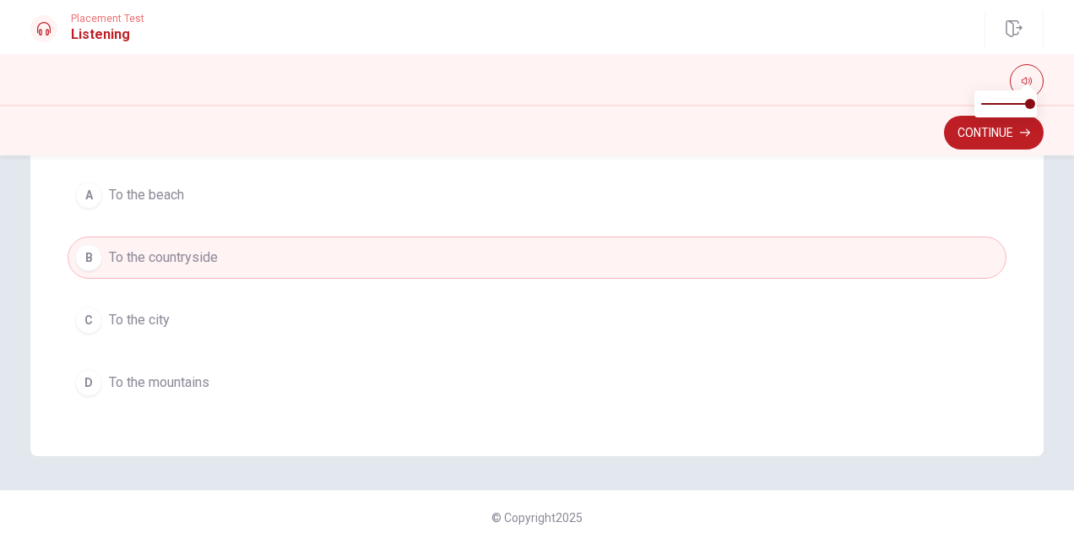
click at [948, 133] on button "Continue" at bounding box center [994, 133] width 100 height 34
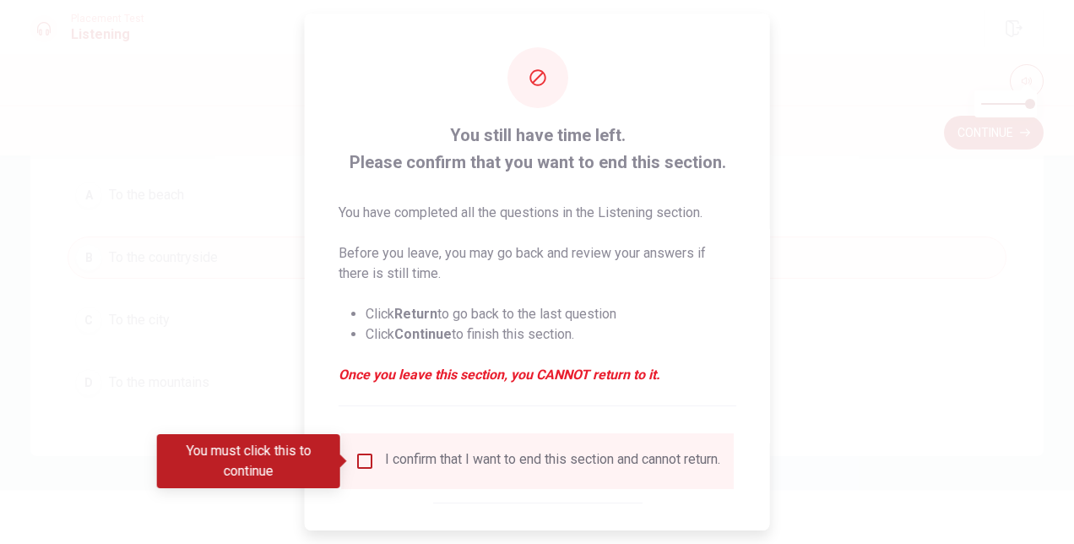
scroll to position [84, 0]
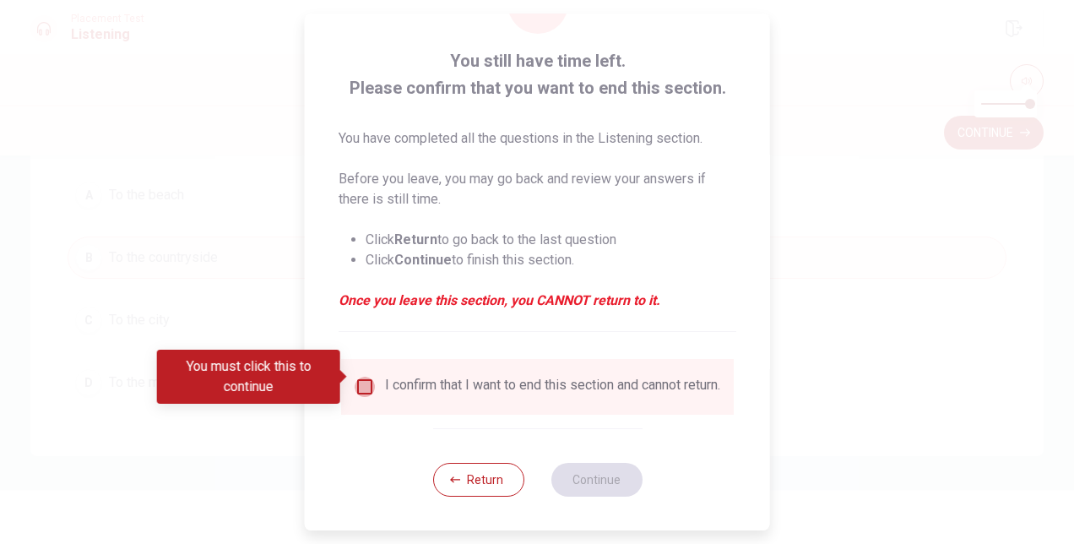
click at [357, 378] on input "You must click this to continue" at bounding box center [365, 387] width 20 height 20
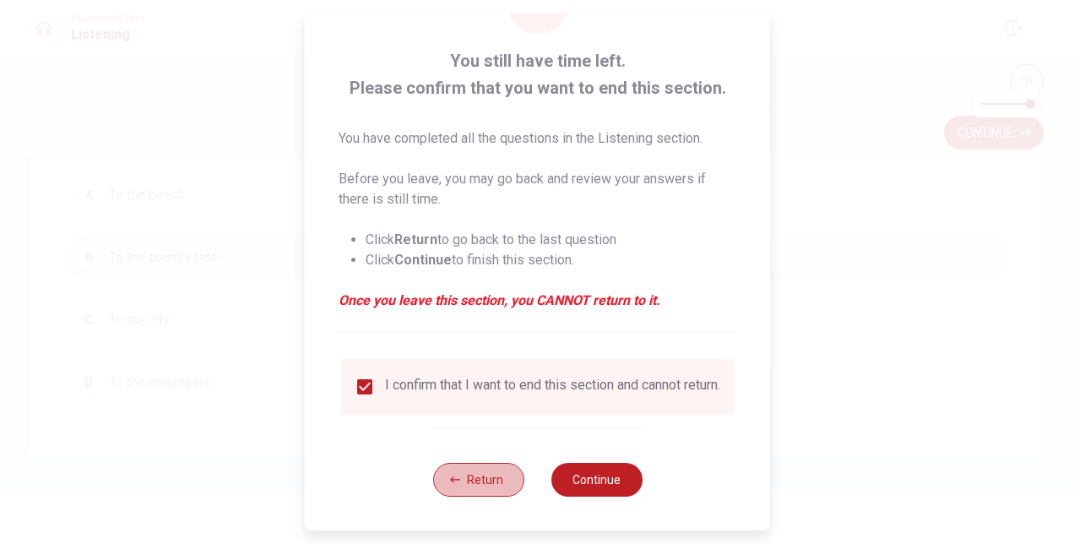
click at [488, 477] on button "Return" at bounding box center [477, 480] width 91 height 34
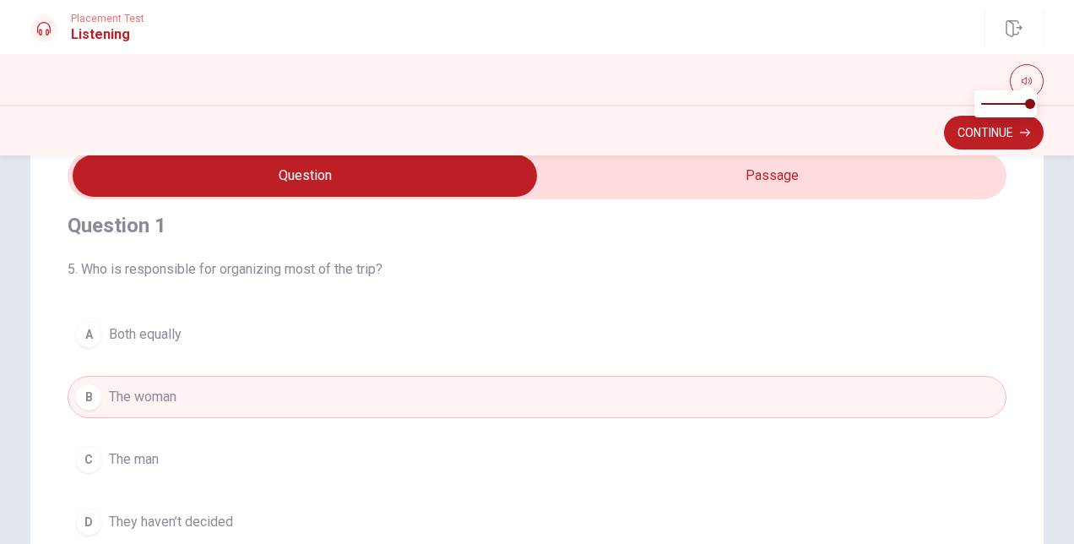
scroll to position [0, 0]
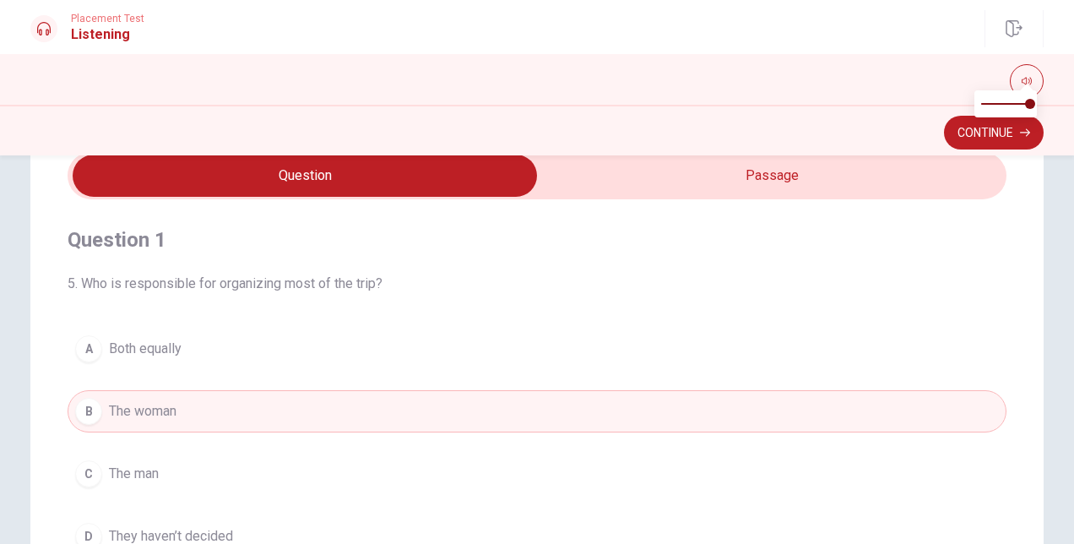
click at [681, 181] on input "checkbox" at bounding box center [304, 176] width 1409 height 42
checkbox input "true"
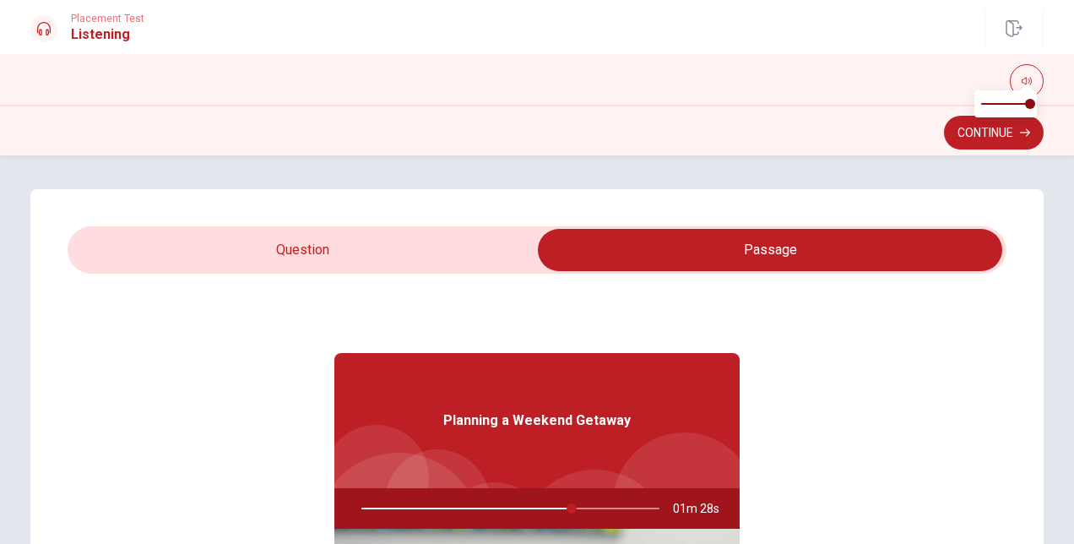
type input "71"
click at [359, 250] on input "checkbox" at bounding box center [770, 250] width 1409 height 42
checkbox input "false"
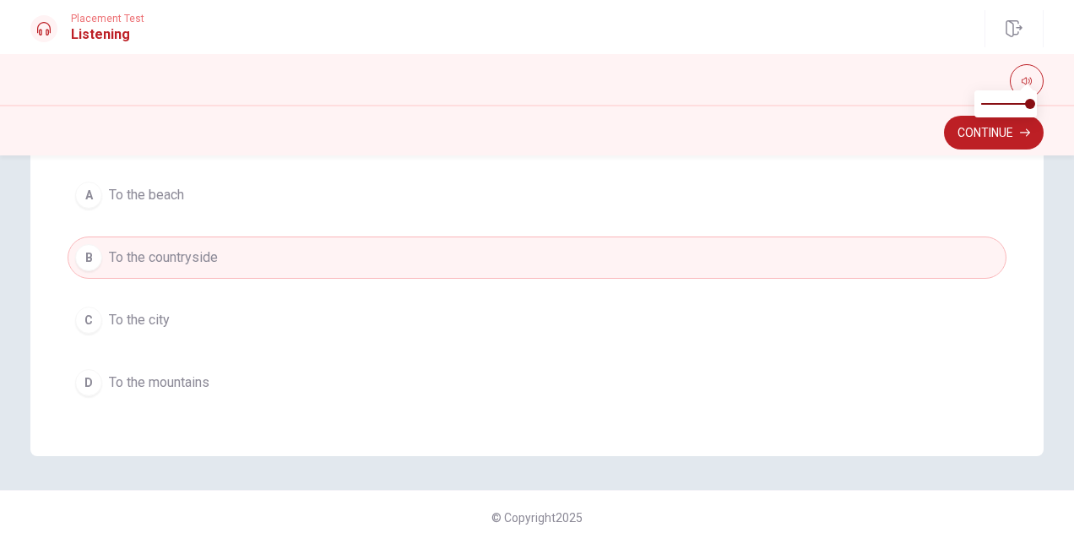
scroll to position [328, 0]
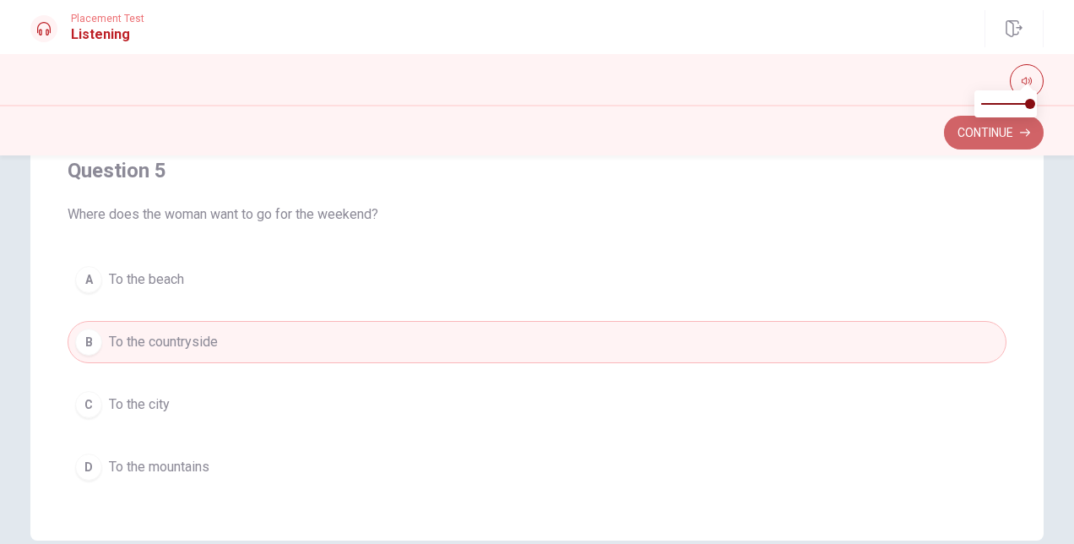
click at [987, 133] on button "Continue" at bounding box center [994, 133] width 100 height 34
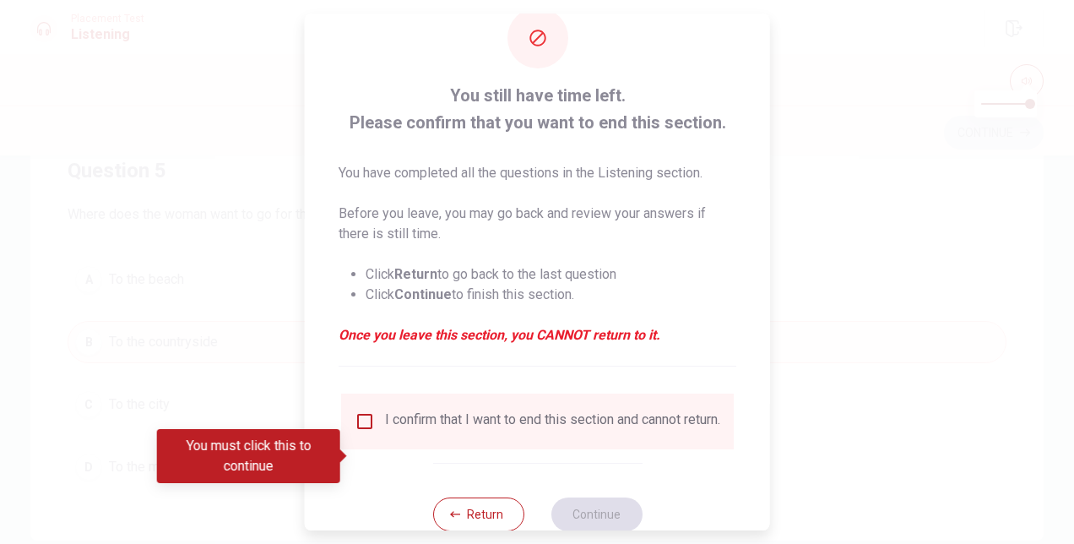
scroll to position [86, 0]
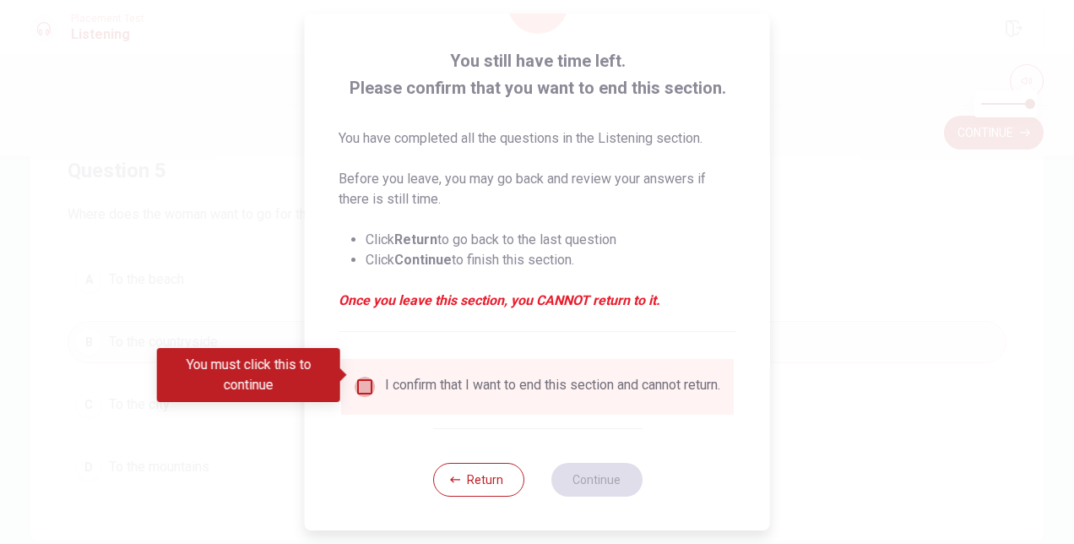
click at [362, 383] on input "You must click this to continue" at bounding box center [365, 387] width 20 height 20
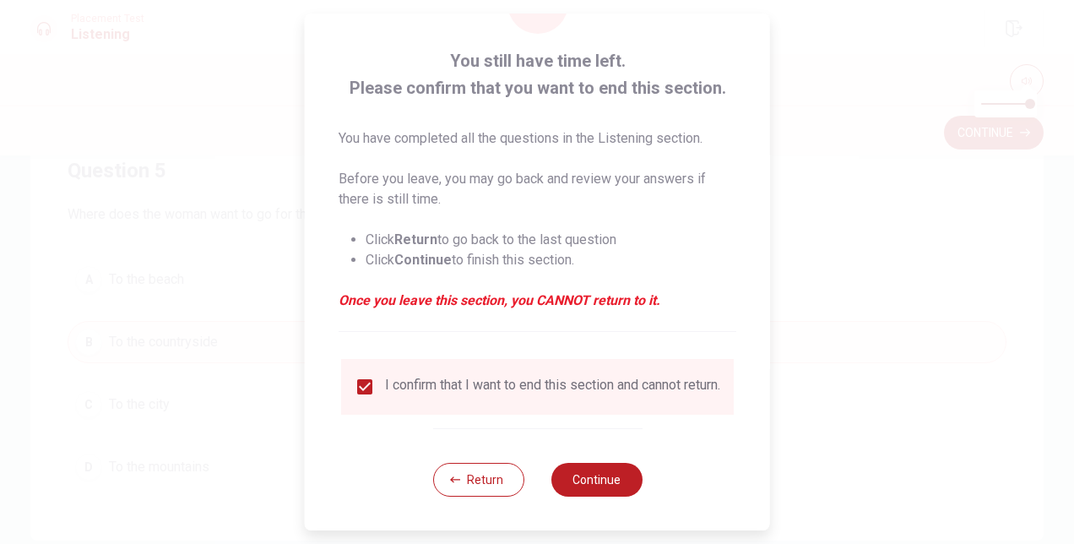
drag, startPoint x: 590, startPoint y: 471, endPoint x: 568, endPoint y: 465, distance: 23.0
click at [589, 471] on button "Continue" at bounding box center [596, 480] width 91 height 34
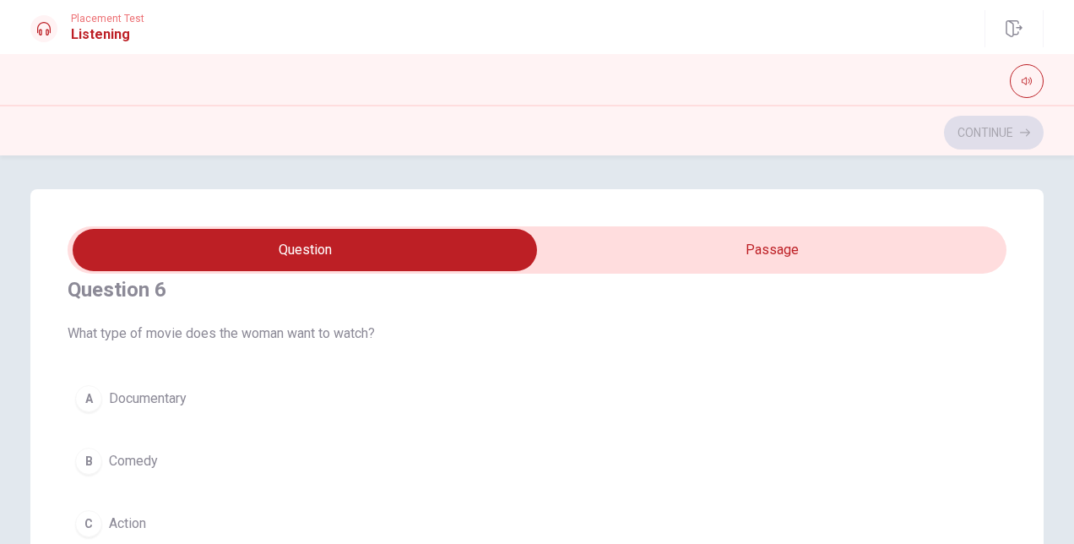
scroll to position [84, 0]
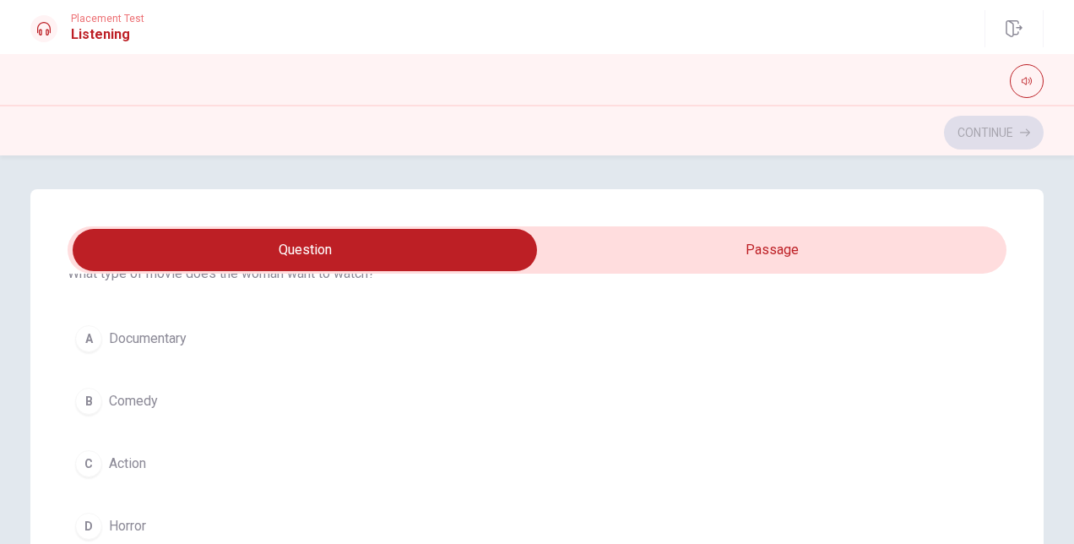
click at [89, 400] on div "B" at bounding box center [88, 401] width 27 height 27
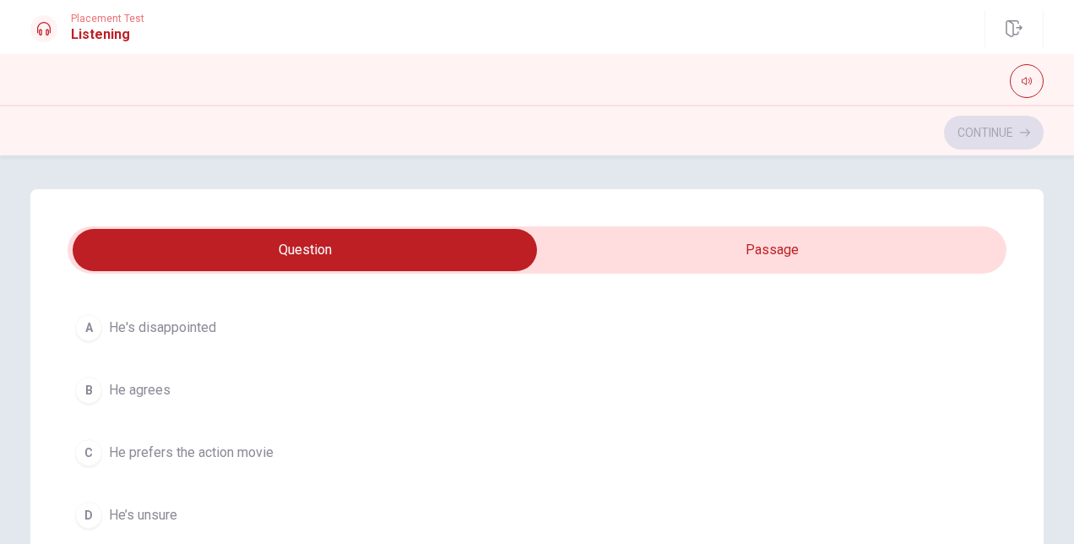
scroll to position [507, 0]
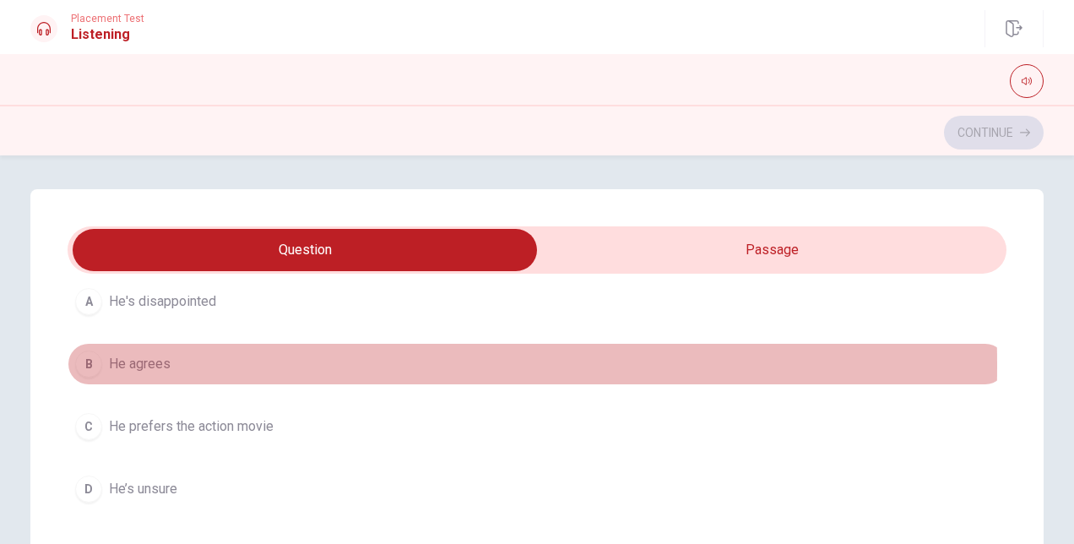
click at [97, 362] on div "B" at bounding box center [88, 364] width 27 height 27
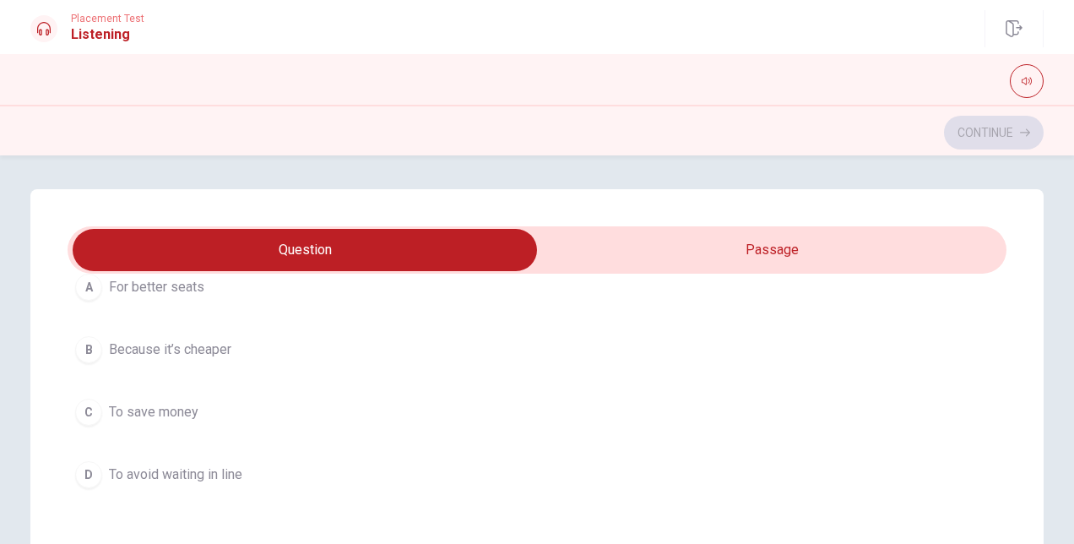
scroll to position [929, 0]
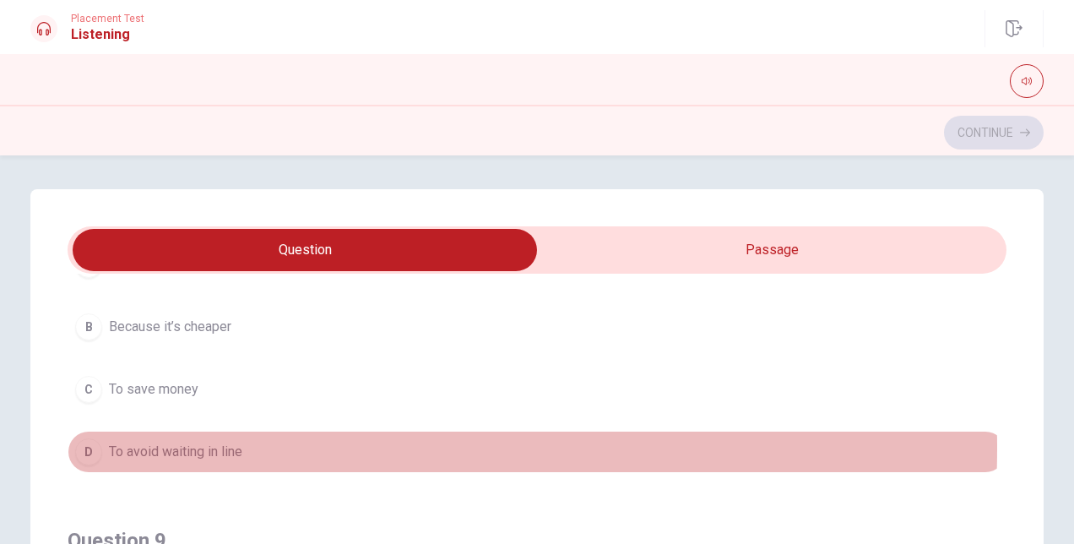
click at [179, 442] on span "To avoid waiting in line" at bounding box center [175, 452] width 133 height 20
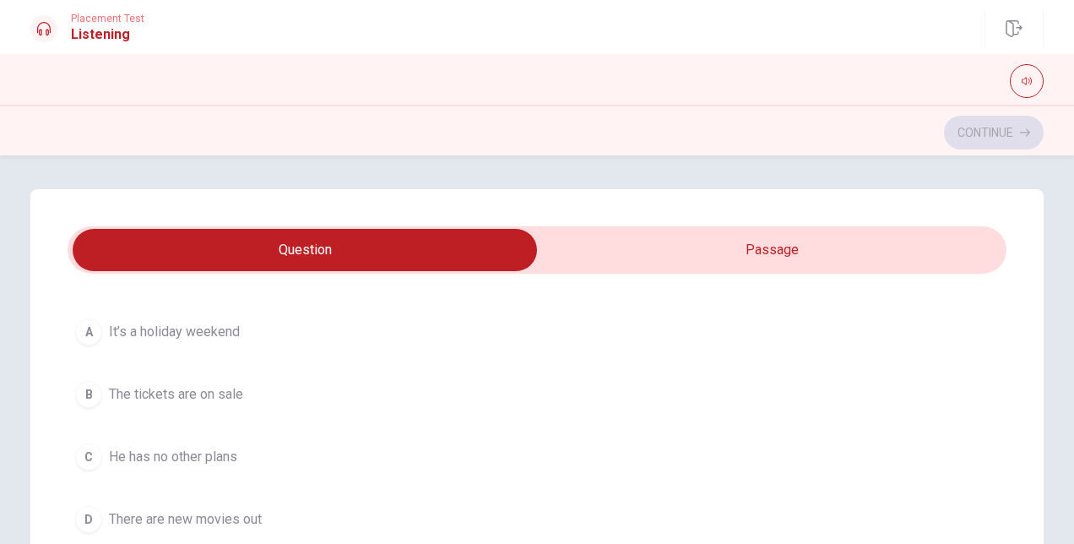
scroll to position [1267, 0]
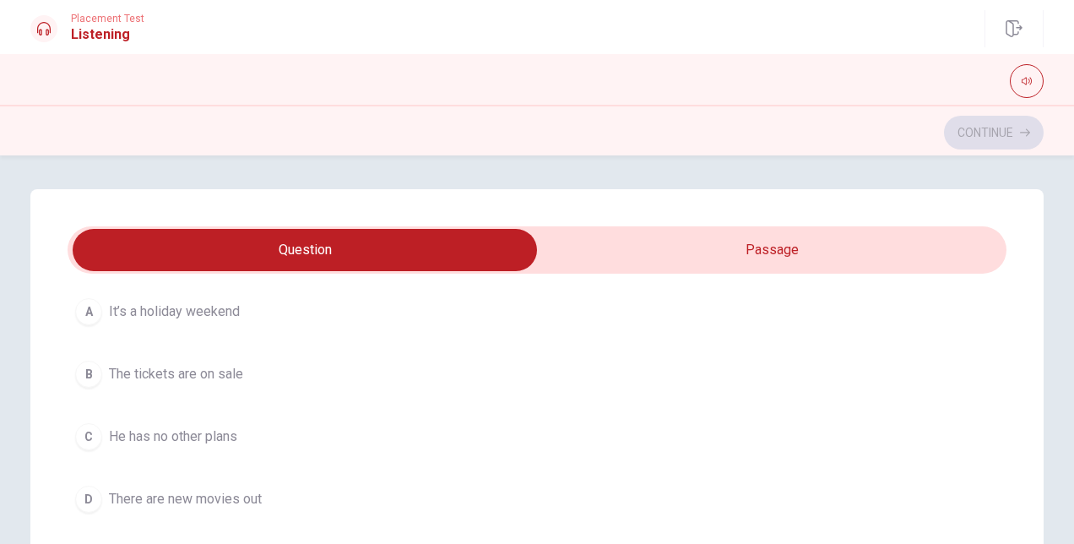
click at [93, 487] on div "D" at bounding box center [88, 499] width 27 height 27
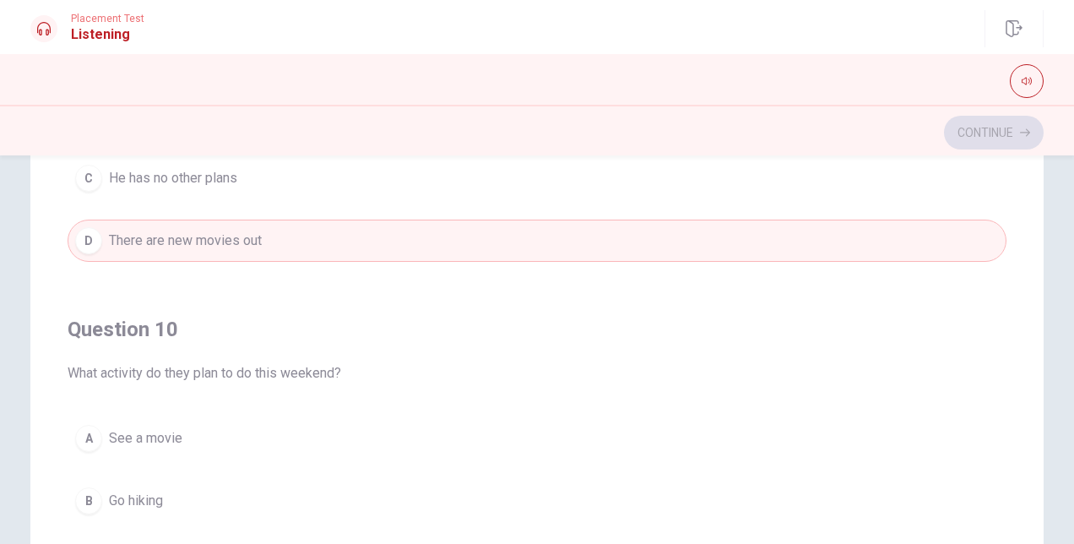
scroll to position [253, 0]
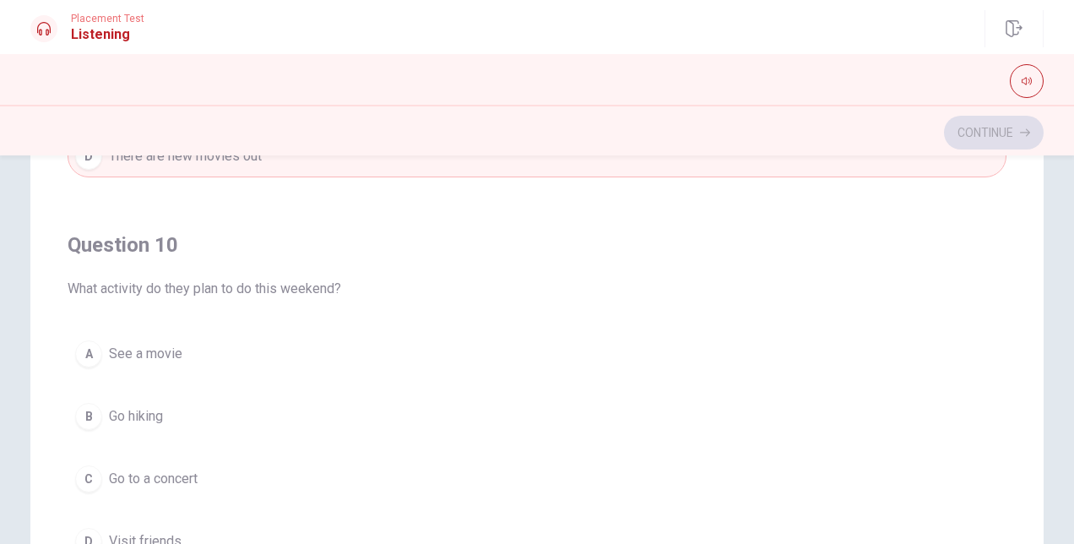
click at [141, 344] on span "See a movie" at bounding box center [145, 354] width 73 height 20
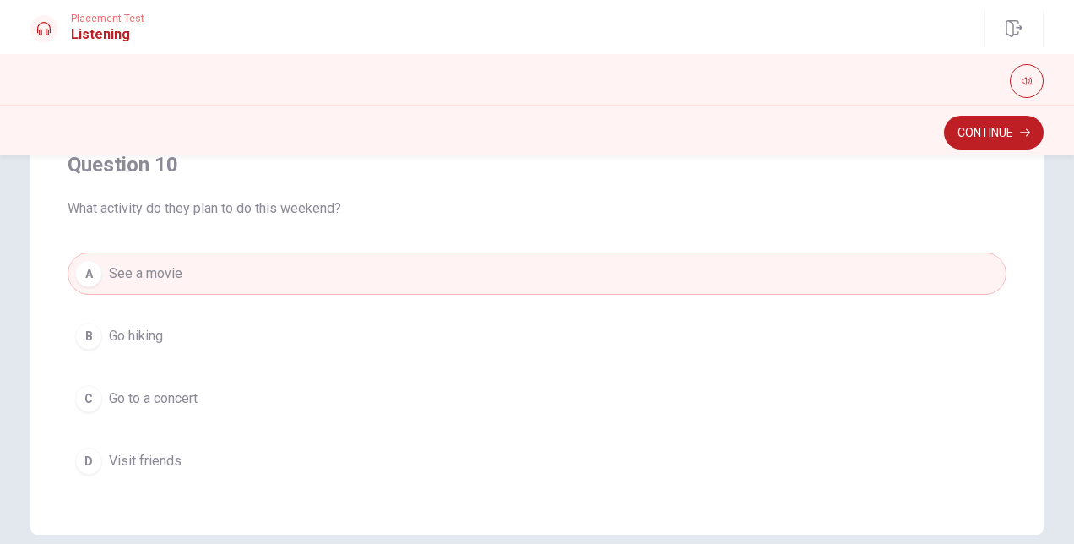
scroll to position [412, 0]
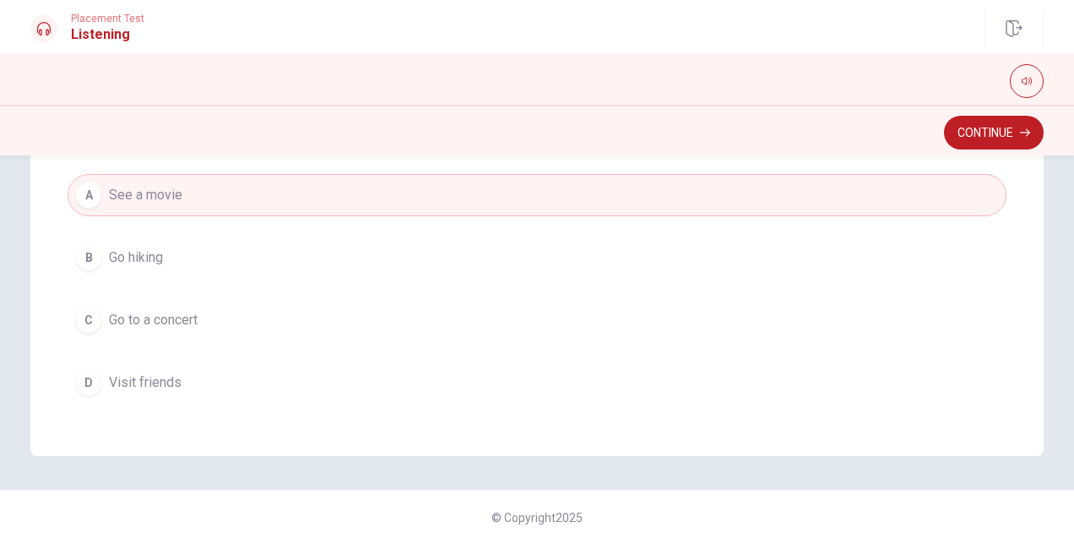
click at [963, 127] on button "Continue" at bounding box center [994, 133] width 100 height 34
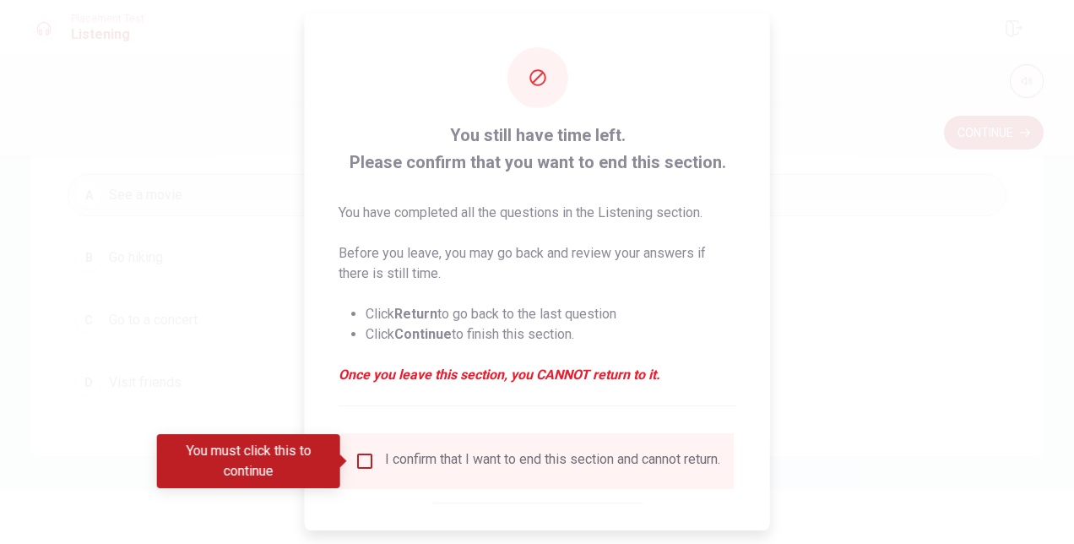
click at [385, 464] on div "I confirm that I want to end this section and cannot return." at bounding box center [552, 461] width 335 height 20
click at [370, 457] on input "You must click this to continue" at bounding box center [365, 461] width 20 height 20
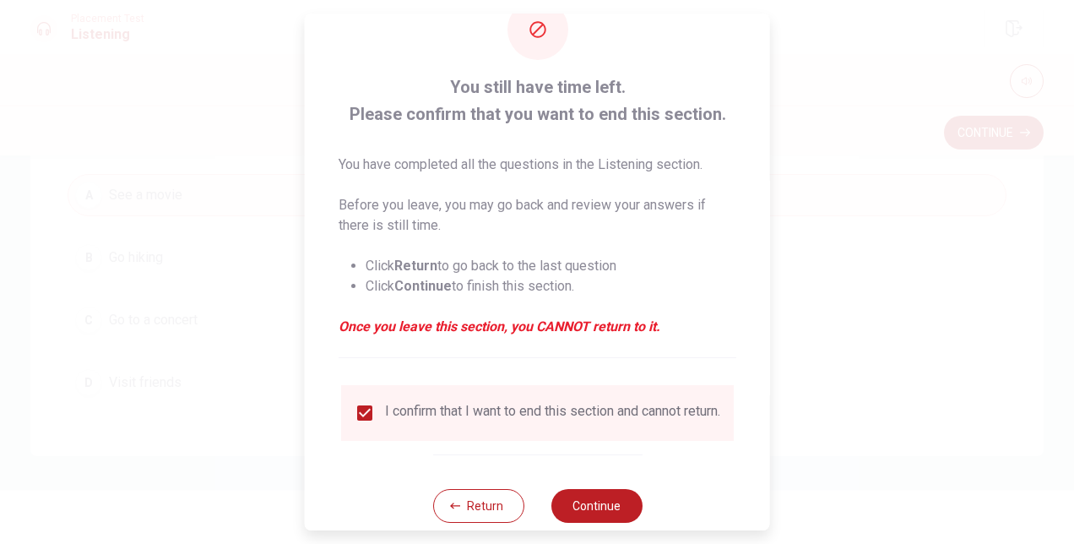
scroll to position [86, 0]
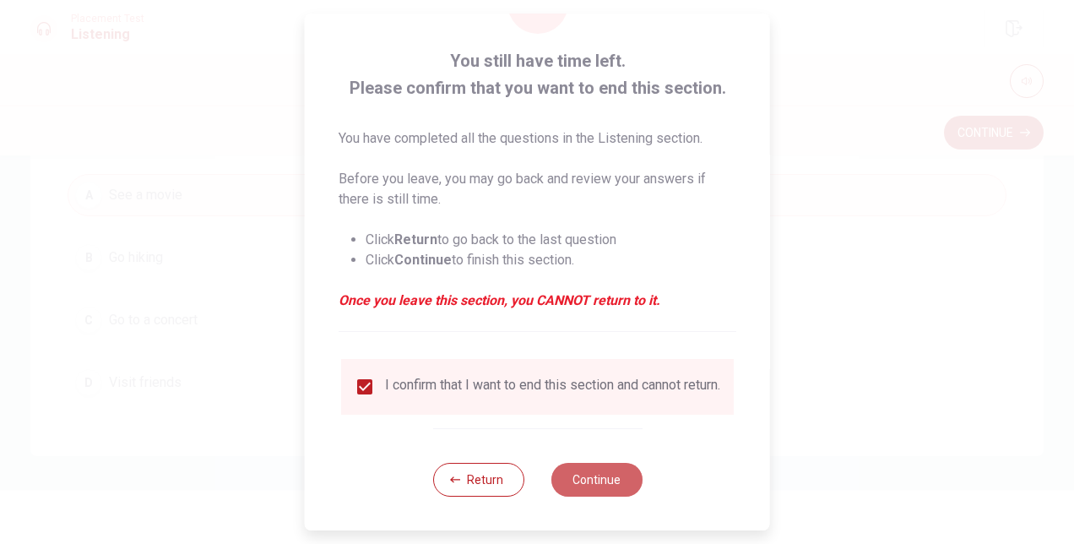
drag, startPoint x: 606, startPoint y: 472, endPoint x: 594, endPoint y: 465, distance: 13.6
click at [605, 472] on button "Continue" at bounding box center [596, 480] width 91 height 34
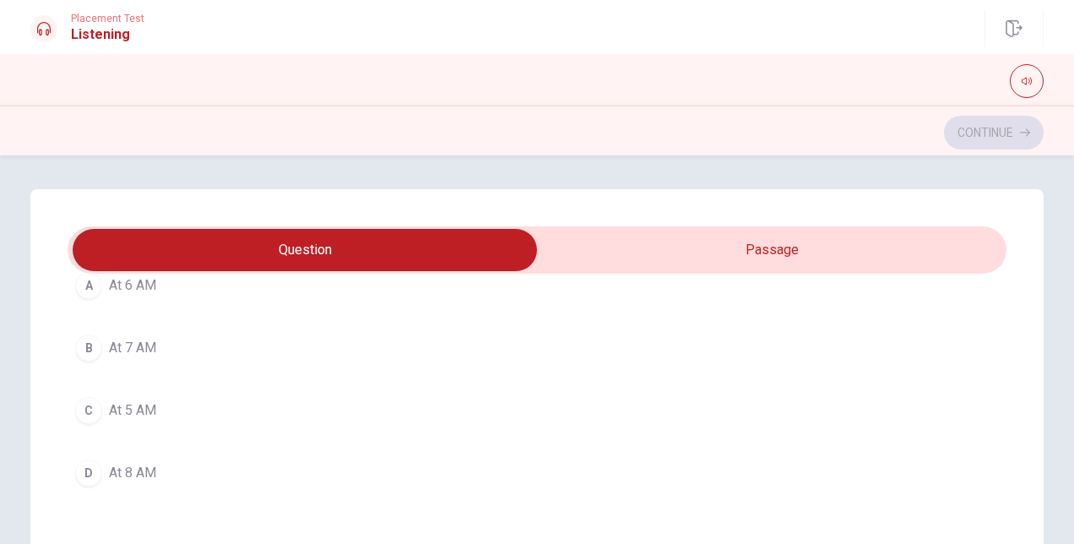
scroll to position [253, 0]
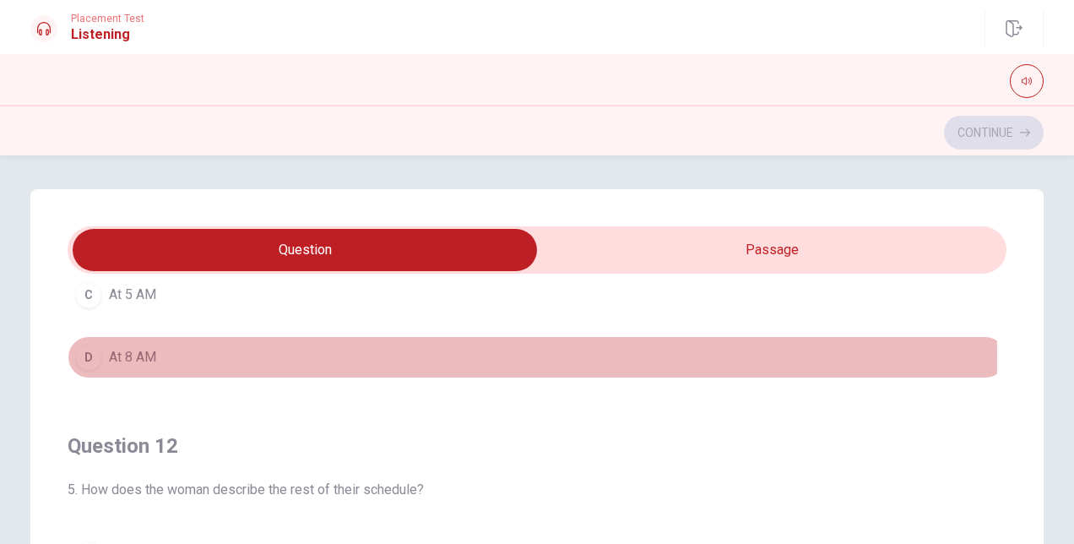
click at [78, 355] on div "D" at bounding box center [88, 357] width 27 height 27
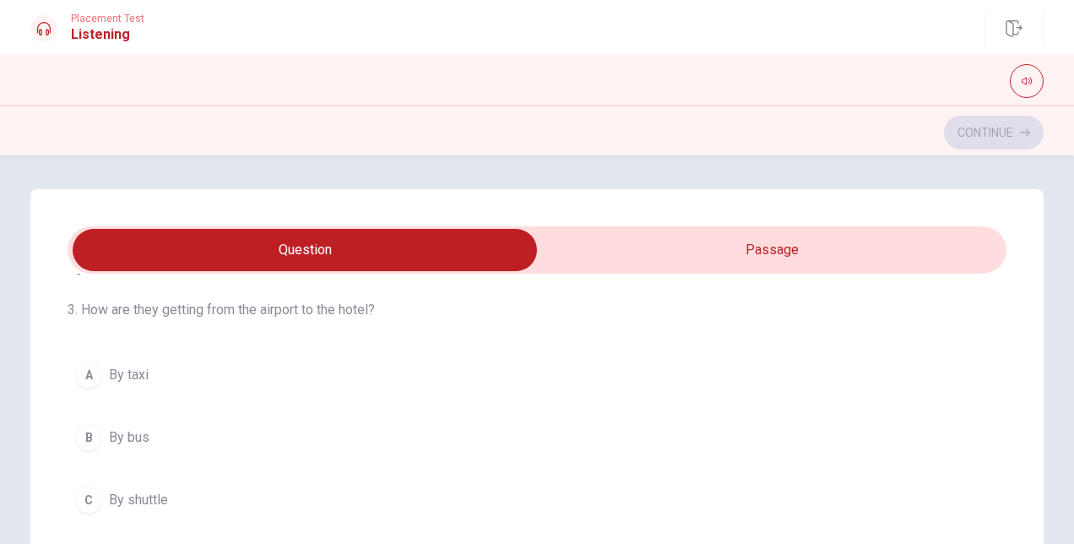
scroll to position [845, 0]
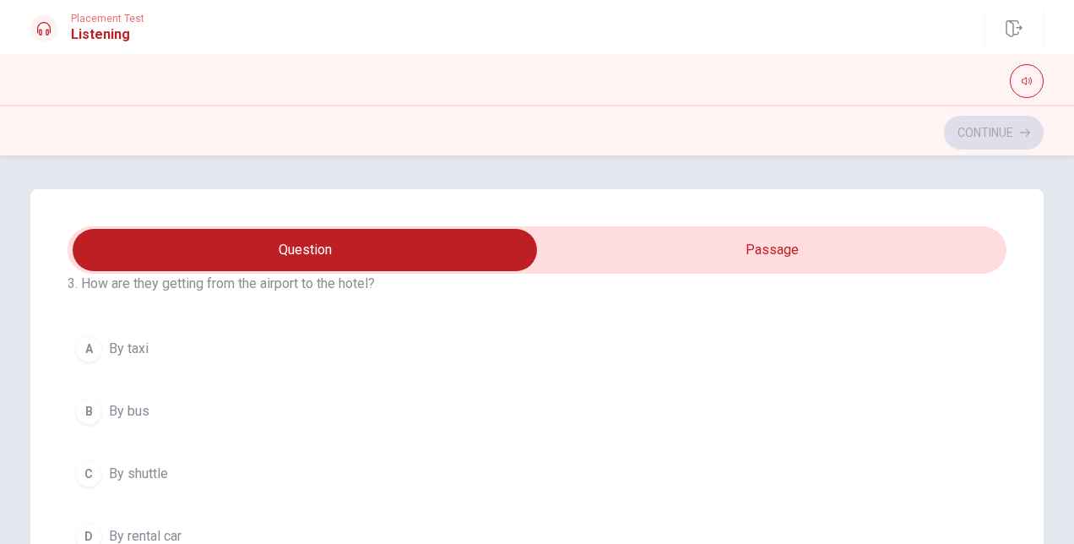
click at [128, 467] on span "By shuttle" at bounding box center [138, 474] width 59 height 20
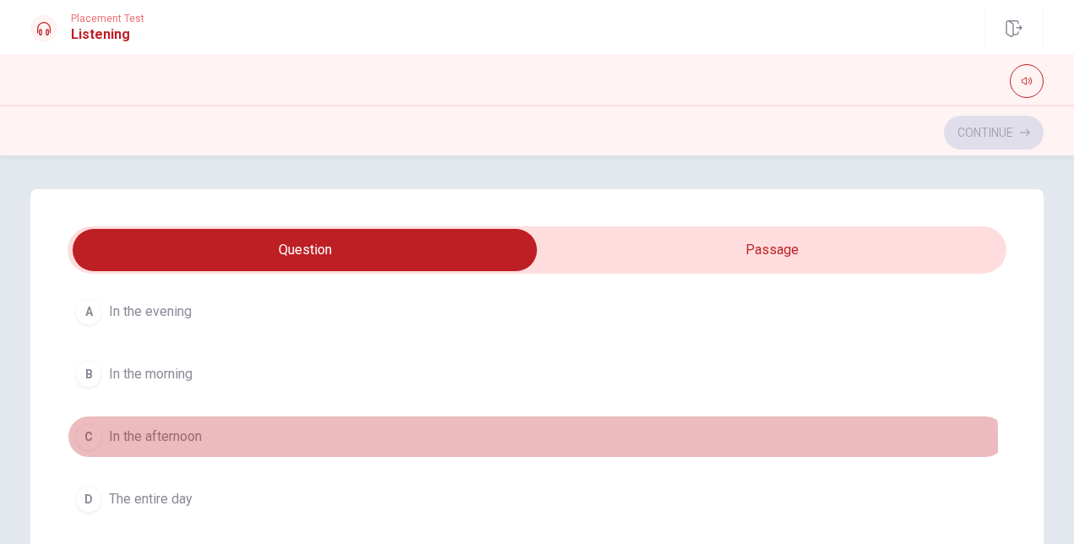
click at [185, 436] on span "In the afternoon" at bounding box center [155, 437] width 93 height 20
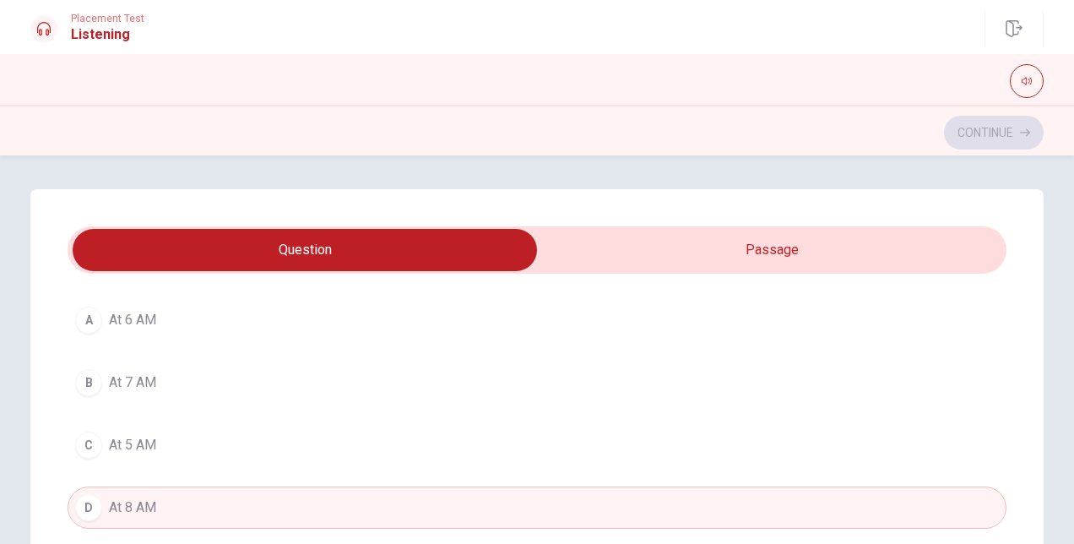
scroll to position [84, 0]
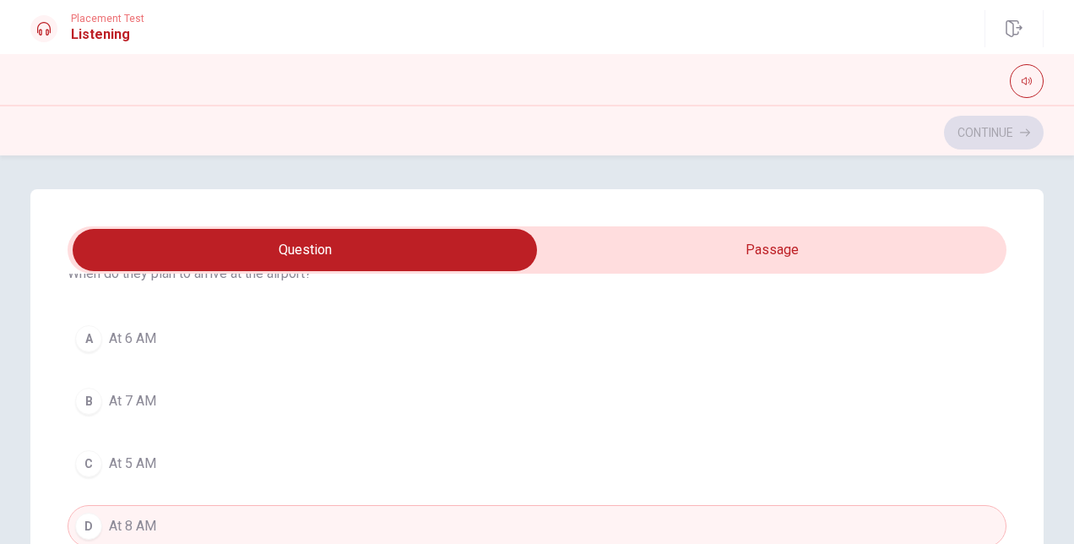
click at [96, 340] on div "A" at bounding box center [88, 338] width 27 height 27
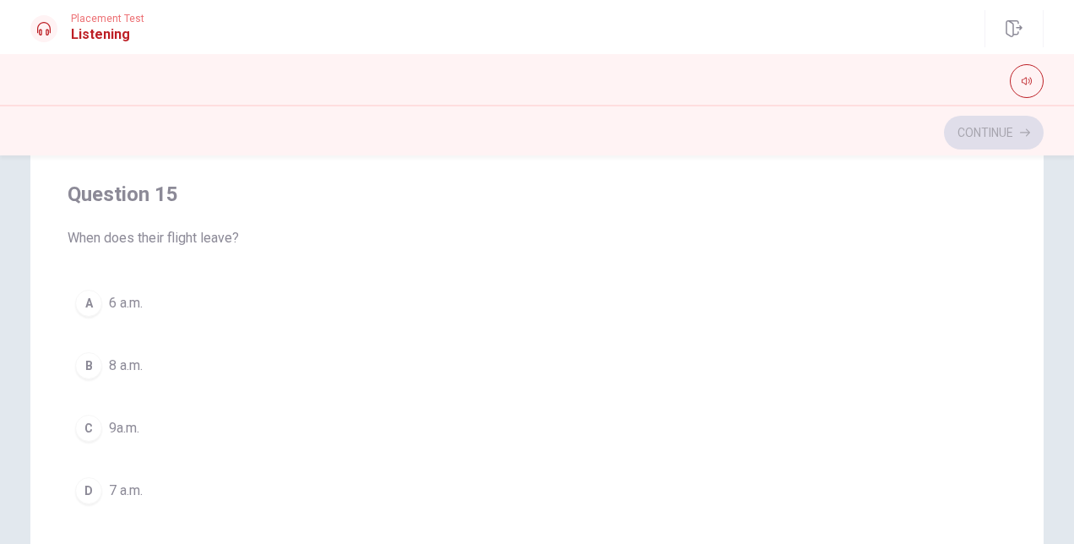
scroll to position [338, 0]
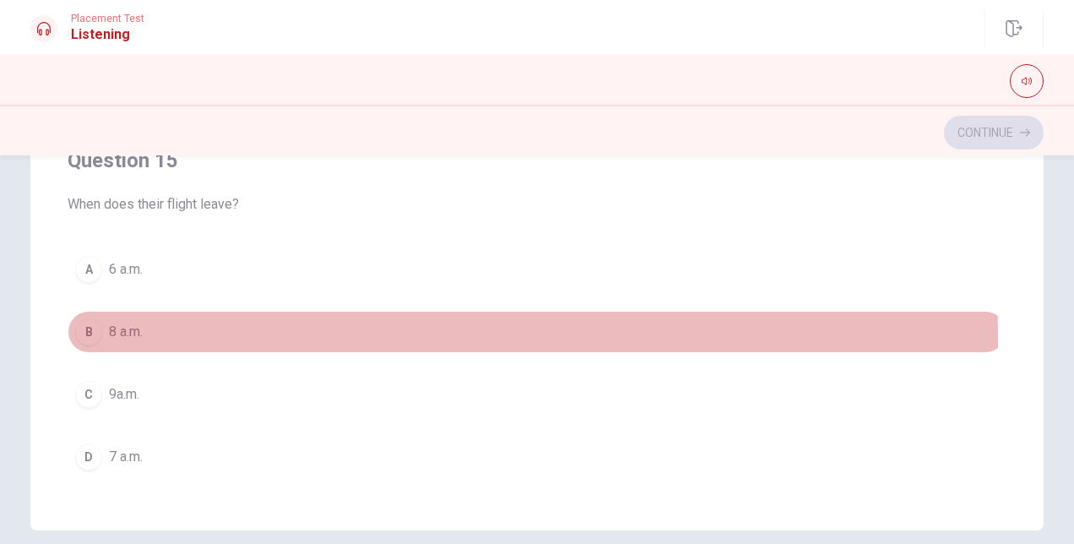
click at [92, 329] on div "B" at bounding box center [88, 331] width 27 height 27
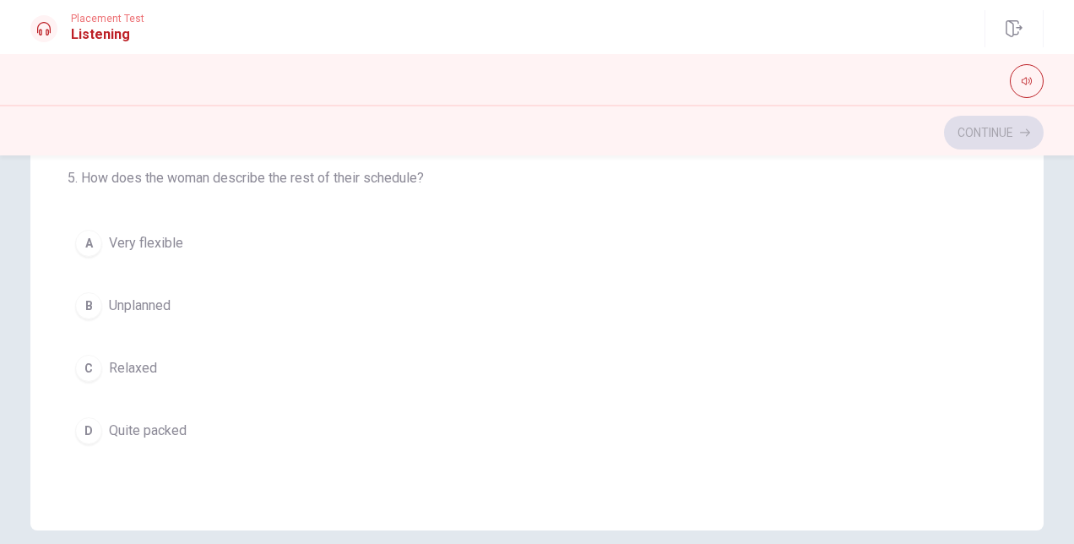
scroll to position [253, 0]
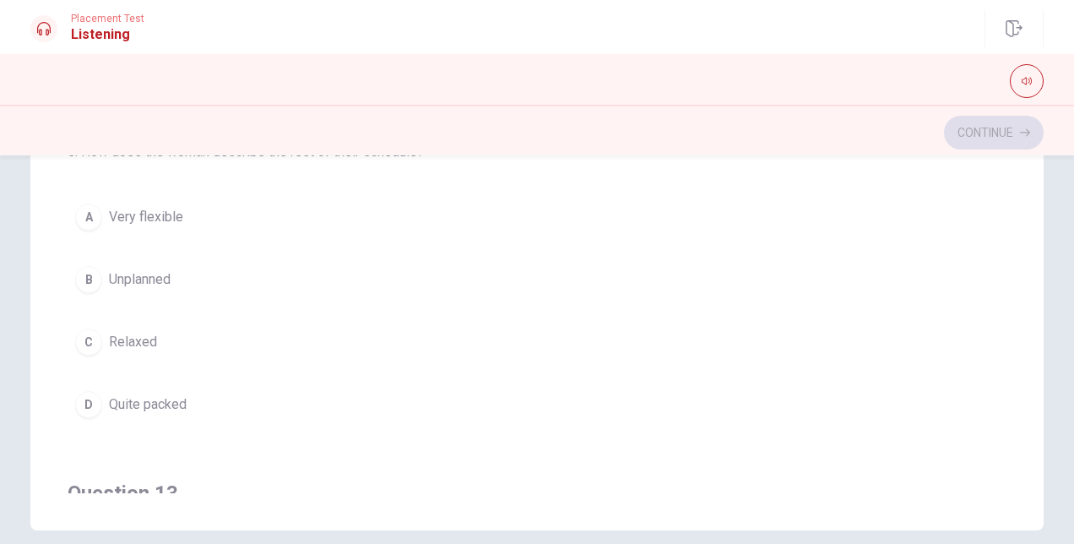
click at [81, 399] on div "D" at bounding box center [88, 404] width 27 height 27
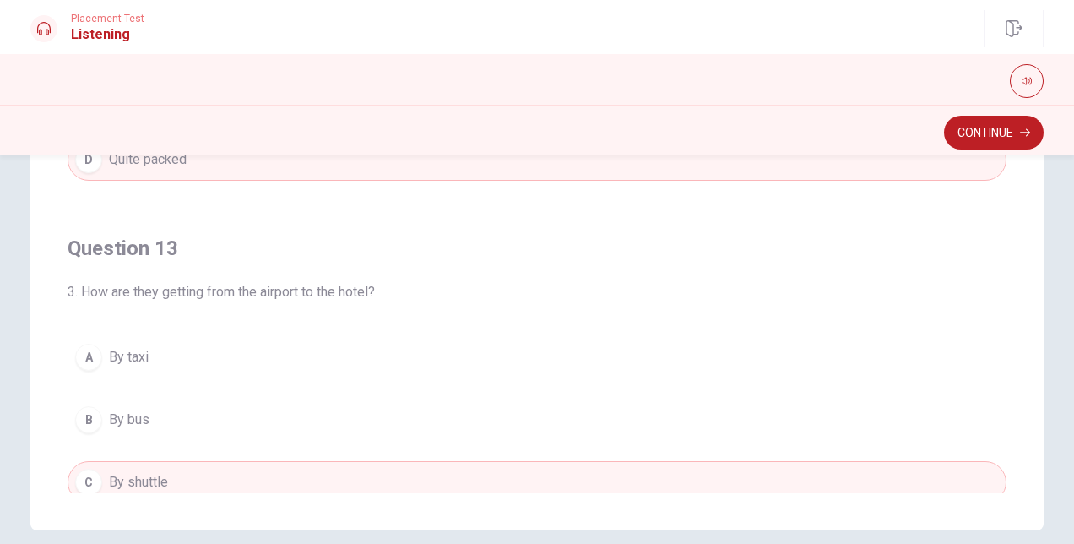
scroll to position [591, 0]
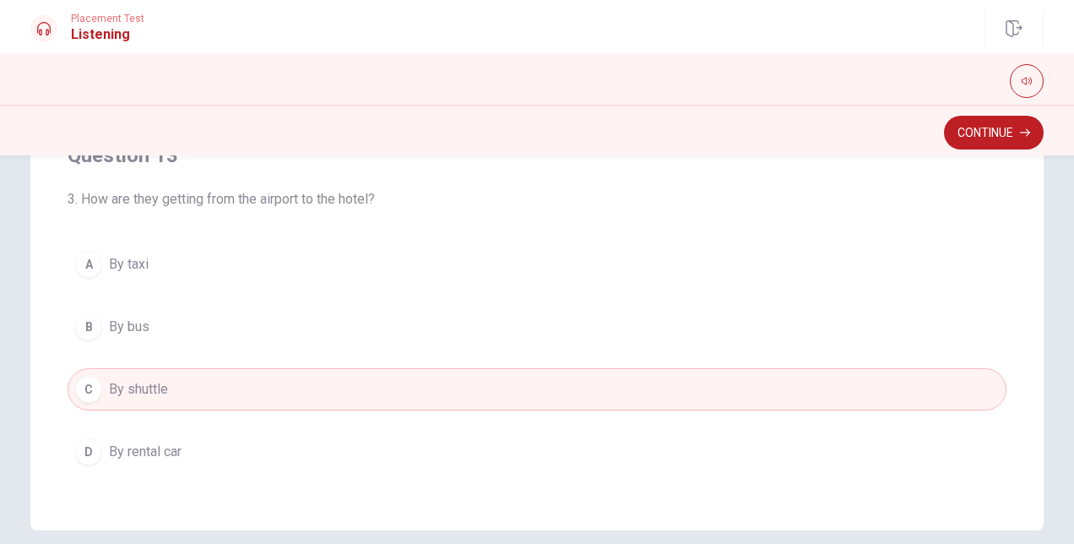
click at [955, 132] on button "Continue" at bounding box center [994, 133] width 100 height 34
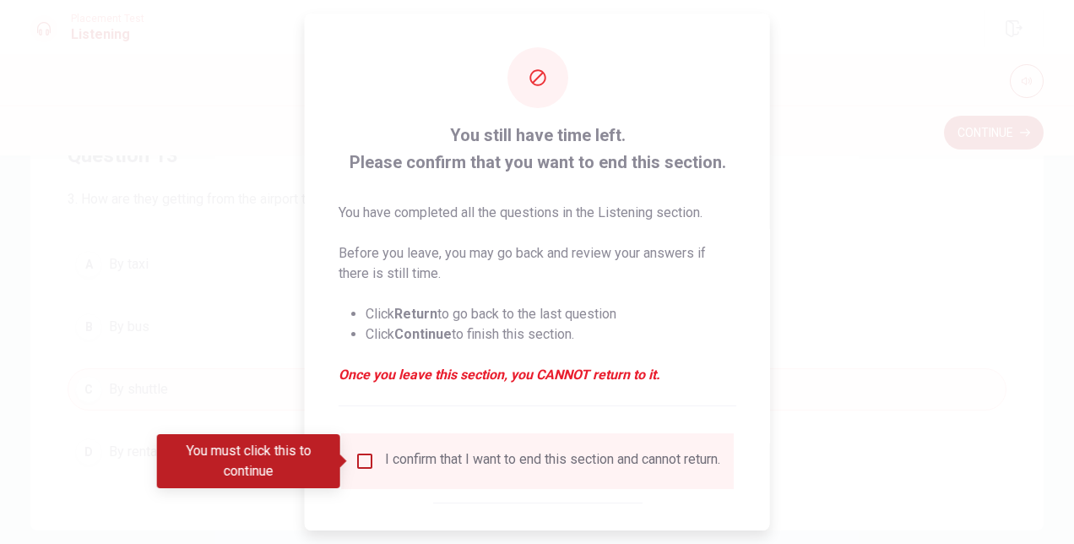
click at [399, 464] on div "I confirm that I want to end this section and cannot return." at bounding box center [552, 461] width 335 height 20
click at [367, 465] on input "You must click this to continue" at bounding box center [365, 461] width 20 height 20
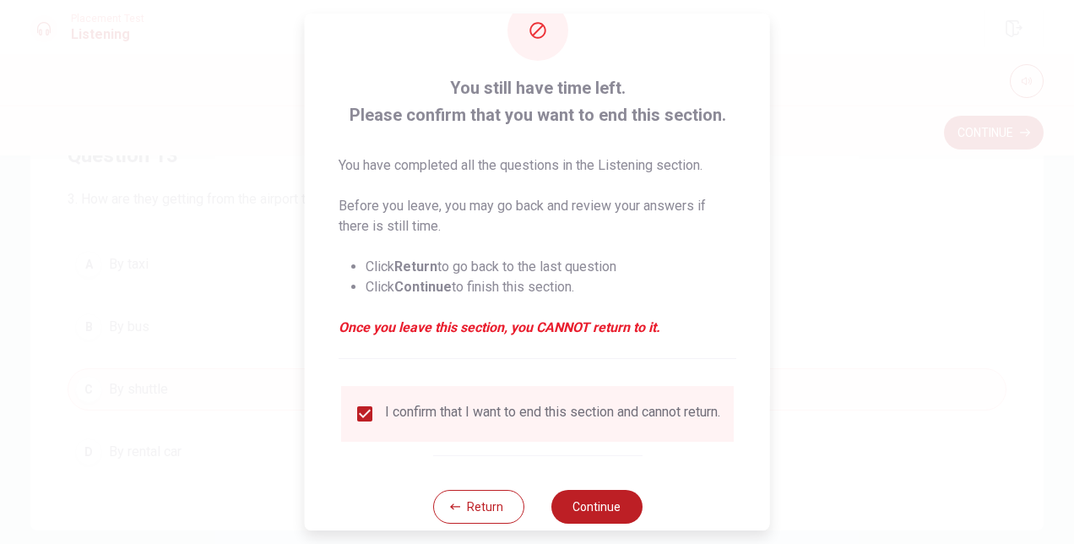
scroll to position [86, 0]
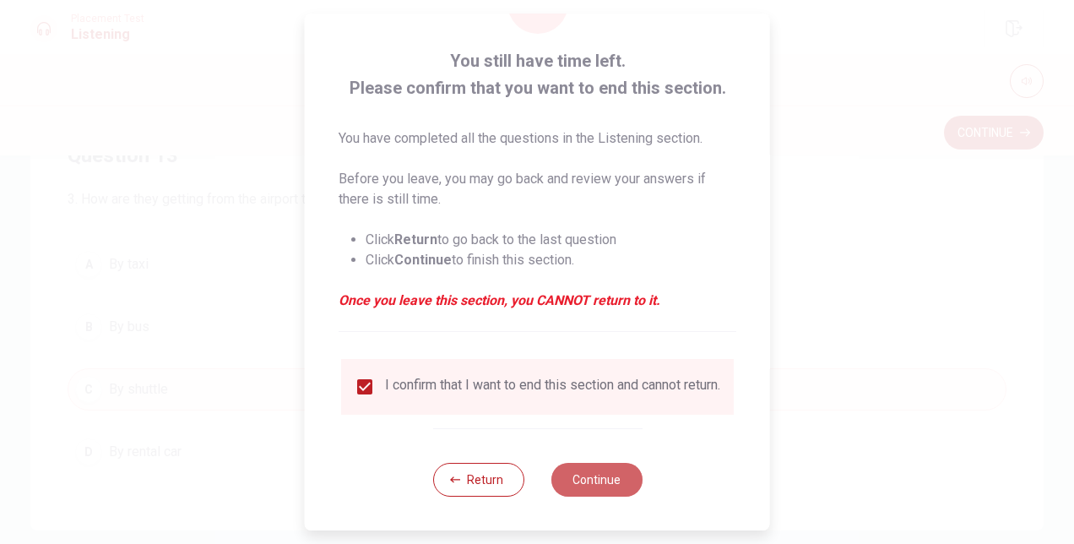
click at [583, 486] on button "Continue" at bounding box center [596, 480] width 91 height 34
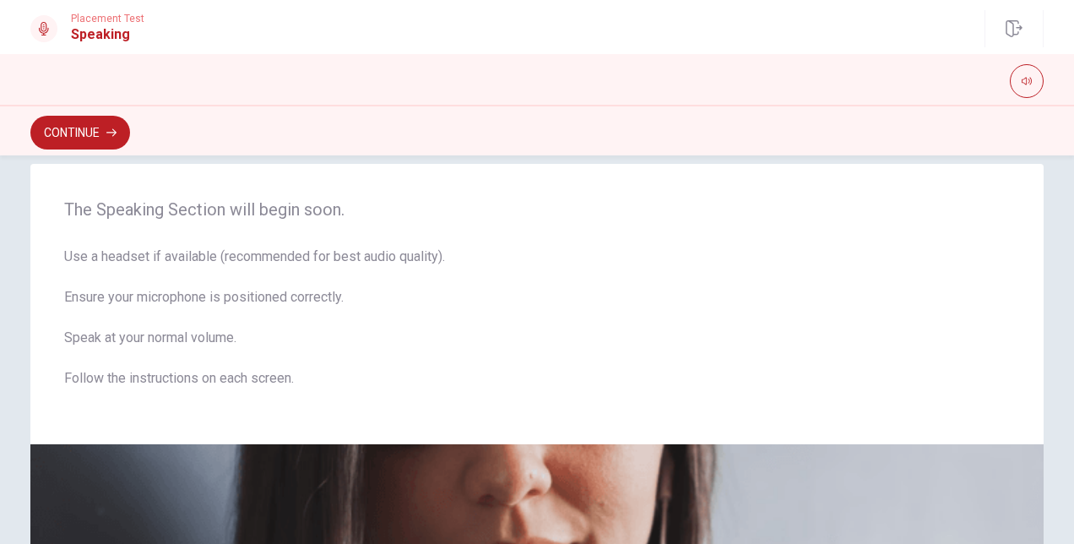
scroll to position [0, 0]
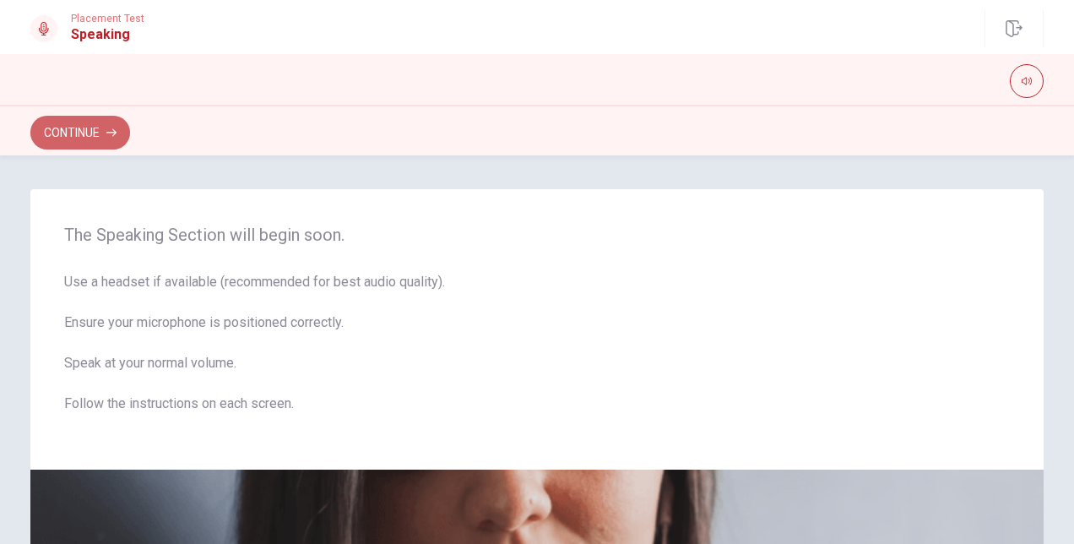
click at [83, 137] on button "Continue" at bounding box center [80, 133] width 100 height 34
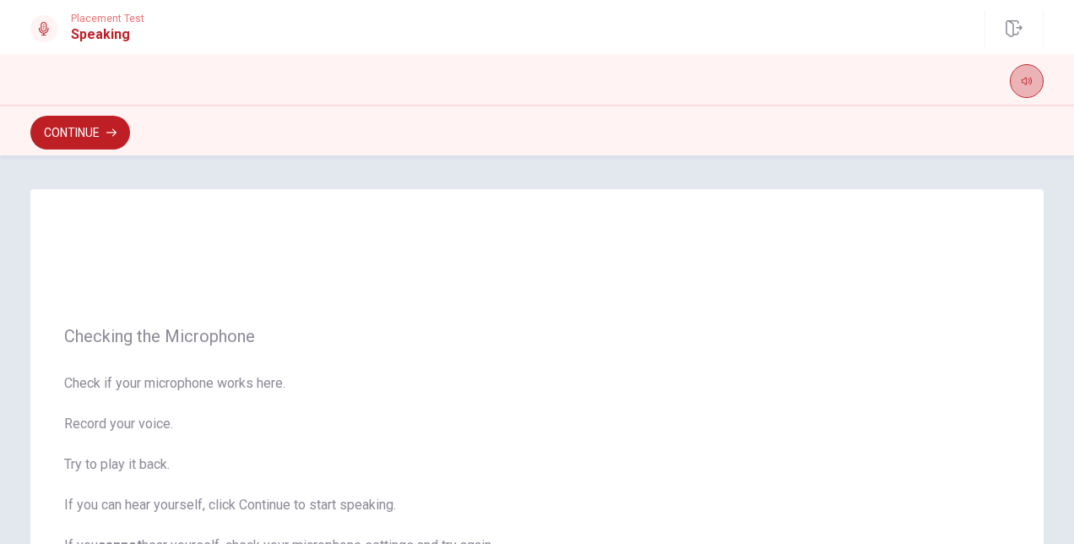
click at [1027, 82] on icon "button" at bounding box center [1027, 81] width 10 height 10
click at [90, 138] on button "Continue" at bounding box center [80, 133] width 100 height 34
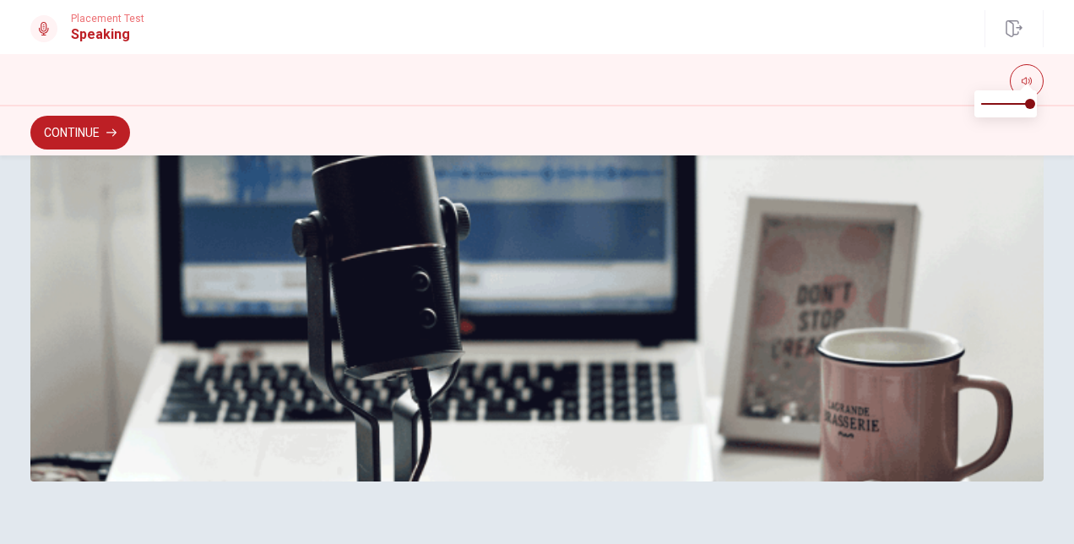
scroll to position [520, 0]
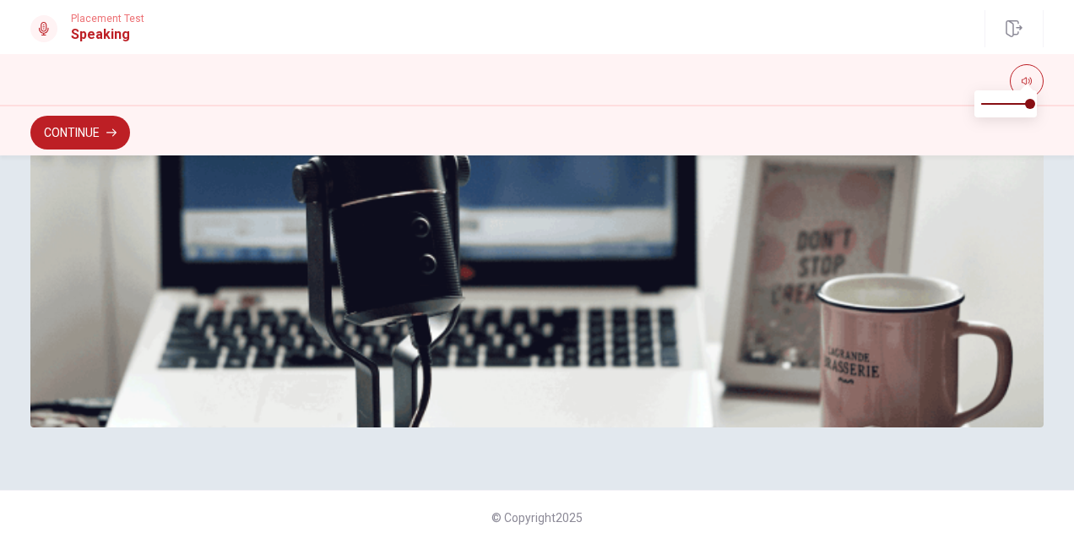
click at [96, 123] on button "Continue" at bounding box center [80, 133] width 100 height 34
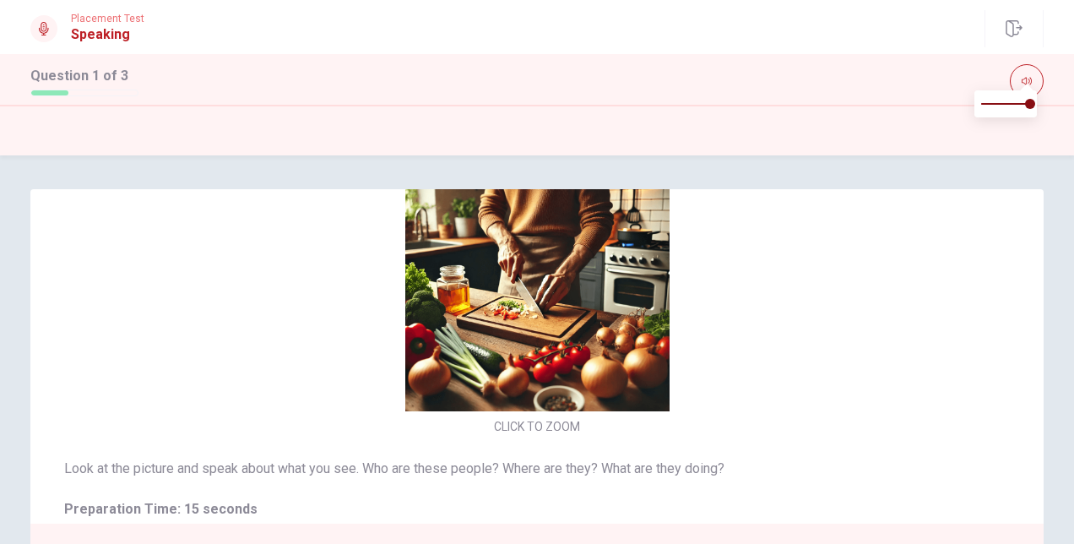
scroll to position [0, 0]
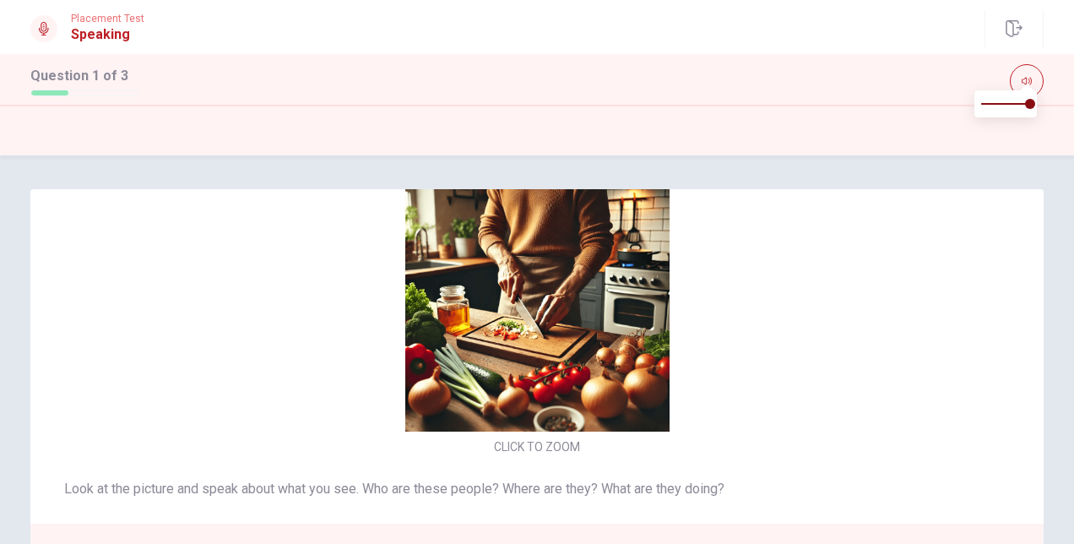
click at [542, 370] on img at bounding box center [537, 299] width 358 height 264
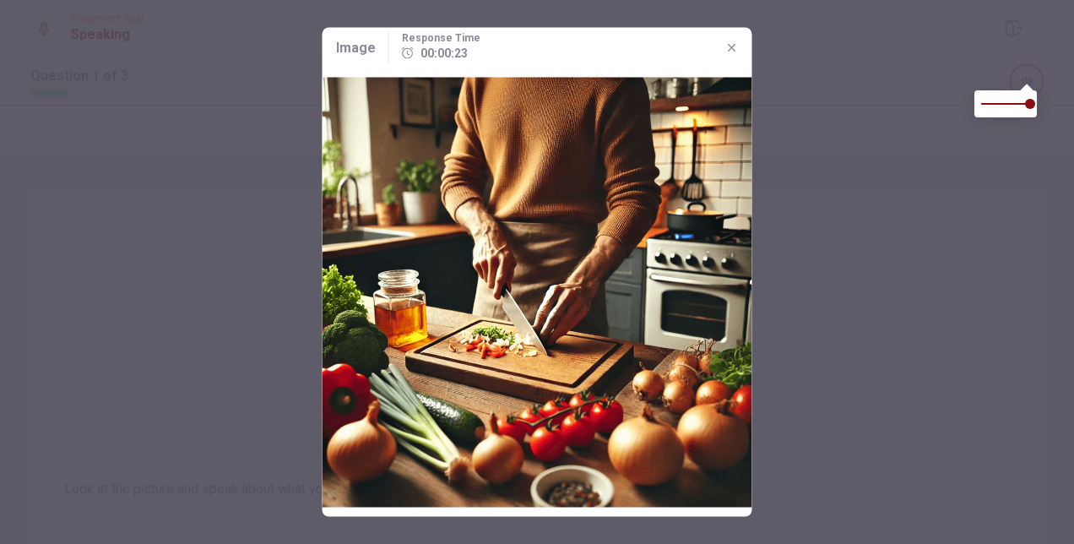
click at [721, 47] on button "button" at bounding box center [732, 48] width 27 height 27
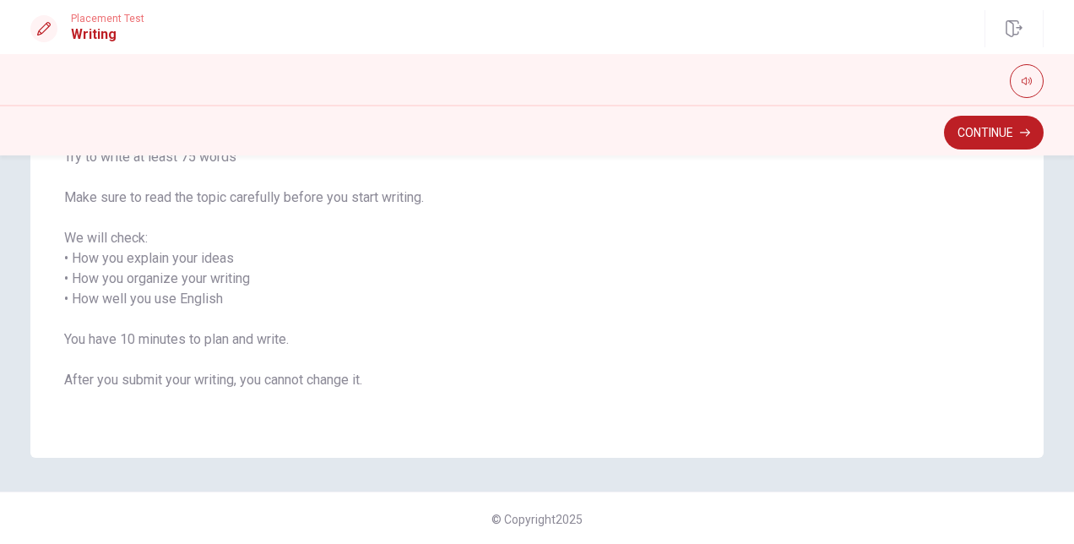
scroll to position [233, 0]
click at [975, 150] on div "Continue" at bounding box center [537, 130] width 1074 height 51
click at [975, 145] on button "Continue" at bounding box center [994, 133] width 100 height 34
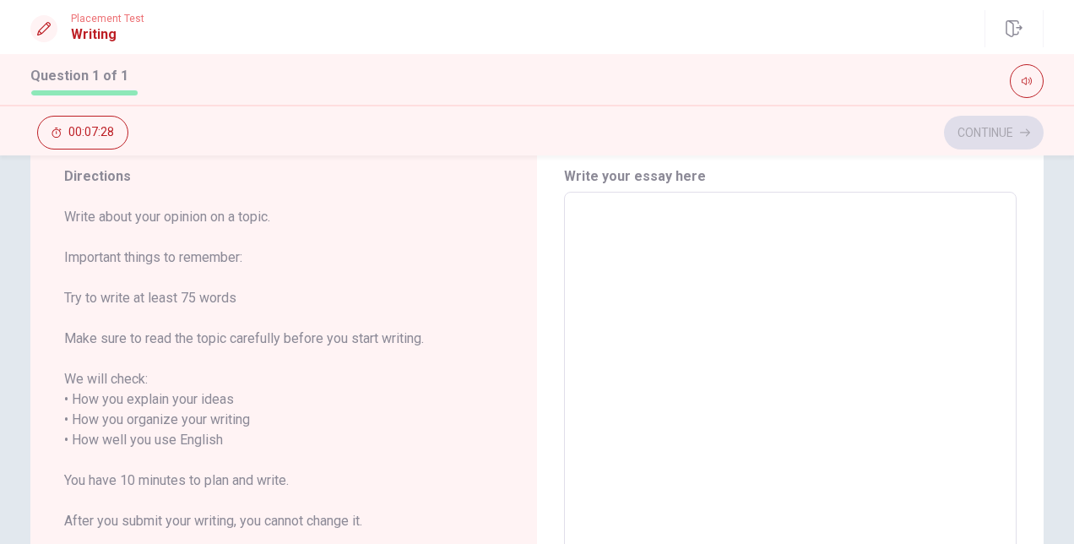
scroll to position [0, 0]
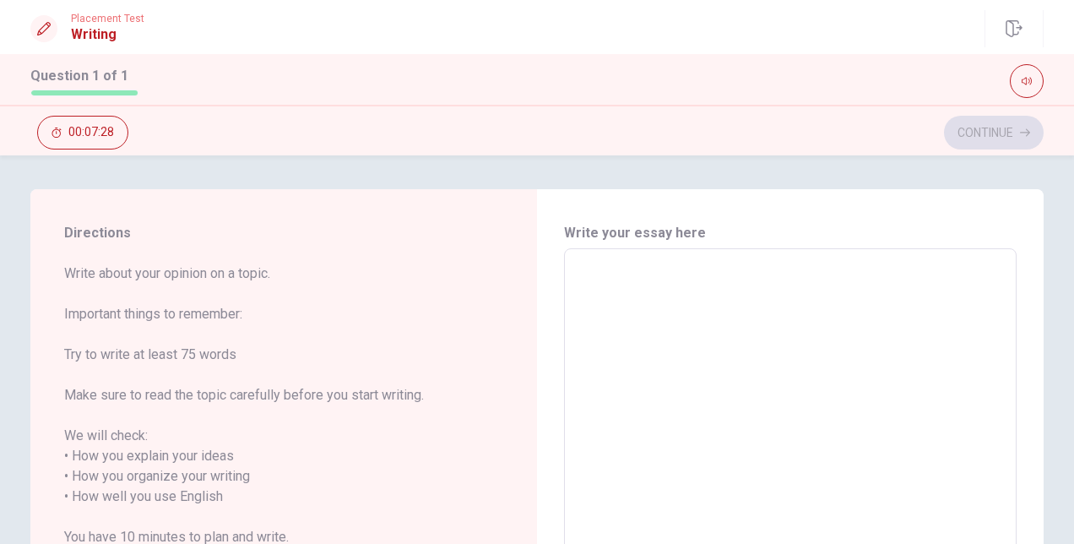
click at [640, 290] on textarea at bounding box center [790, 497] width 429 height 469
type textarea "t"
type textarea "x"
type textarea "th"
type textarea "x"
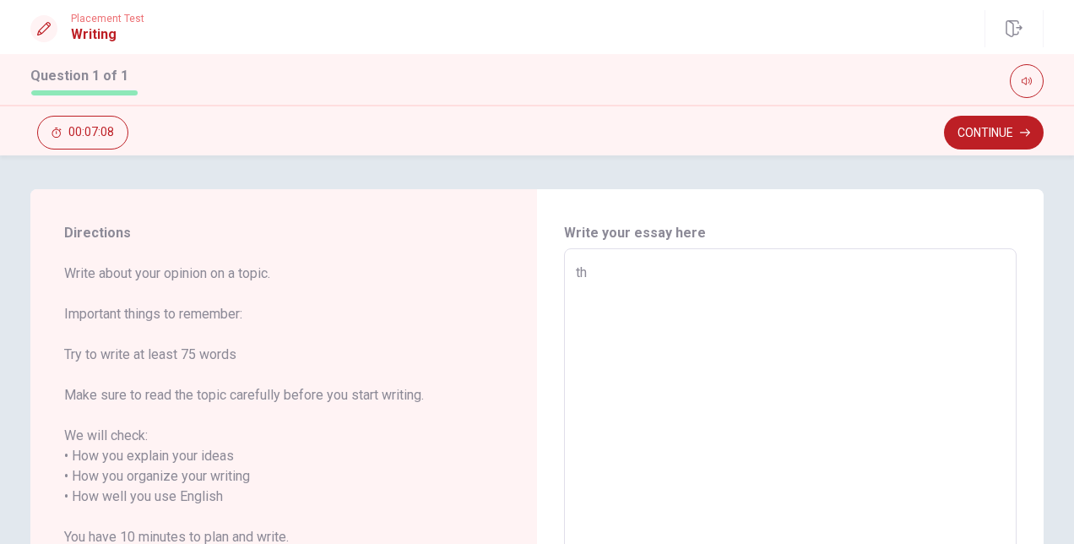
type textarea "tha"
type textarea "x"
type textarea "that"
type textarea "x"
type textarea "that"
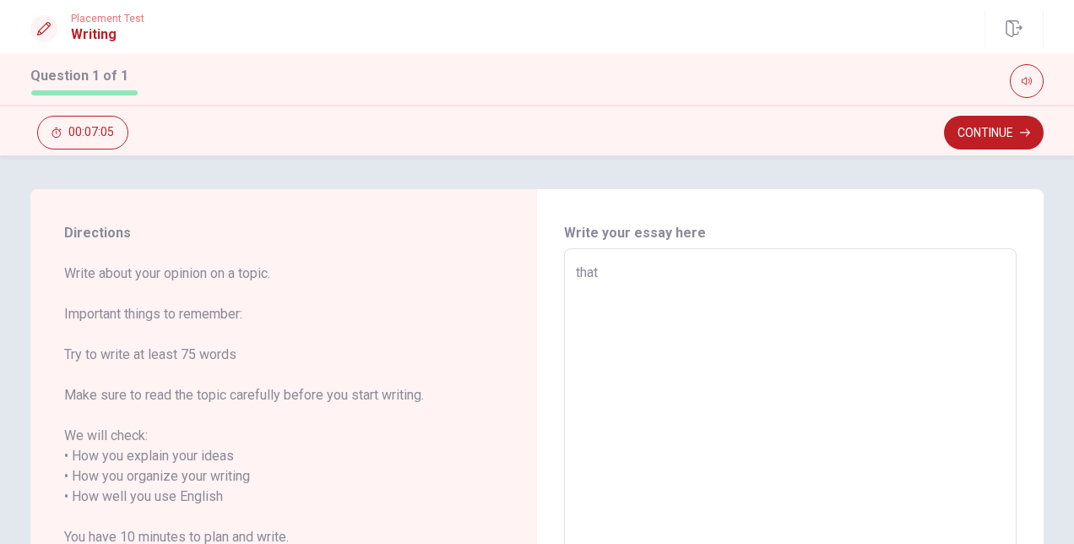
type textarea "x"
type textarea "that m"
type textarea "x"
type textarea "that ma"
type textarea "x"
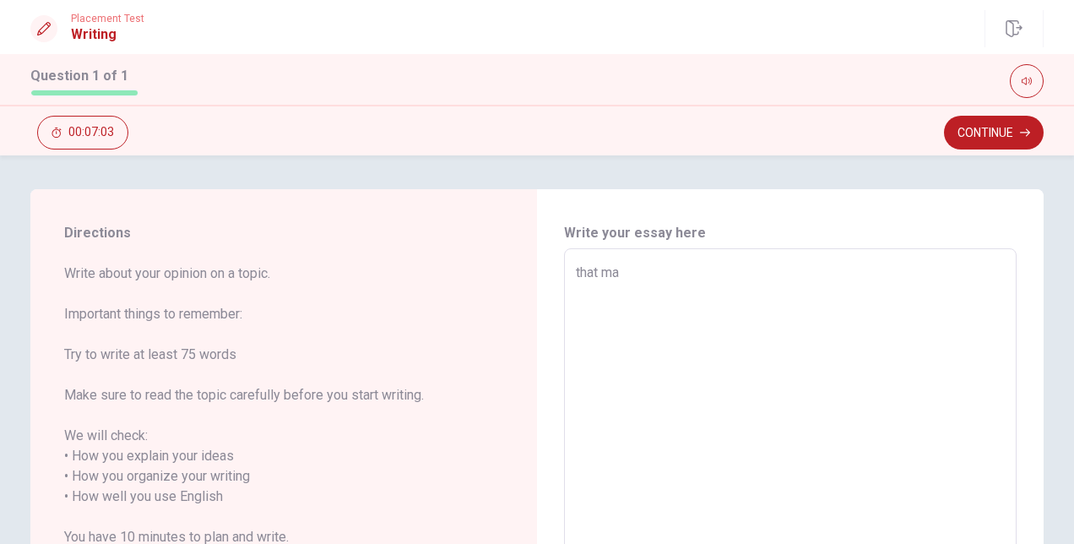
type textarea "that man"
type textarea "x"
type textarea "that man"
type textarea "x"
type textarea "that man h"
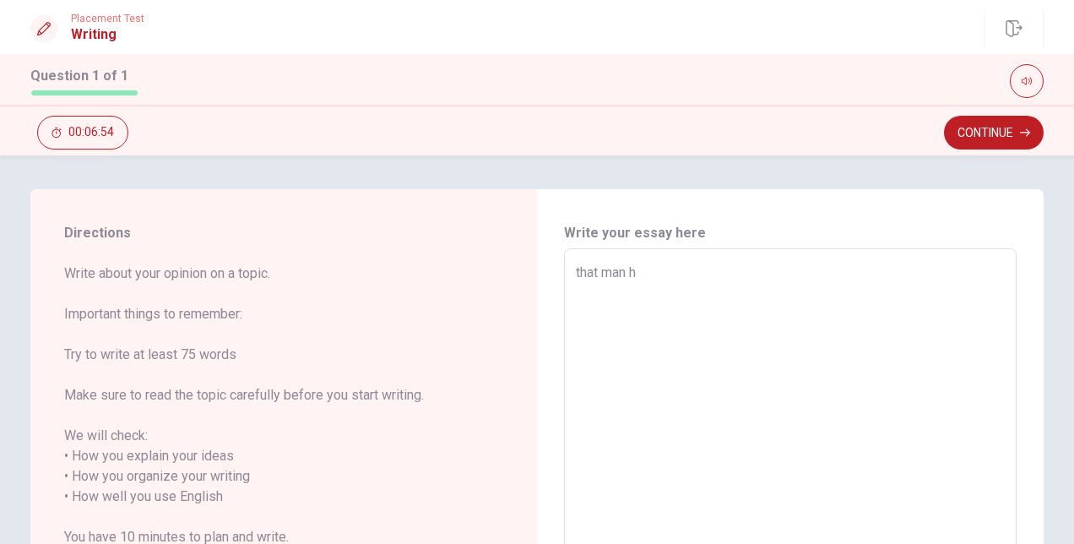
type textarea "x"
type textarea "that man ha"
type textarea "x"
type textarea "that man hav"
type textarea "x"
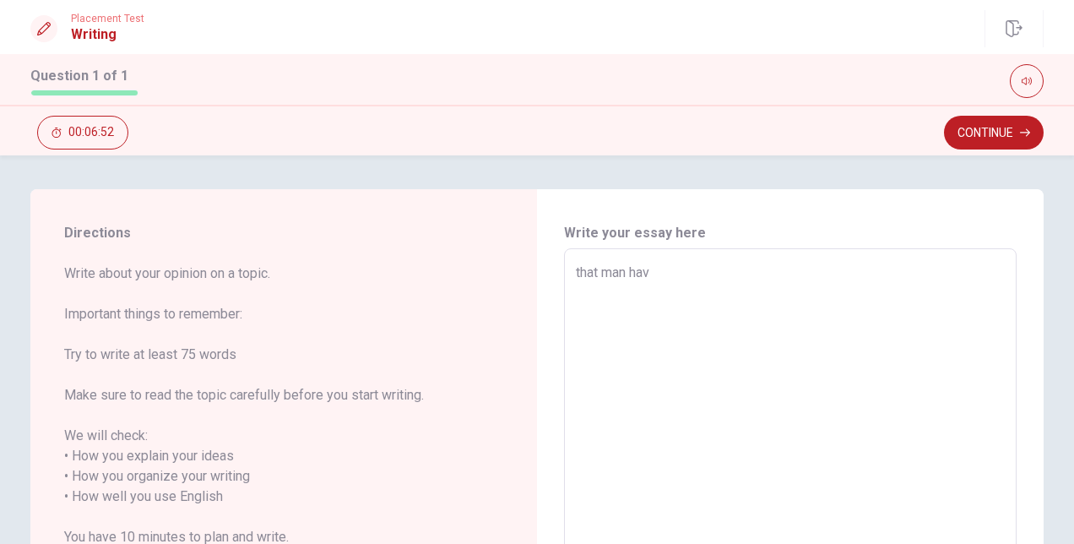
type textarea "that man have"
type textarea "x"
type textarea "that man hav"
type textarea "x"
type textarea "that man ha"
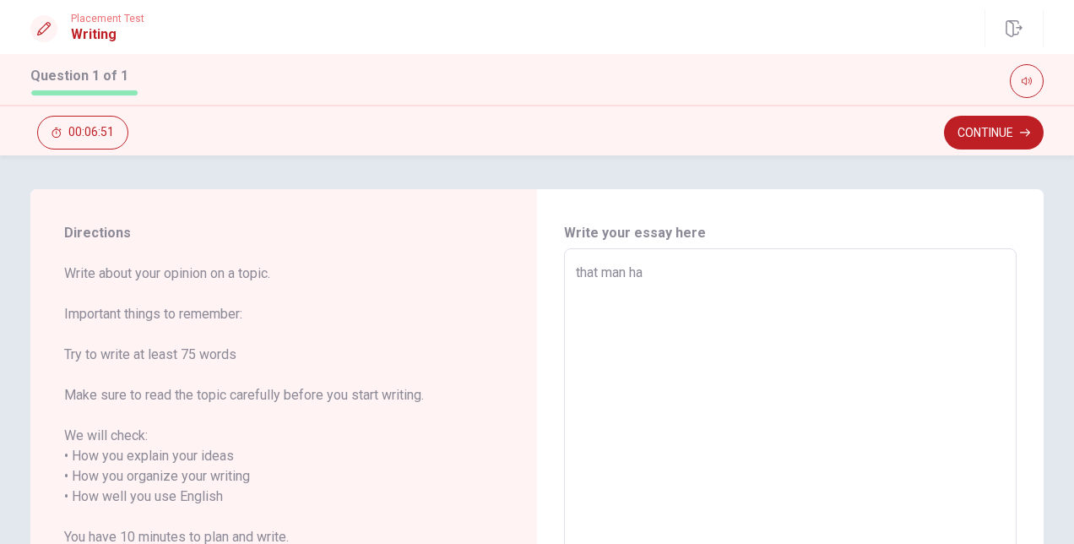
type textarea "x"
type textarea "that man has"
type textarea "x"
type textarea "that man has"
type textarea "x"
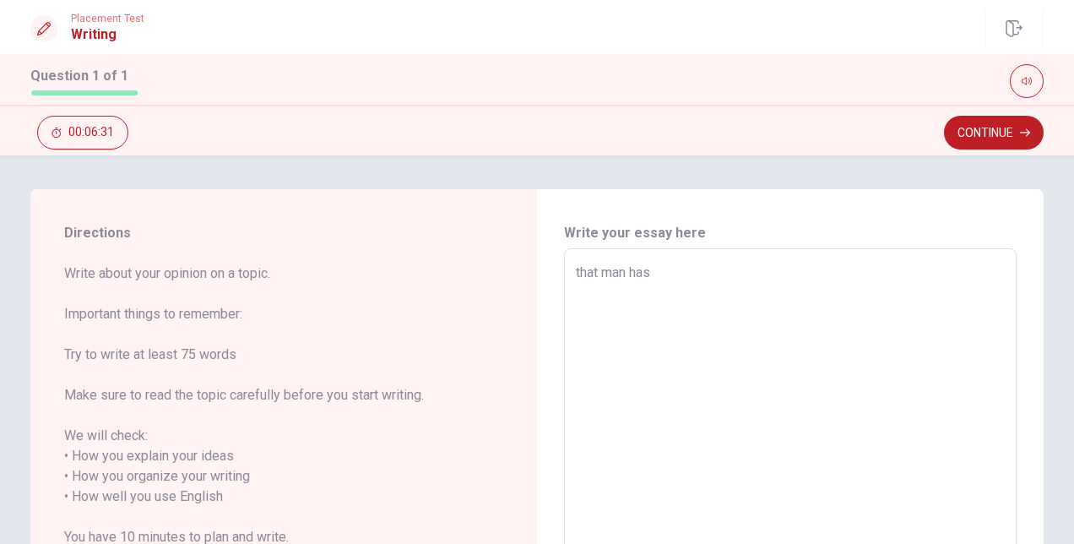
type textarea "that man has d"
type textarea "x"
type textarea "that man has do"
type textarea "x"
type textarea "that man has d"
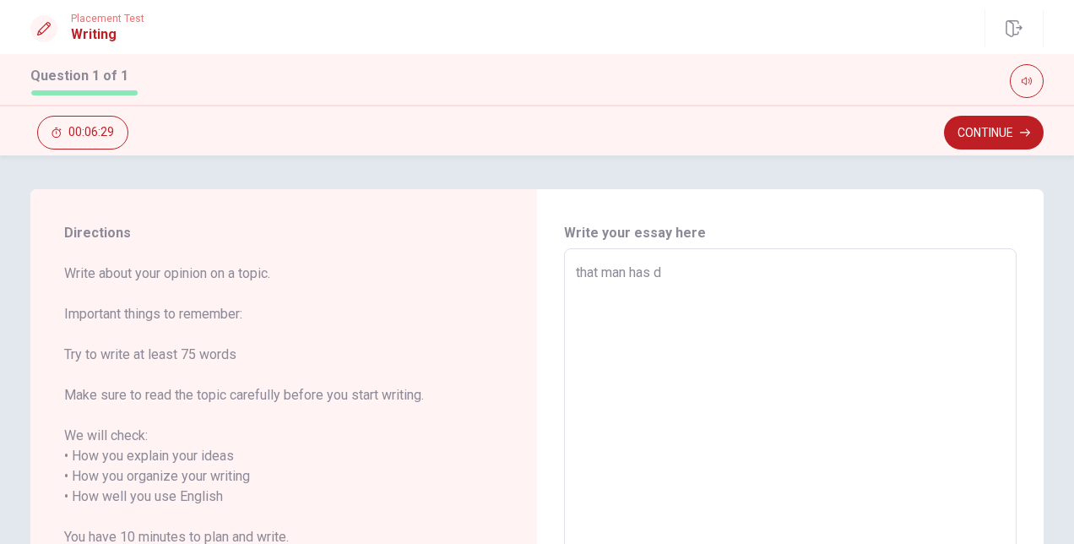
type textarea "x"
type textarea "that man has dr"
type textarea "x"
type textarea "that man has dri"
type textarea "x"
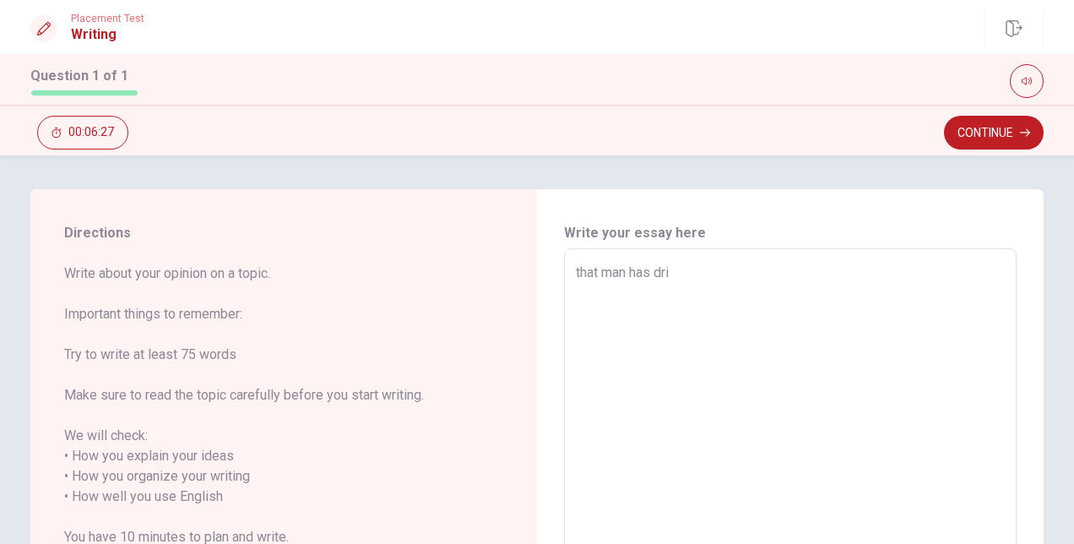
type textarea "that man has dr"
type textarea "x"
type textarea "that man has d"
type textarea "x"
type textarea "that man has"
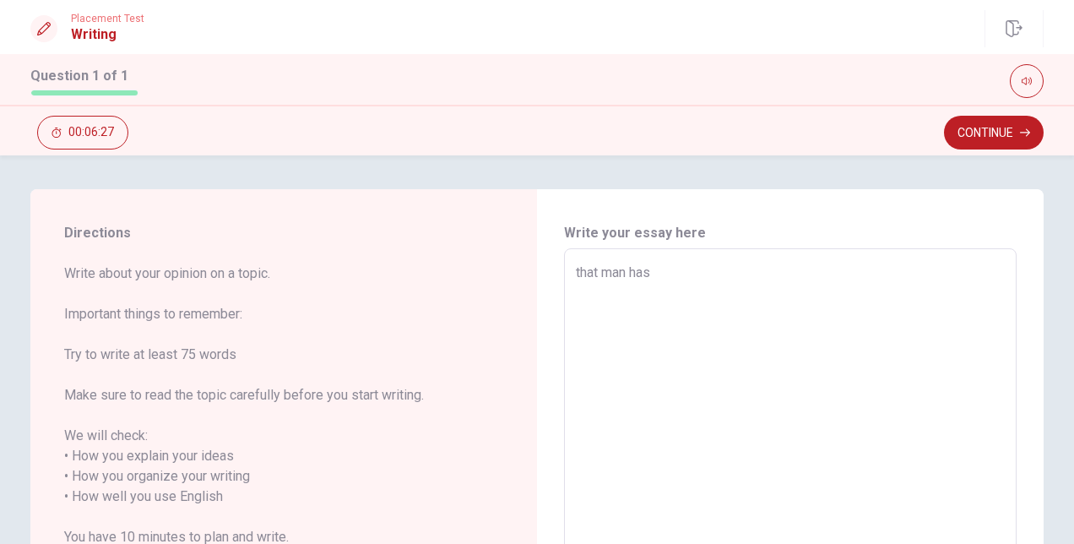
type textarea "x"
type textarea "that man has d"
type textarea "x"
type textarea "that man has dr"
type textarea "x"
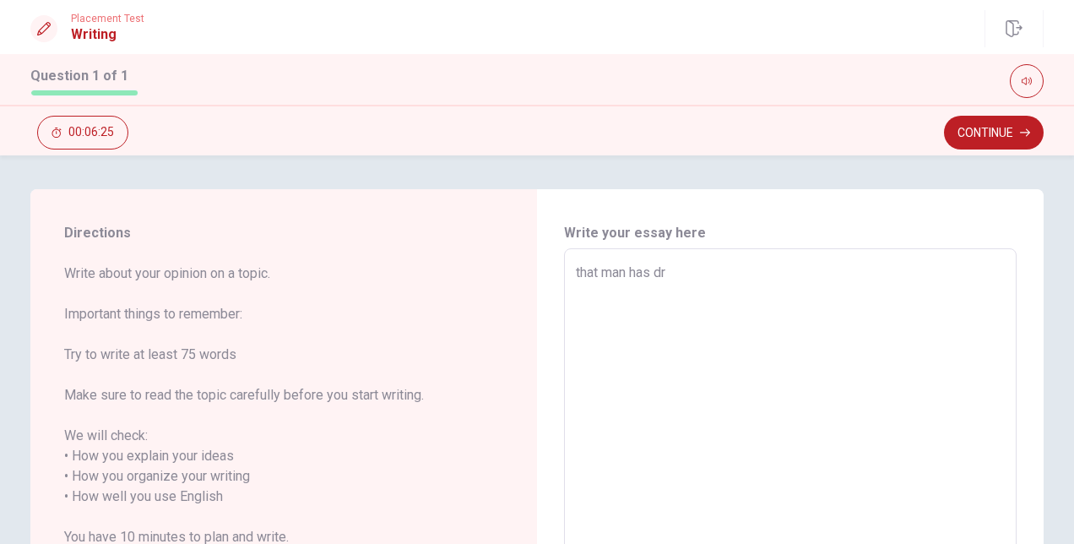
type textarea "that man has dri"
type textarea "x"
type textarea "that man has driv"
type textarea "x"
type textarea "that man has drive"
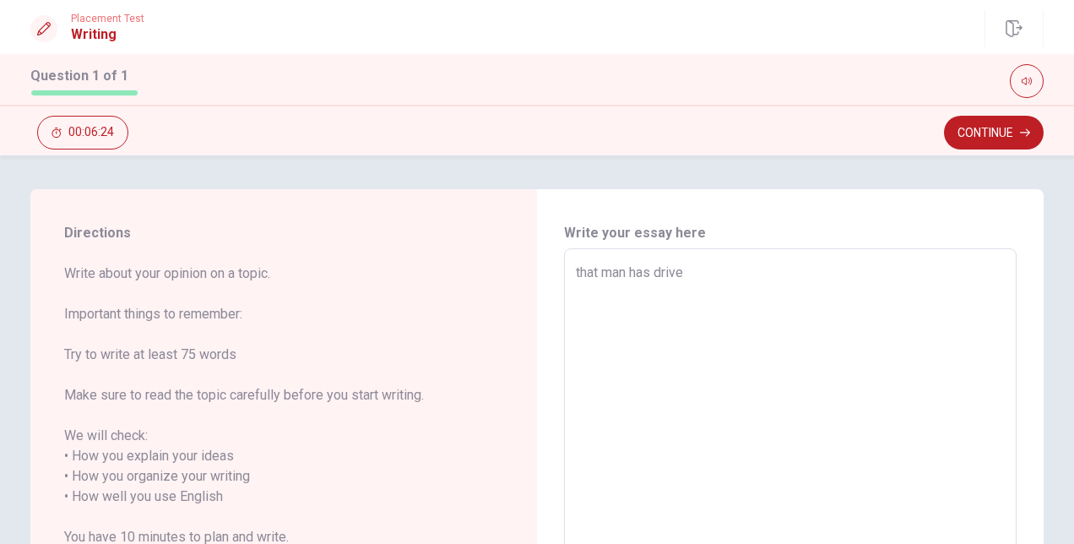
type textarea "x"
type textarea "that man has driver"
type textarea "x"
type textarea "that man has drivers"
type textarea "x"
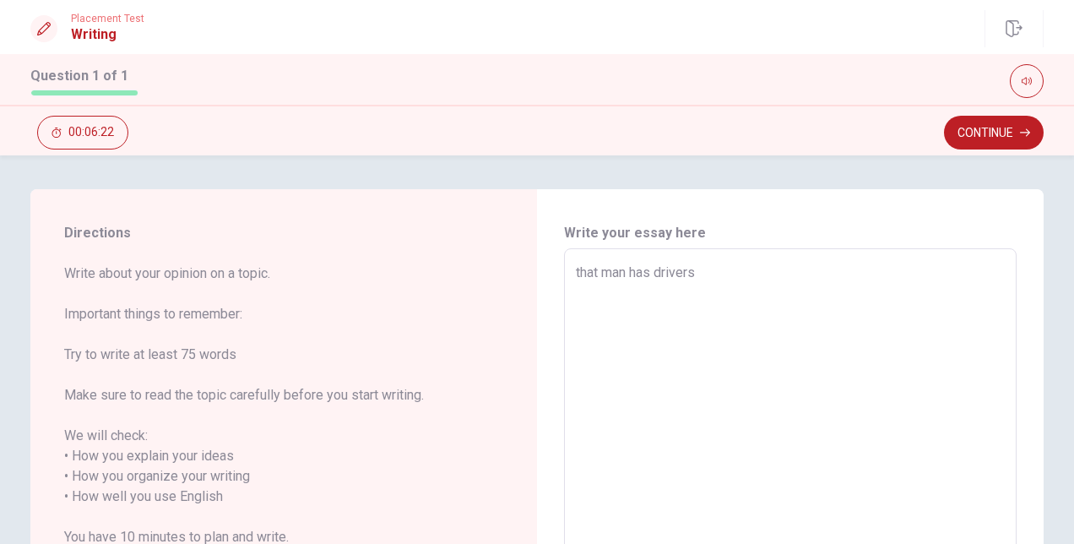
type textarea "that man has driver"
type textarea "x"
type textarea "that man has driverl"
type textarea "x"
type textarea "that man has driverli"
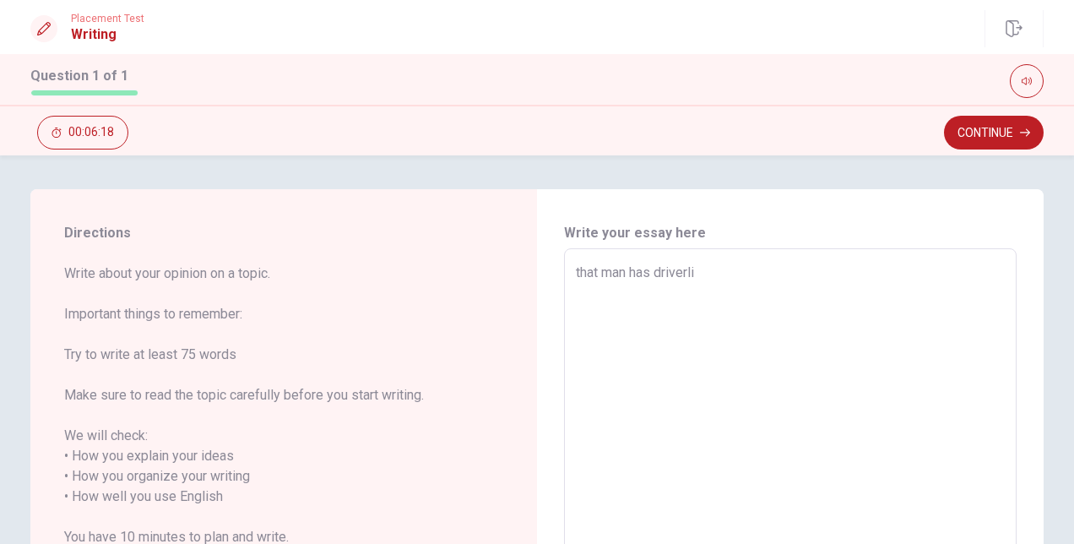
type textarea "x"
type textarea "that man has driverlis"
type textarea "x"
type textarea "that man has driverlise"
type textarea "x"
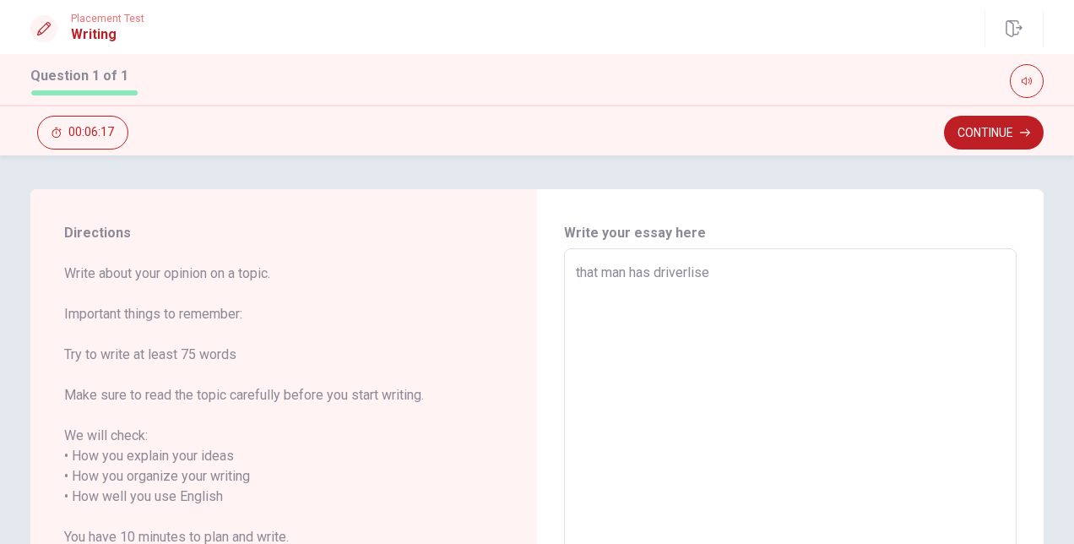
type textarea "that man has driverlisen"
type textarea "x"
type textarea "that man has driverlisenc"
type textarea "x"
type textarea "that man has driverlisence"
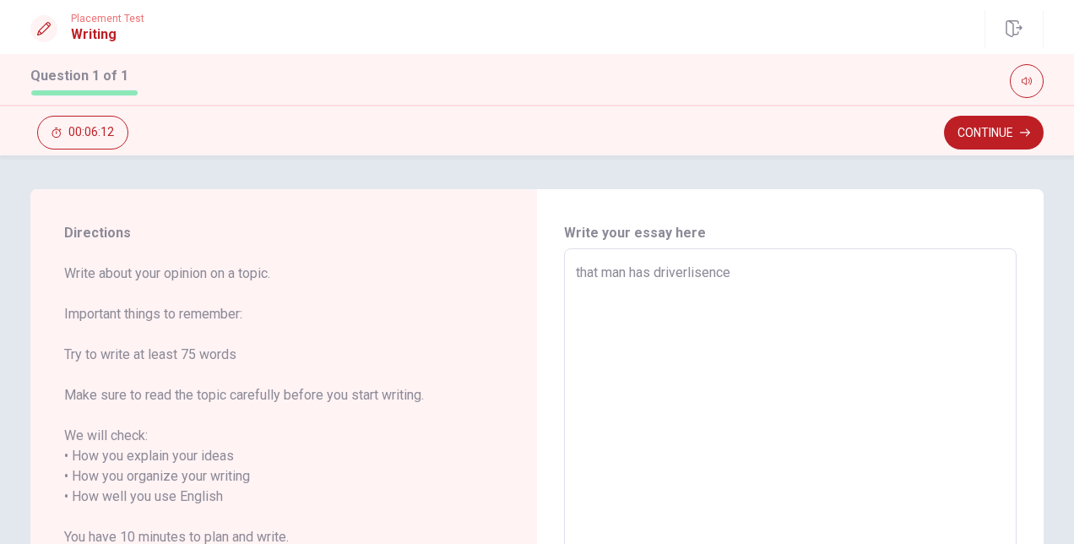
type textarea "x"
type textarea "that man has driver [PERSON_NAME]"
type textarea "x"
type textarea "that man has driver [PERSON_NAME]."
type textarea "x"
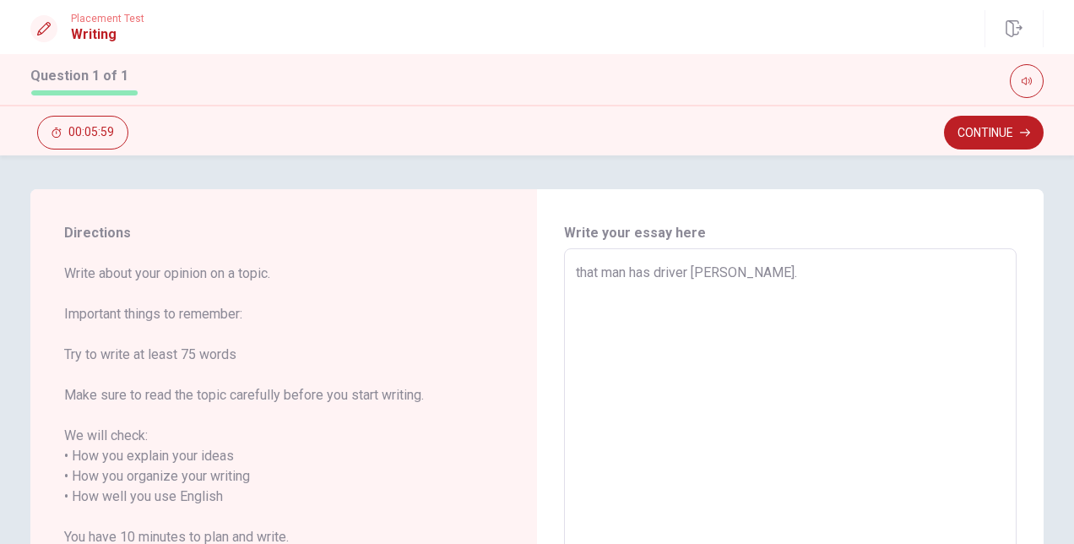
type textarea "that man has driver [PERSON_NAME]."
type textarea "x"
type textarea "that man has driver [PERSON_NAME]. h"
type textarea "x"
type textarea "that man has driver [PERSON_NAME]. he"
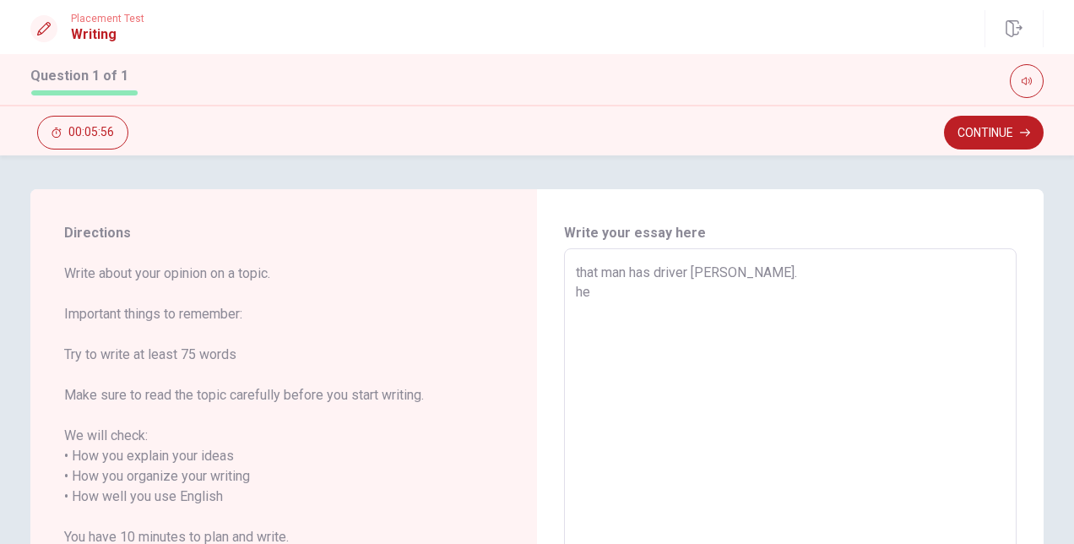
type textarea "x"
type textarea "that man has driver [PERSON_NAME]. h"
type textarea "x"
type textarea "that man has driver [PERSON_NAME]."
type textarea "x"
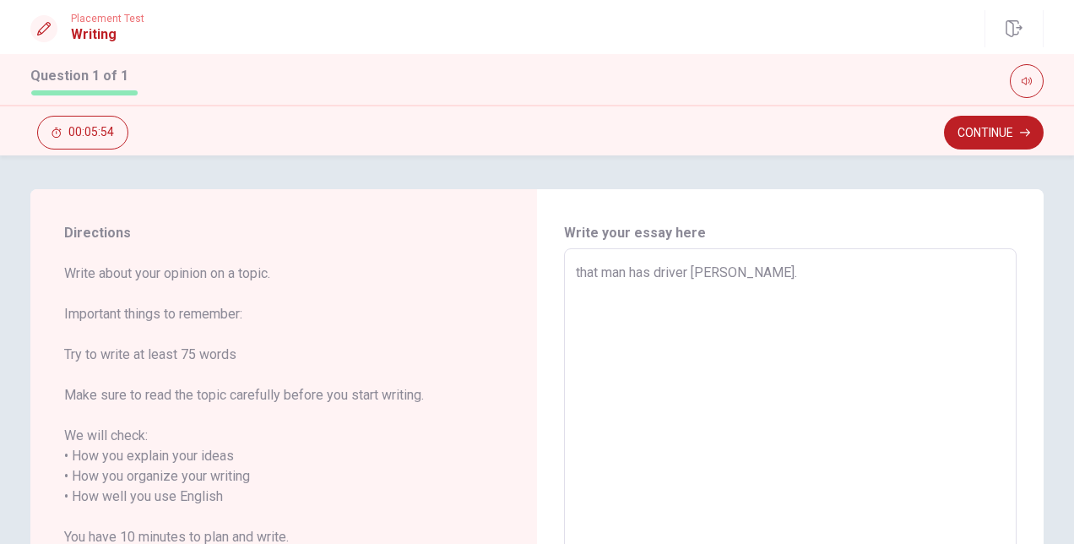
type textarea "that man has driver [PERSON_NAME]. H"
type textarea "x"
type textarea "that man has driver [PERSON_NAME]. He"
type textarea "x"
type textarea "that man has driver [PERSON_NAME]. Hec"
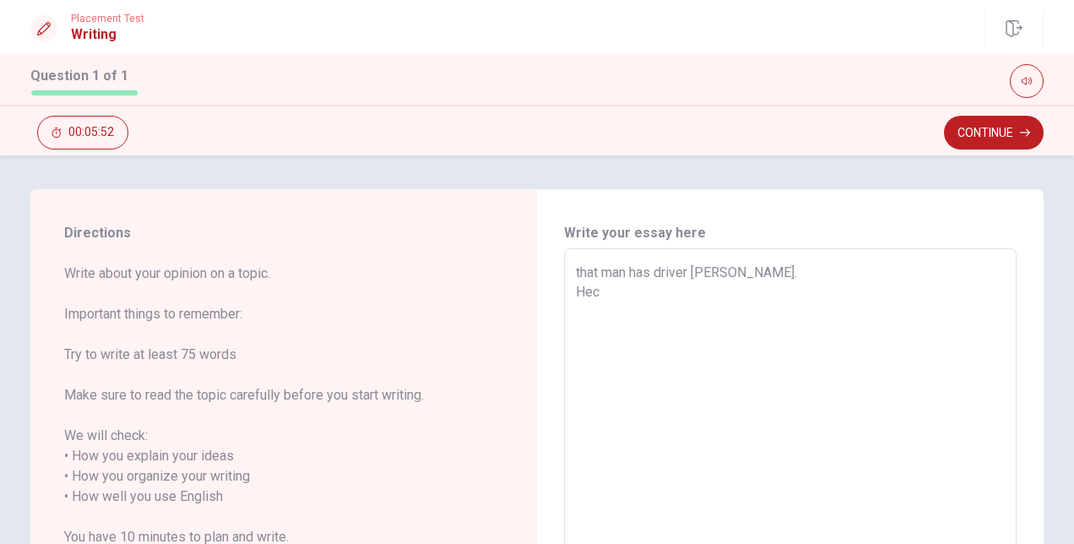
type textarea "x"
type textarea "that man has driver [PERSON_NAME]. [GEOGRAPHIC_DATA]"
type textarea "x"
type textarea "that man has driver [PERSON_NAME]. Hecan"
type textarea "x"
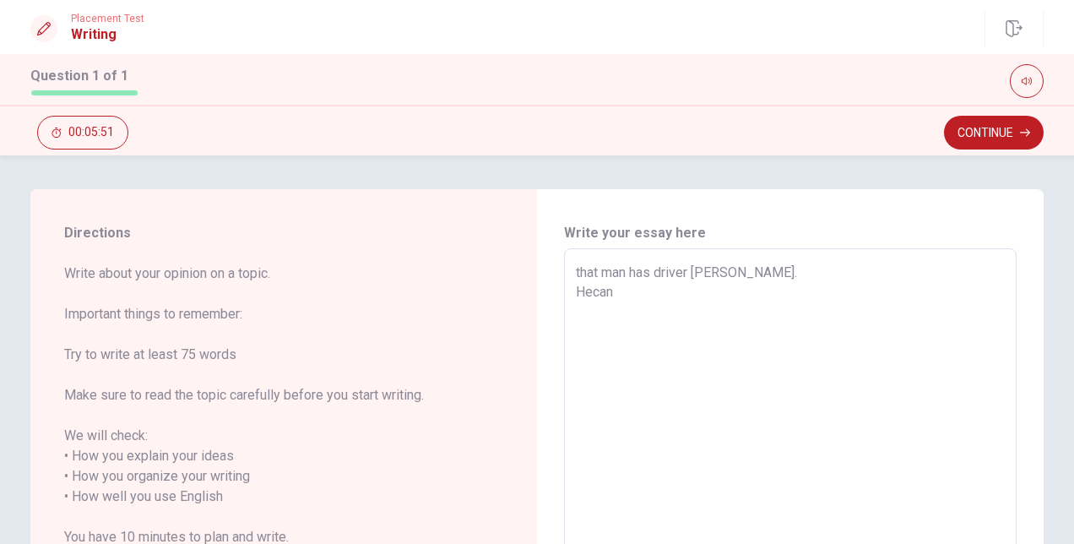
type textarea "that man has driver [PERSON_NAME]. Hecan"
type textarea "x"
type textarea "that man has driver [PERSON_NAME]. Hecan"
type textarea "x"
type textarea "that man has driver [PERSON_NAME]. [GEOGRAPHIC_DATA]"
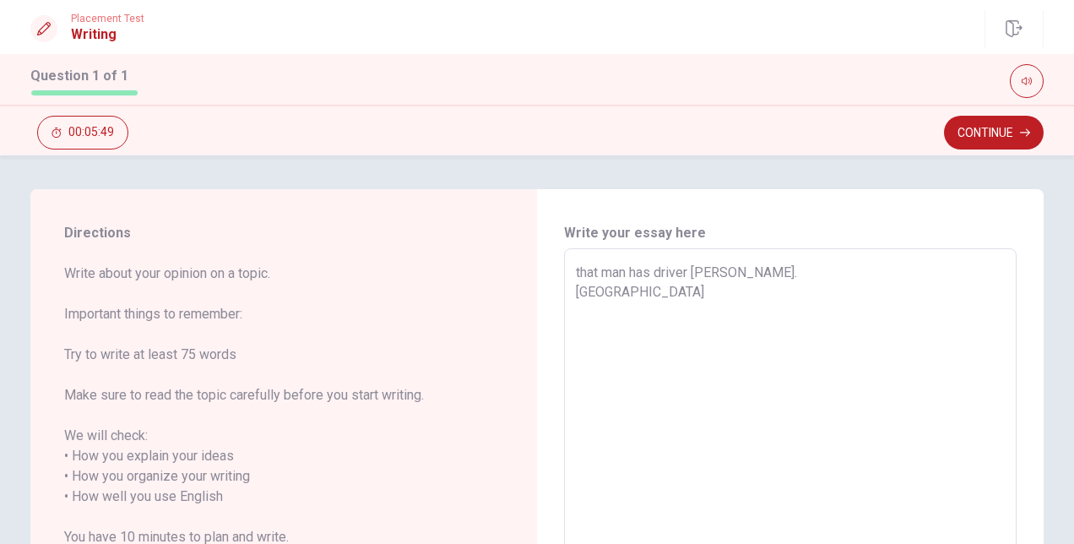
type textarea "x"
type textarea "that man has driver [PERSON_NAME]. Hec"
type textarea "x"
type textarea "that man has driver [PERSON_NAME]. He"
type textarea "x"
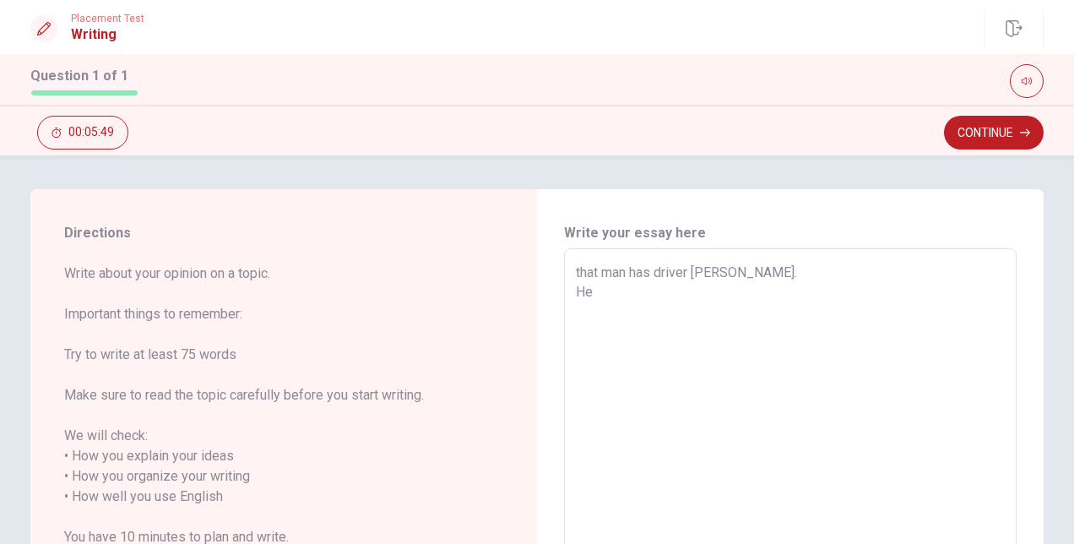
type textarea "that man has driver [PERSON_NAME]. He"
type textarea "x"
type textarea "that man has driver [PERSON_NAME]. He c"
type textarea "x"
type textarea "that man has driver [PERSON_NAME]. He ca"
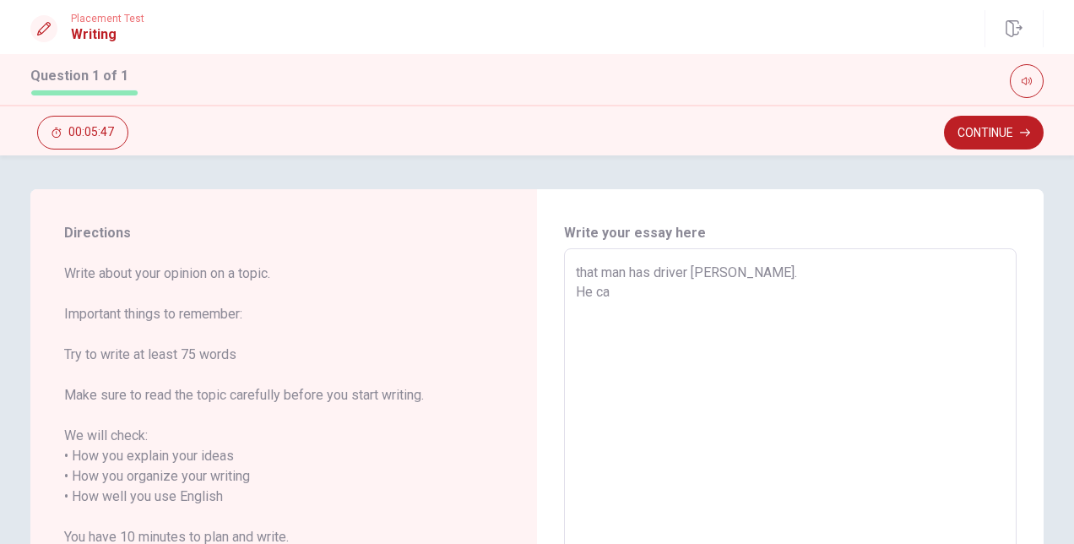
type textarea "x"
type textarea "that man has driver [PERSON_NAME]. He can"
type textarea "x"
type textarea "that man has driver [PERSON_NAME]. He can"
type textarea "x"
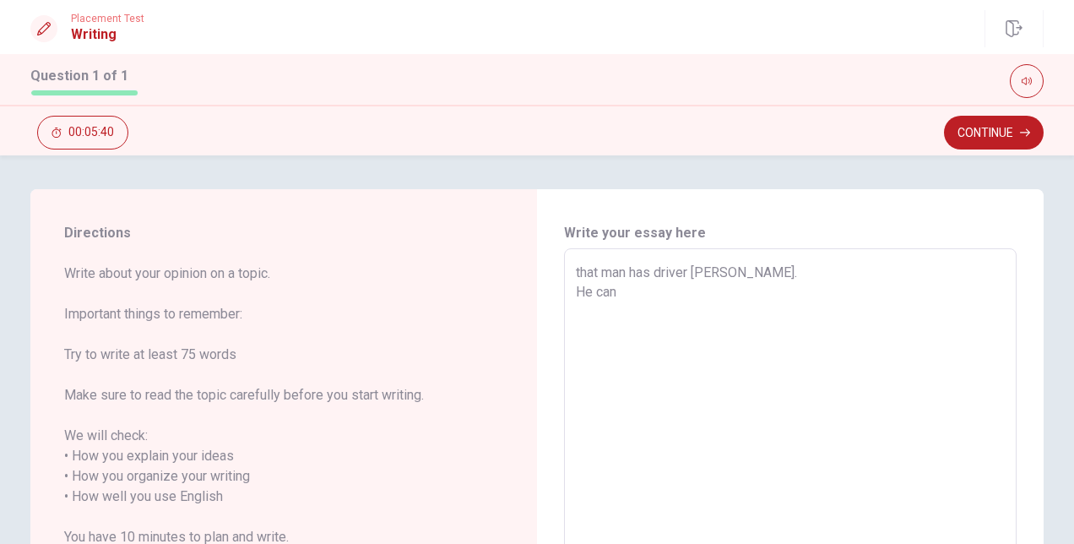
type textarea "that man has driver [PERSON_NAME]. He can d"
type textarea "x"
type textarea "that man has driver [PERSON_NAME]. He can dr"
type textarea "x"
type textarea "that man has driver [PERSON_NAME]. He can dri"
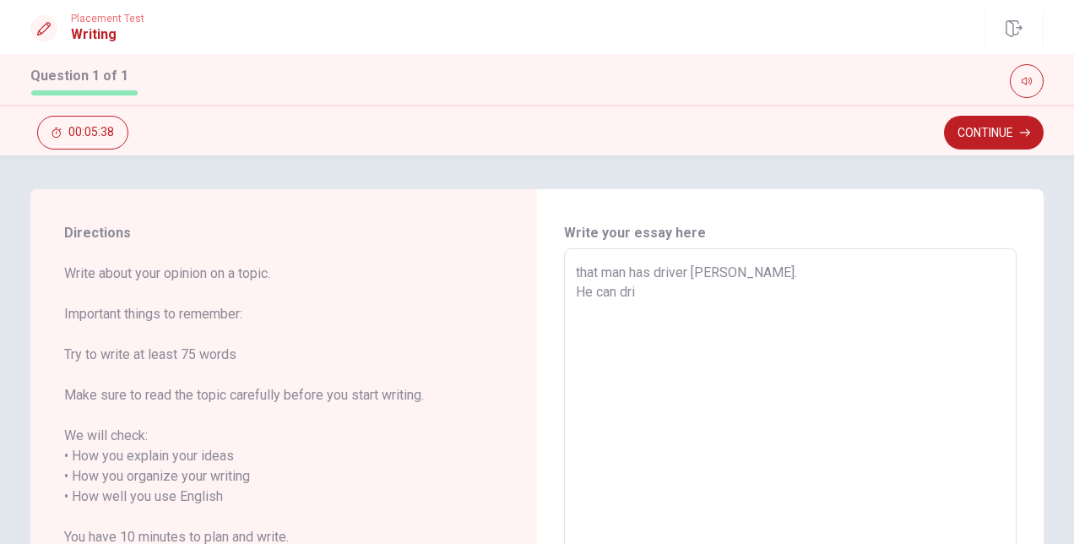
type textarea "x"
type textarea "that man has driver [PERSON_NAME]. He can driv"
type textarea "x"
type textarea "that man has driver [PERSON_NAME]. He can drive"
type textarea "x"
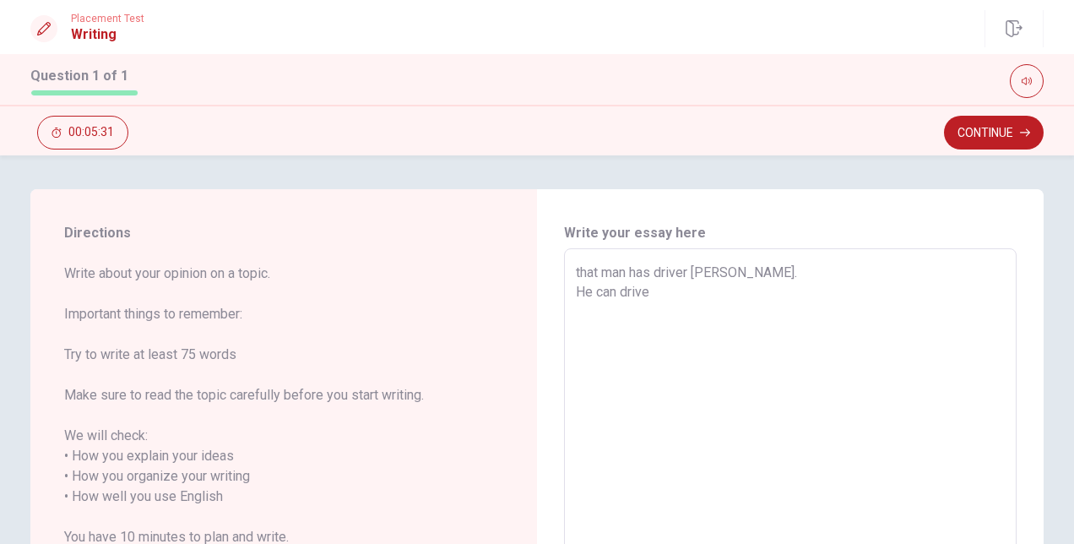
type textarea "that man has driver [PERSON_NAME]. He can driv"
type textarea "x"
type textarea "that man has driver [PERSON_NAME]. He can dri"
type textarea "x"
type textarea "that man has driver [PERSON_NAME]. He can d"
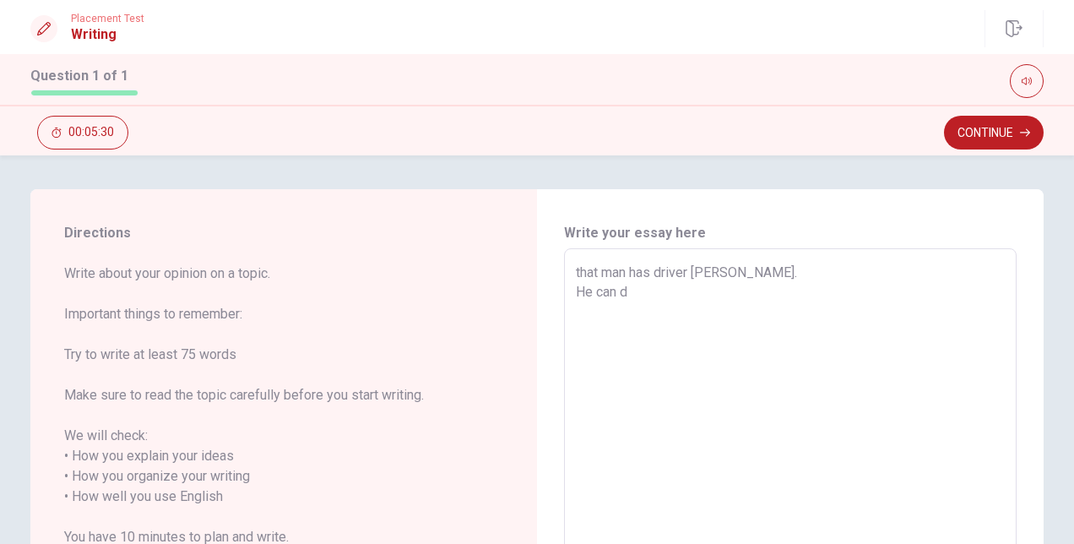
type textarea "x"
type textarea "that man has driver [PERSON_NAME]. He can"
type textarea "x"
type textarea "that man has driver [PERSON_NAME]. He can d"
type textarea "x"
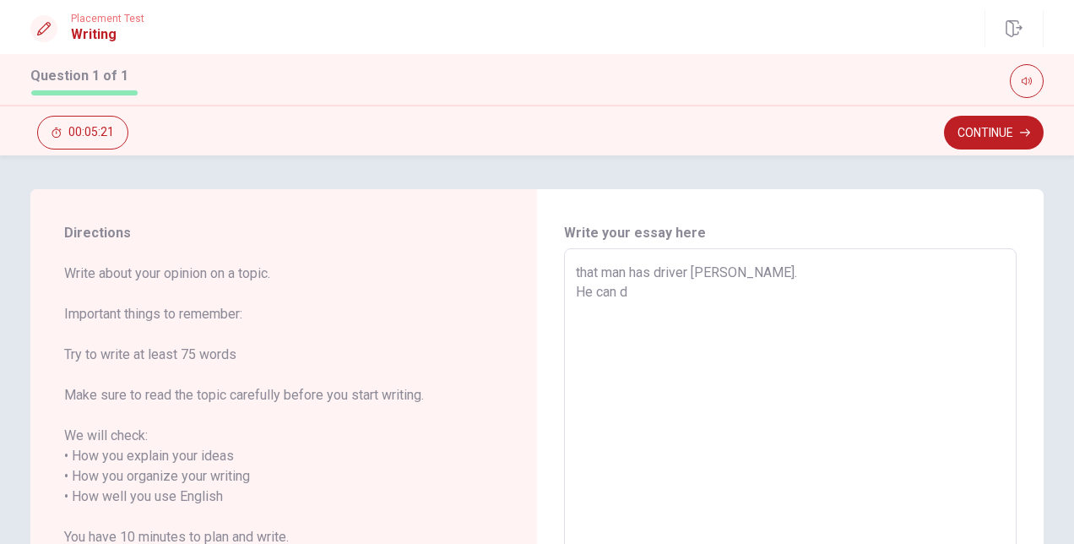
type textarea "that man has driver [PERSON_NAME]. He can dr"
type textarea "x"
type textarea "that man has driver [PERSON_NAME]. He can dri"
type textarea "x"
type textarea "that man has driver [PERSON_NAME]. He can driv"
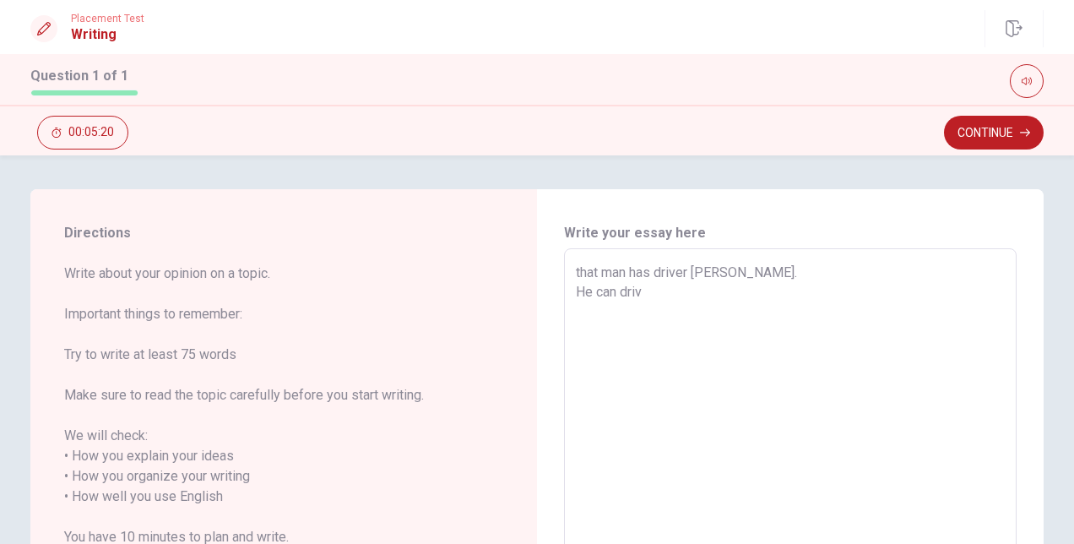
type textarea "x"
type textarea "that man has driver [PERSON_NAME]. He can drivr"
type textarea "x"
type textarea "that man has driver [PERSON_NAME]. He can drivr"
type textarea "x"
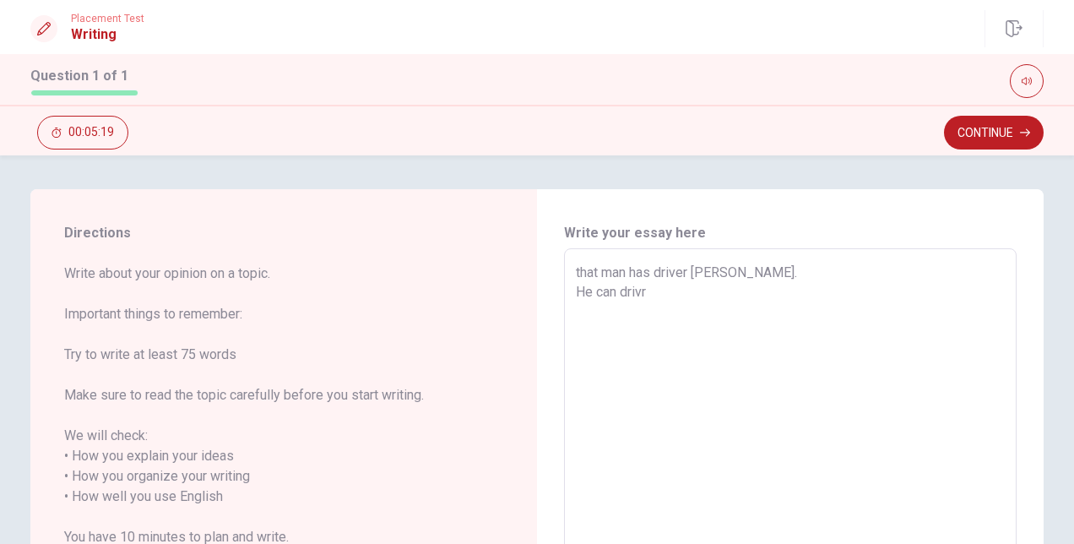
type textarea "that man has driver [PERSON_NAME]. He can drivr"
type textarea "x"
type textarea "that man has driver [PERSON_NAME]. He can driv"
type textarea "x"
type textarea "that man has driver [PERSON_NAME]. He can dri"
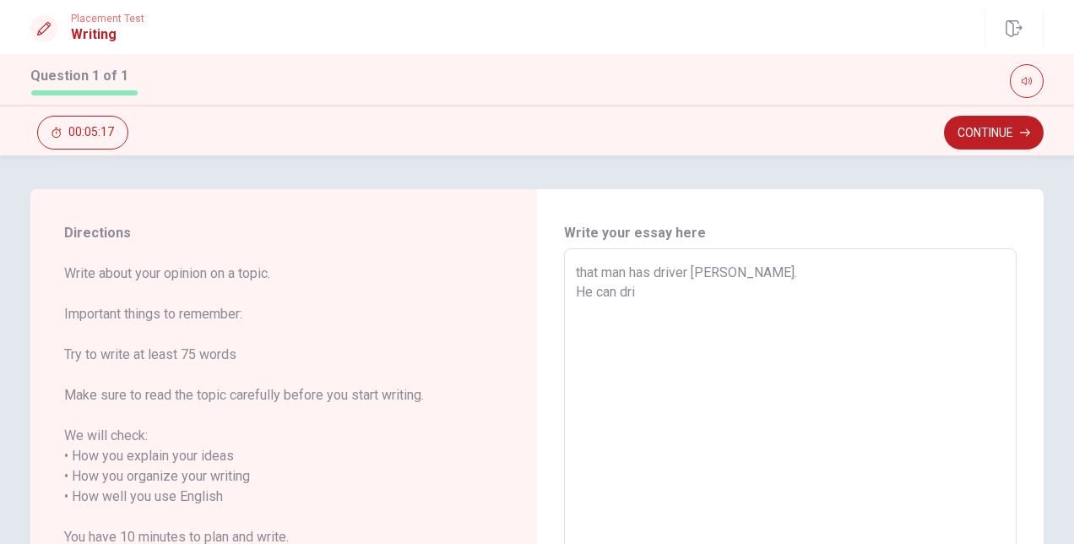
type textarea "x"
type textarea "that man has driver [PERSON_NAME]. He can dr"
type textarea "x"
type textarea "that man has driver [PERSON_NAME]. He can dri"
type textarea "x"
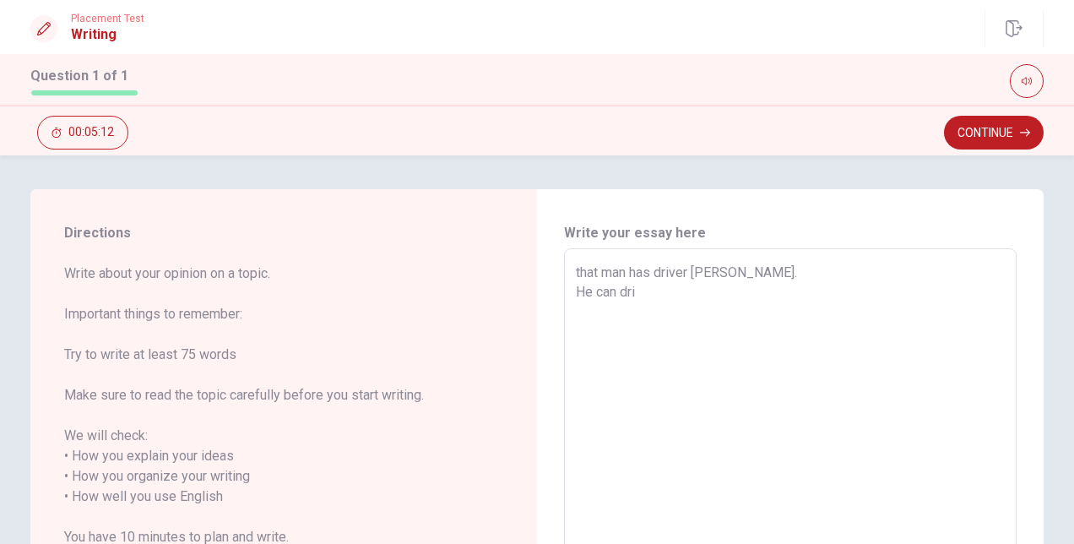
type textarea "that man has driver [PERSON_NAME]. He can driv"
type textarea "x"
type textarea "that man has driver [PERSON_NAME]. He can drive"
type textarea "x"
type textarea "that man has driver [PERSON_NAME]. He can drive"
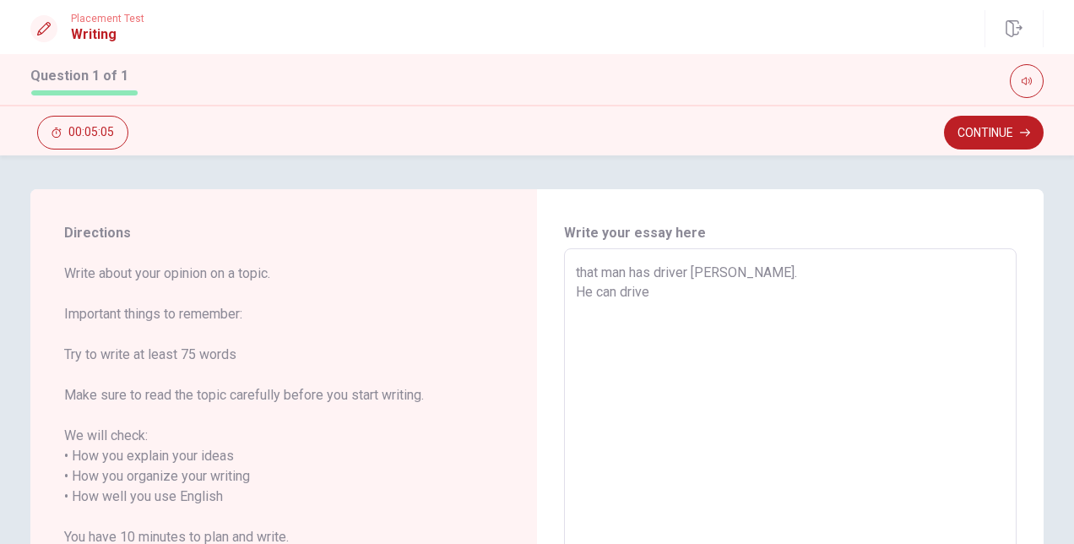
type textarea "x"
type textarea "that man has driver [PERSON_NAME]. He can drive"
type textarea "x"
type textarea "that man has driver [PERSON_NAME]. He can driv"
type textarea "x"
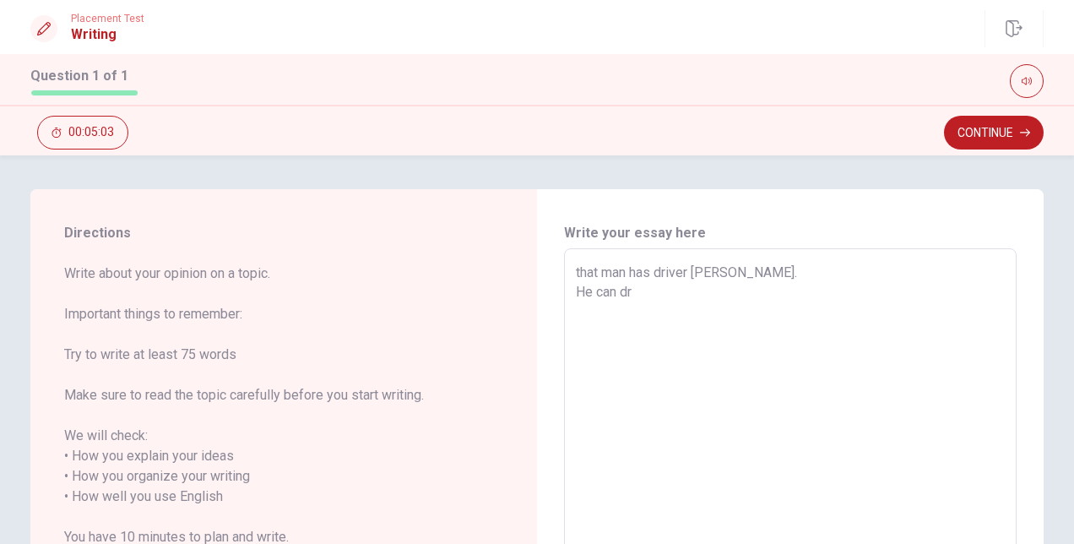
type textarea "that man has driver [PERSON_NAME]. He can d"
type textarea "x"
type textarea "that man has driver [PERSON_NAME]. He can"
type textarea "x"
type textarea "that man has driver [PERSON_NAME]. He can"
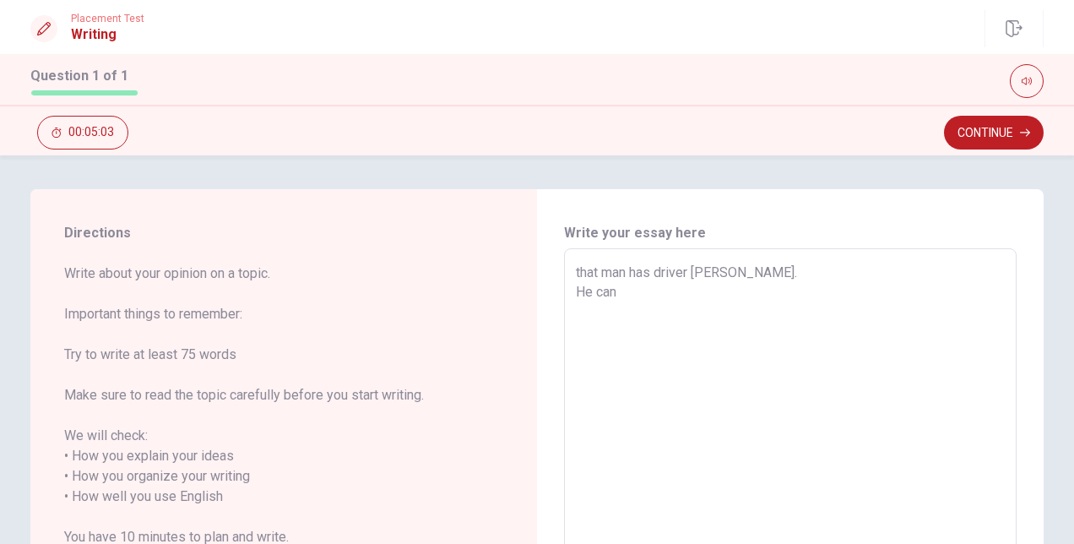
type textarea "x"
type textarea "that man has driver [PERSON_NAME]. He ca"
type textarea "x"
type textarea "that man has driver [PERSON_NAME]. He c"
type textarea "x"
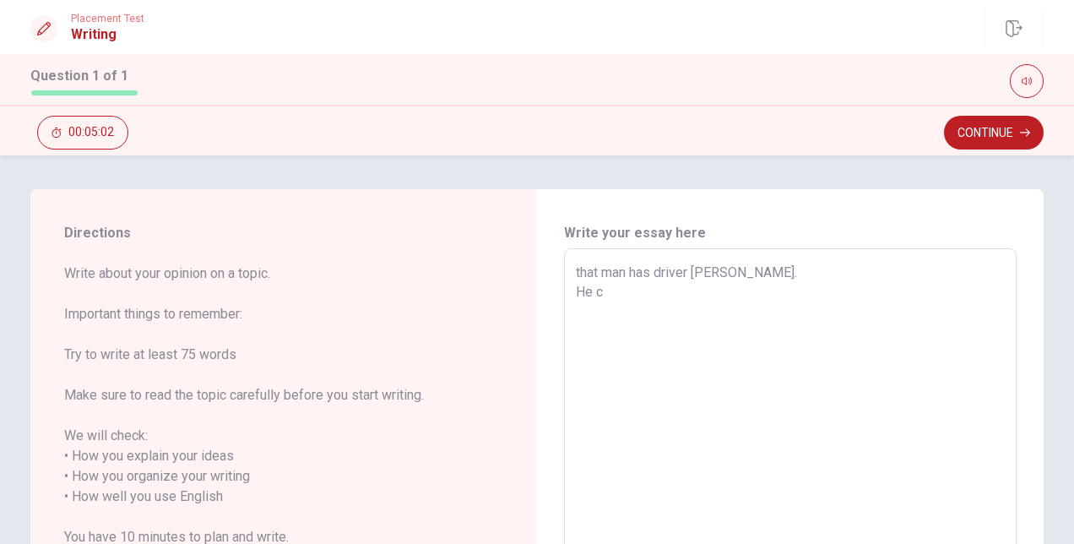
type textarea "that man has driver [PERSON_NAME]. He"
type textarea "x"
type textarea "that man has driver [PERSON_NAME]. He"
type textarea "x"
type textarea "that man has driver [PERSON_NAME]. H"
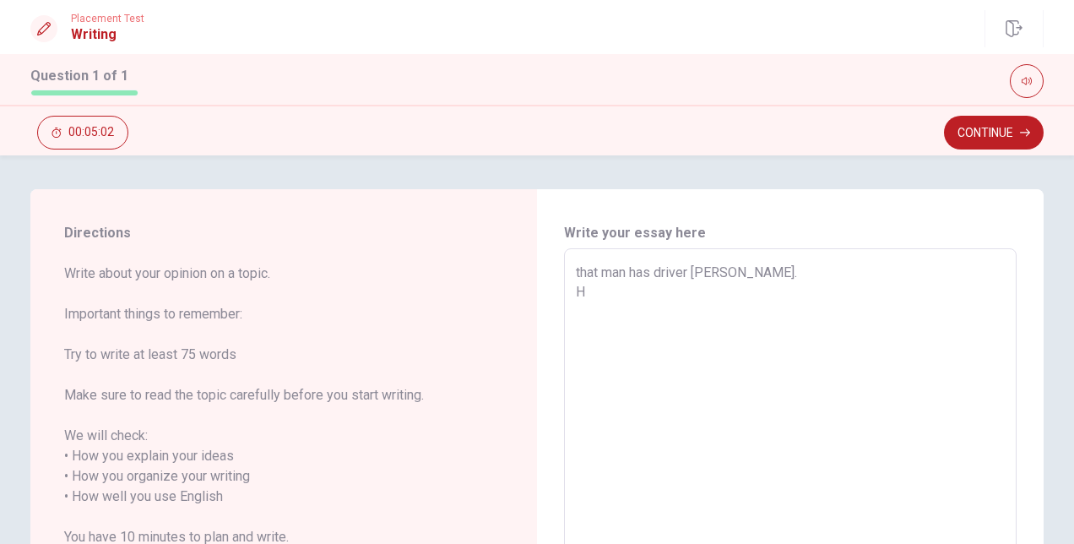
type textarea "x"
type textarea "that man has driver [PERSON_NAME]. H"
type textarea "x"
type textarea "that man has driver [PERSON_NAME]. H c"
type textarea "x"
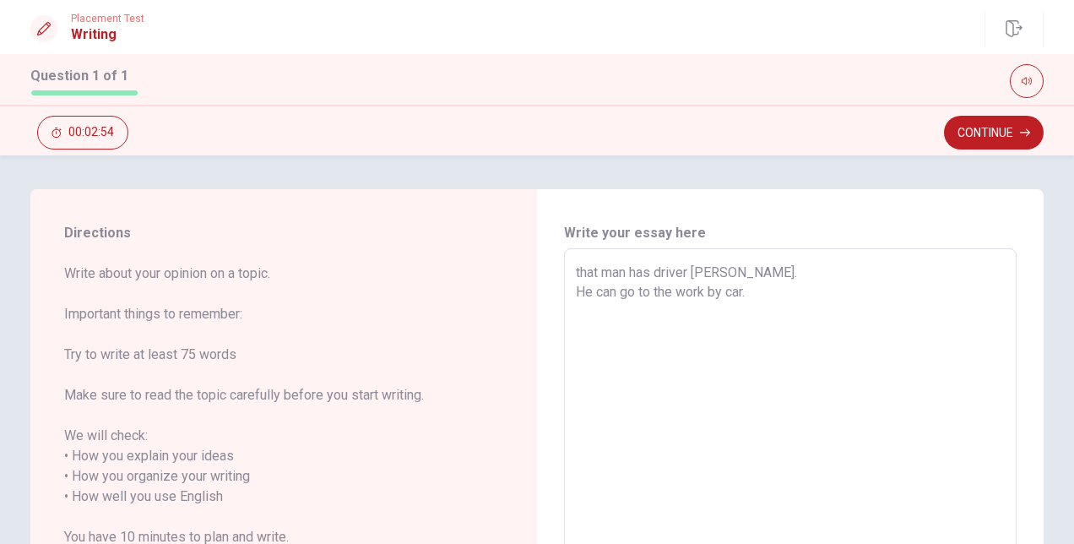
click at [960, 133] on button "Continue" at bounding box center [994, 133] width 100 height 34
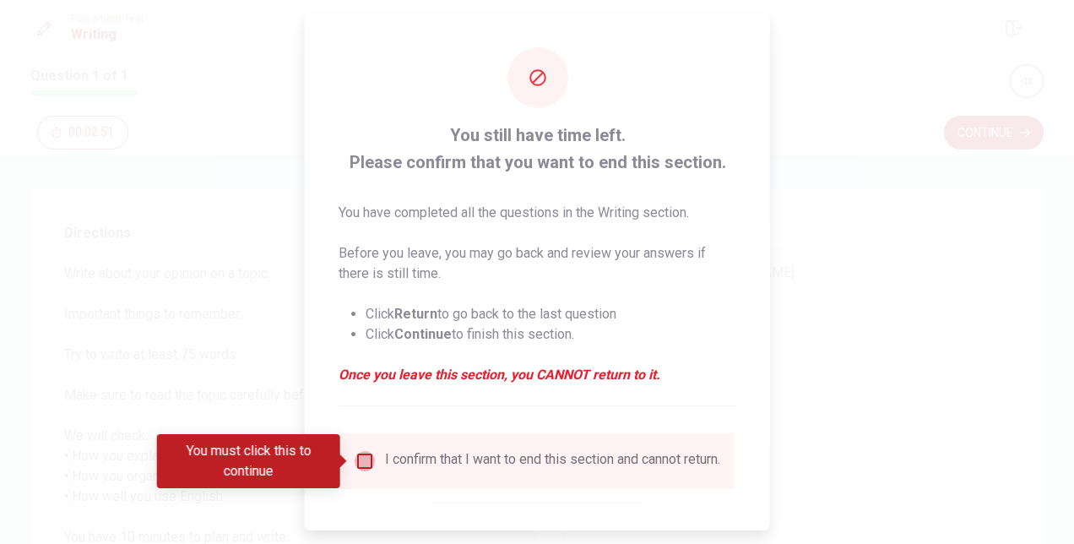
click at [369, 469] on input "You must click this to continue" at bounding box center [365, 461] width 20 height 20
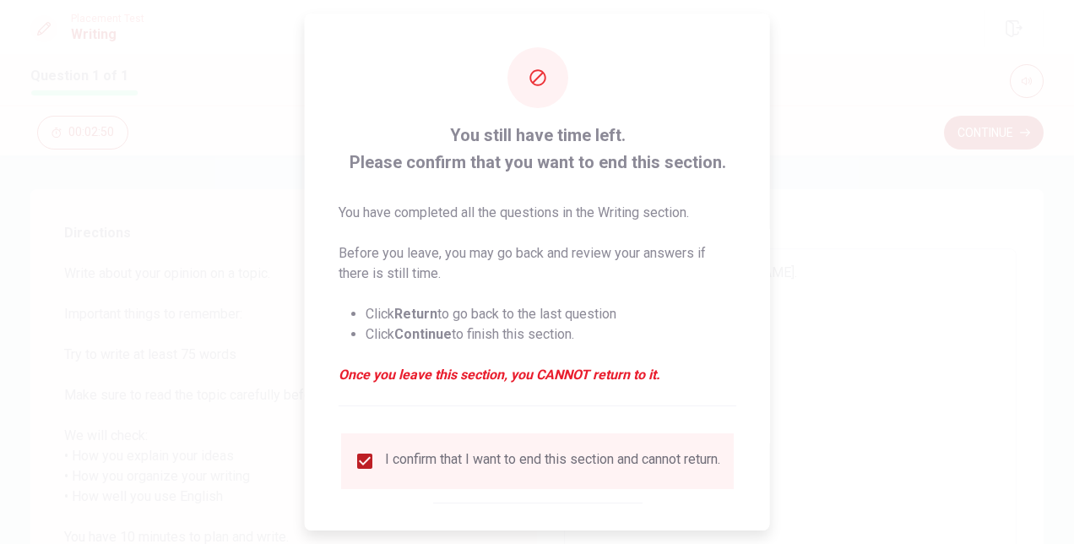
scroll to position [86, 0]
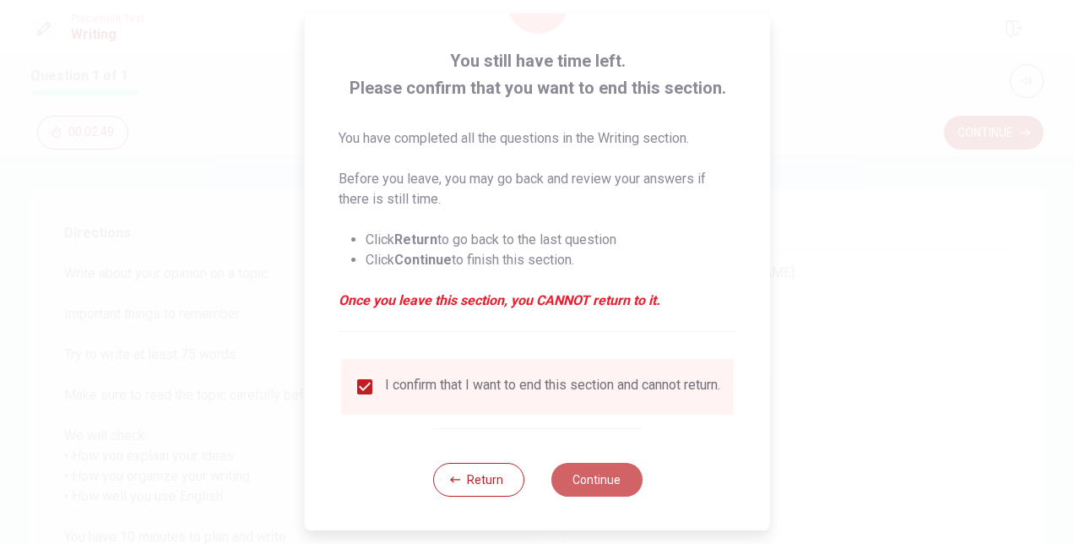
click at [590, 475] on button "Continue" at bounding box center [596, 480] width 91 height 34
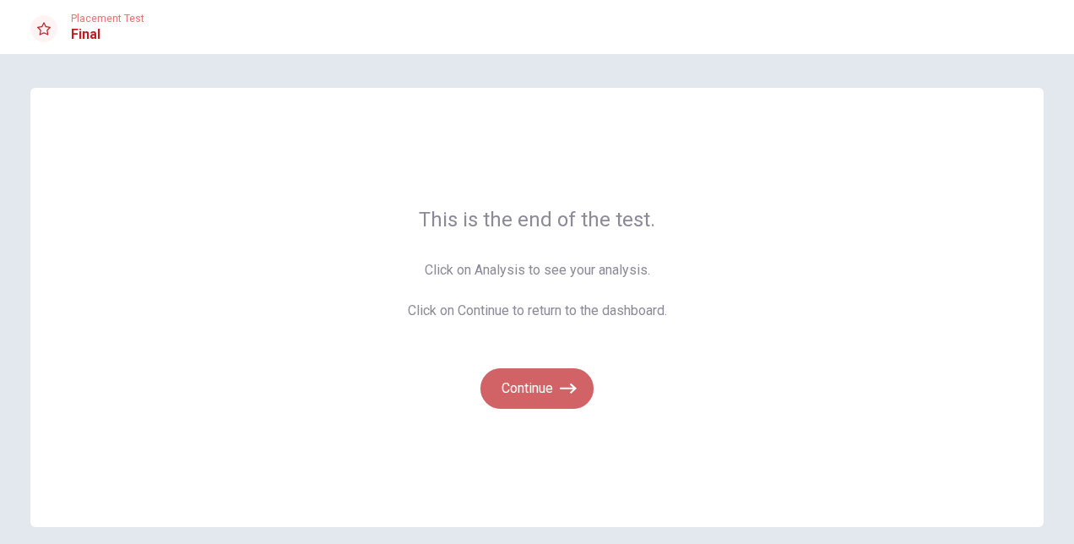
click at [517, 380] on button "Continue" at bounding box center [537, 388] width 113 height 41
